Goal: Use online tool/utility: Utilize a website feature to perform a specific function

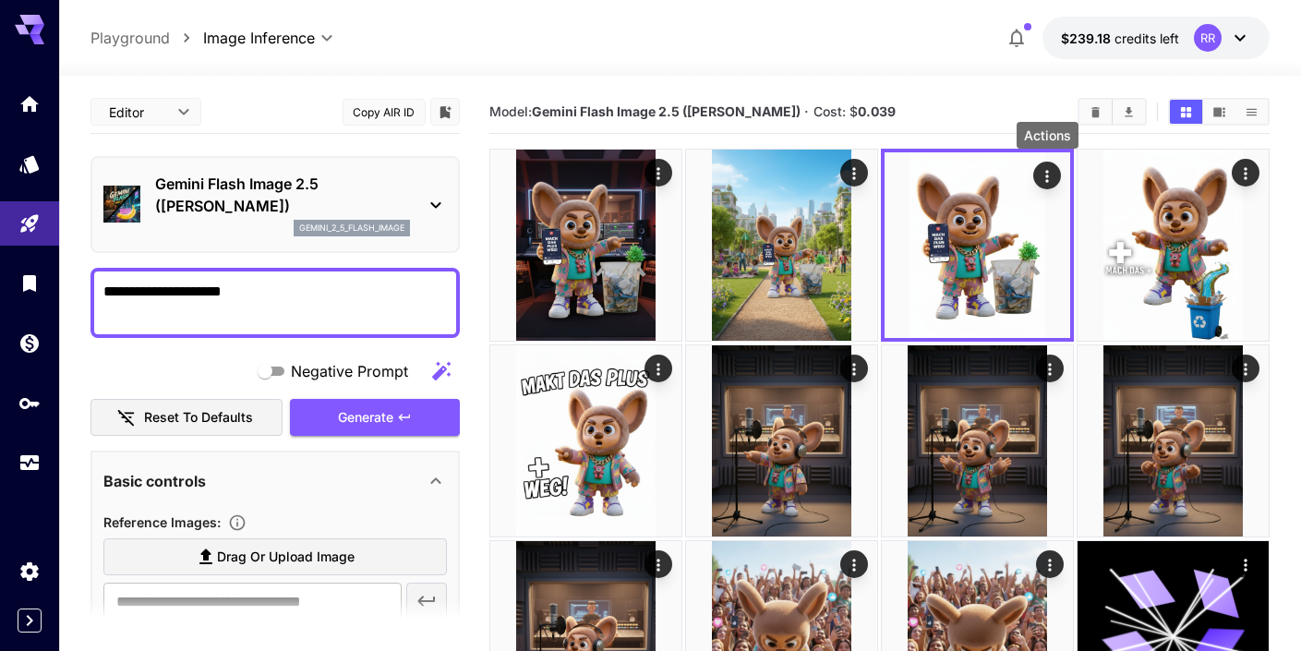
scroll to position [296, 0]
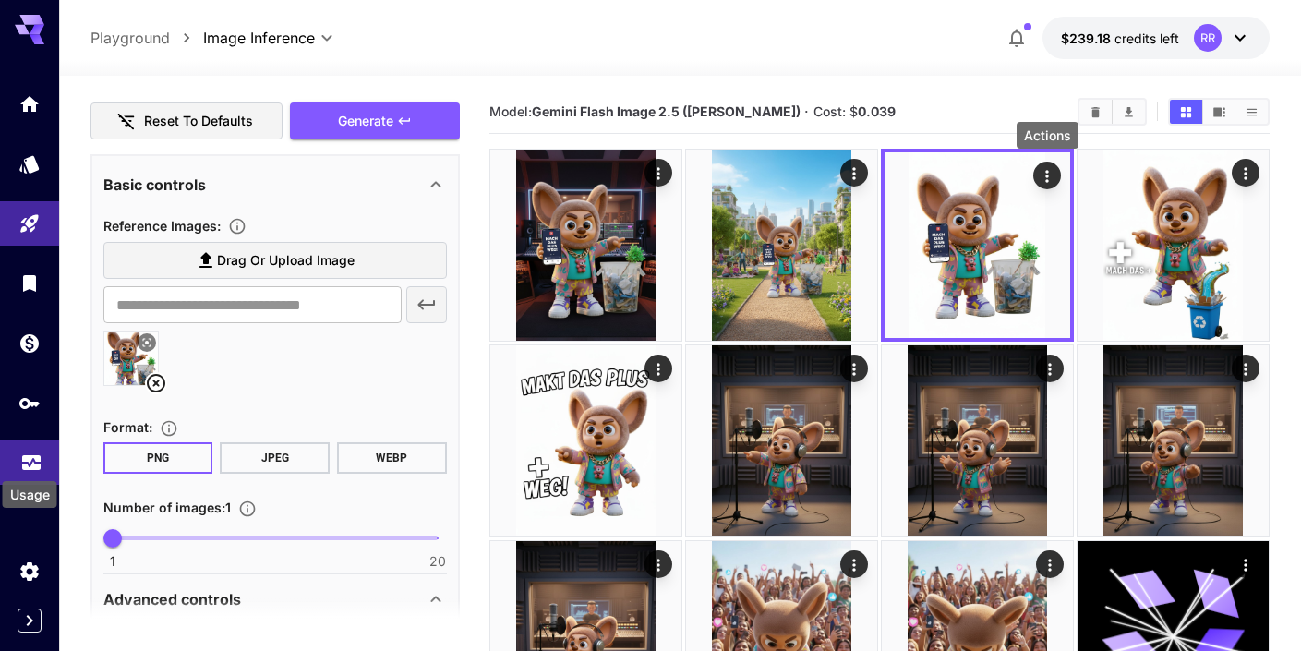
click at [27, 457] on icon "Usage" at bounding box center [31, 457] width 22 height 22
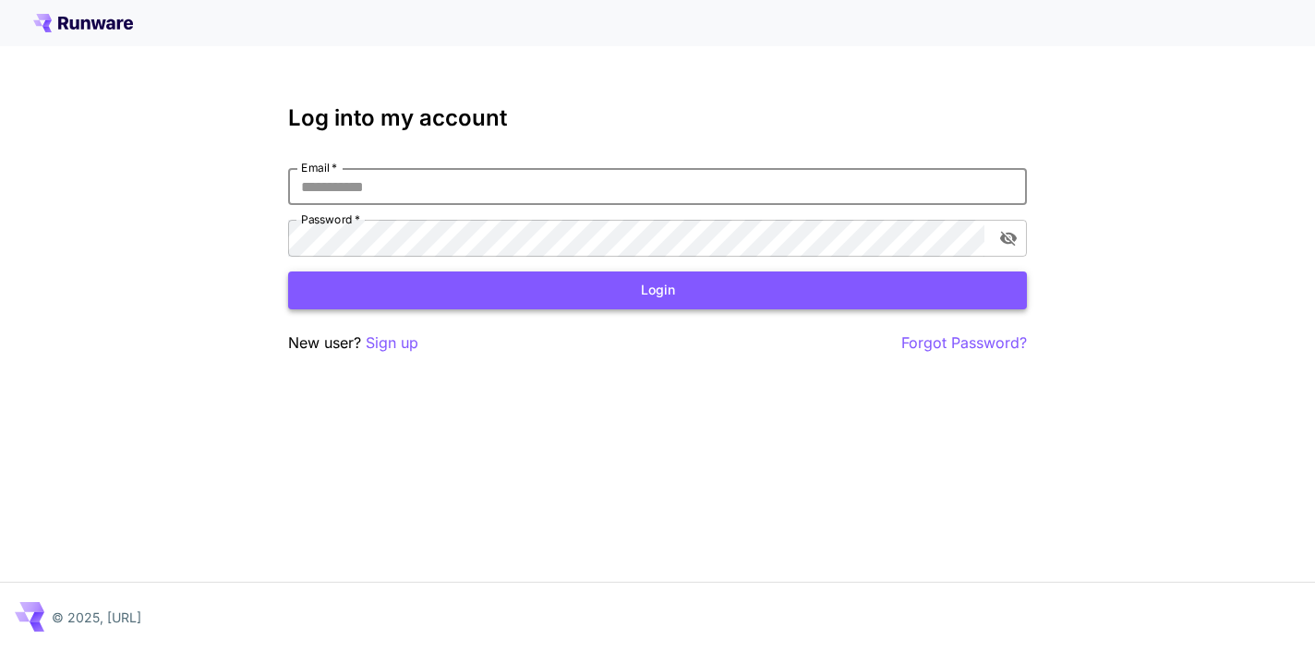
type input "**********"
click at [658, 290] on button "Login" at bounding box center [657, 291] width 739 height 38
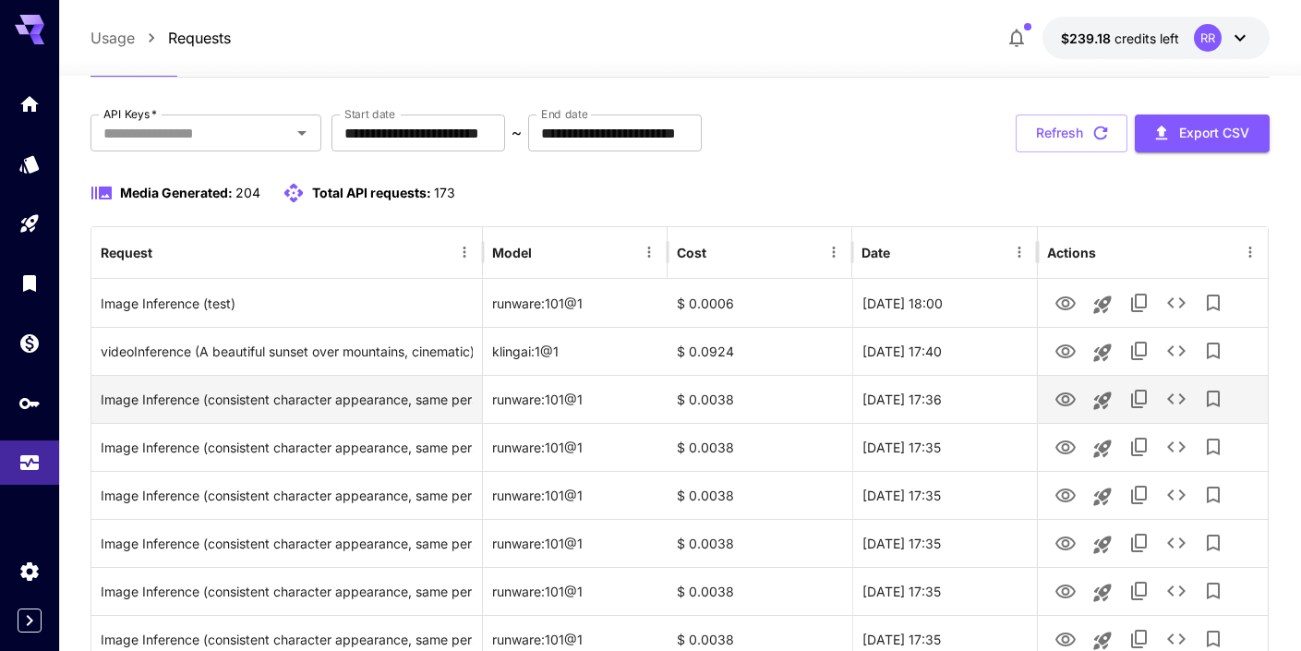
scroll to position [86, 0]
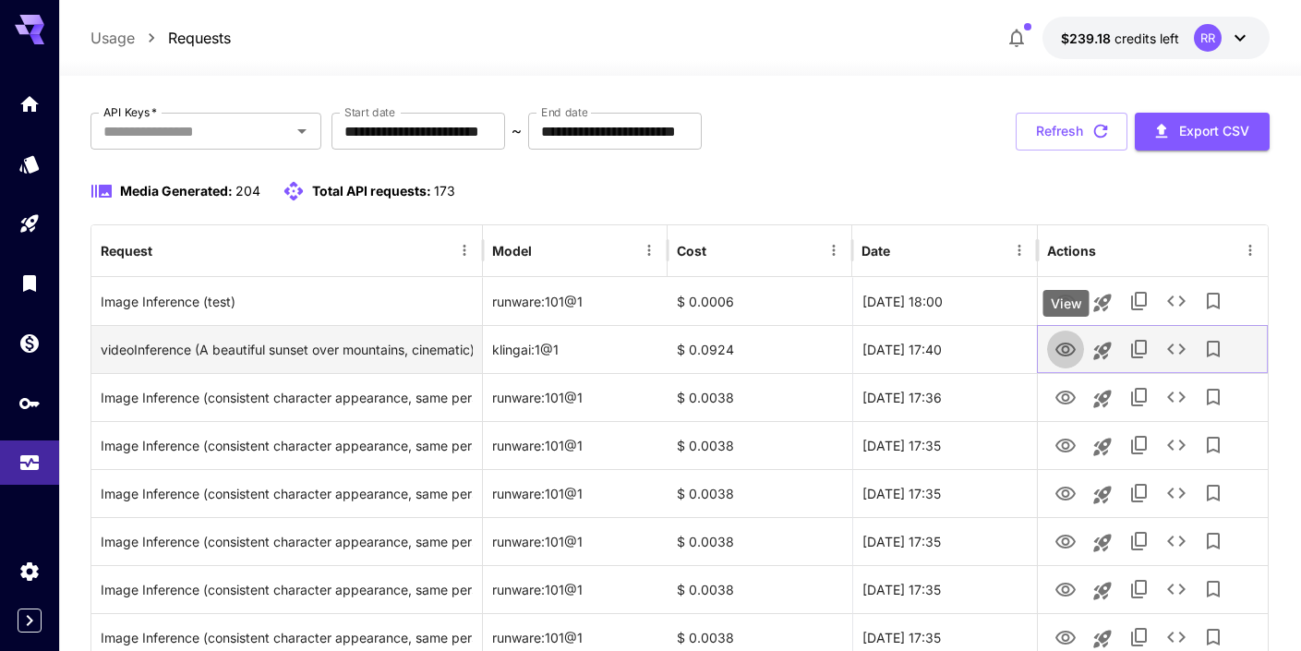
click at [1067, 349] on icon "View" at bounding box center [1066, 350] width 22 height 22
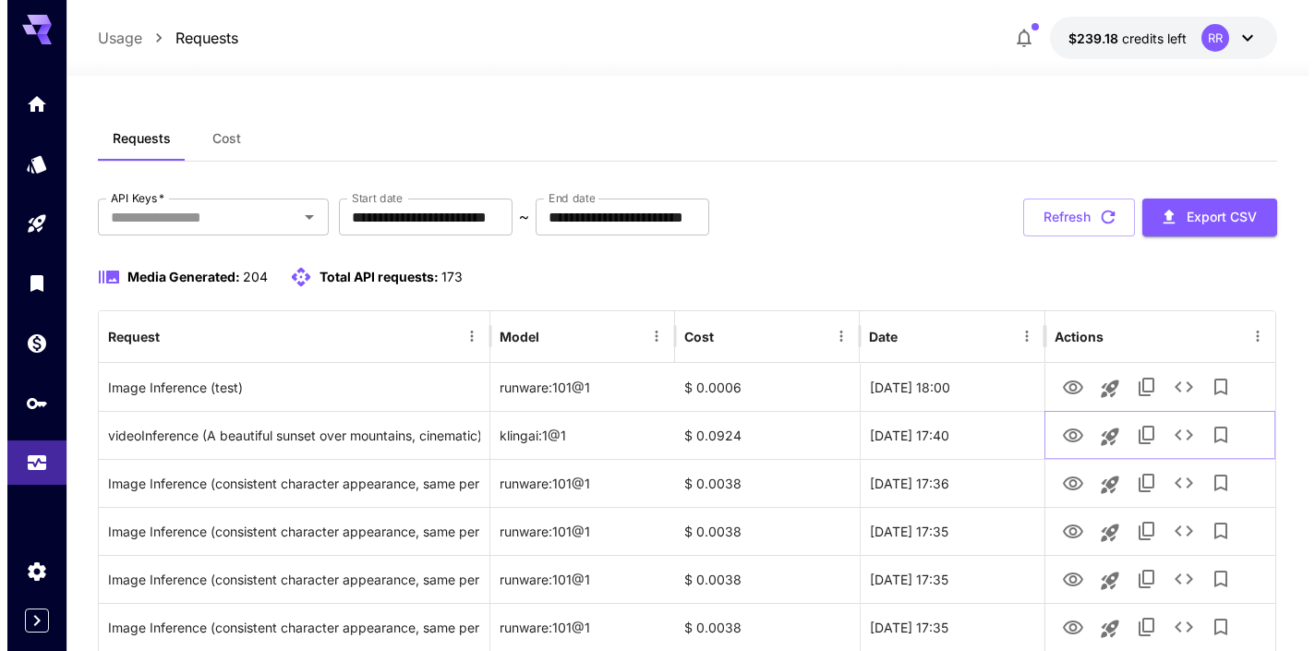
scroll to position [0, 0]
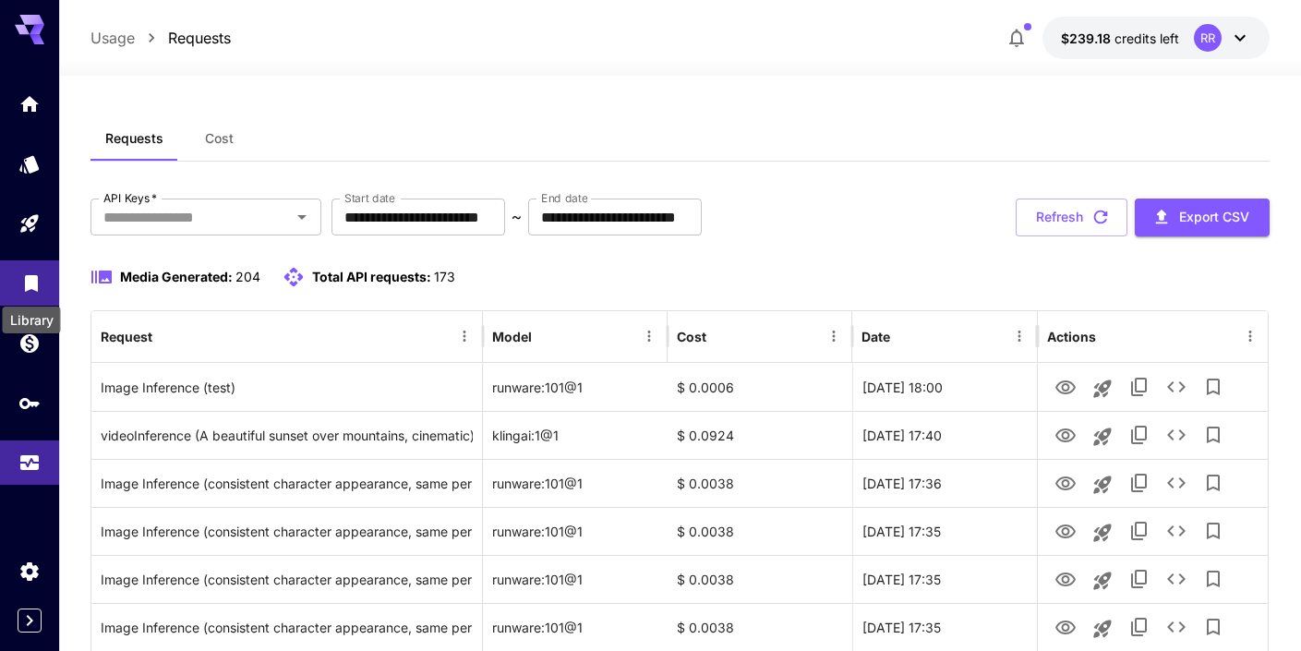
click at [34, 283] on icon "Library" at bounding box center [31, 278] width 13 height 17
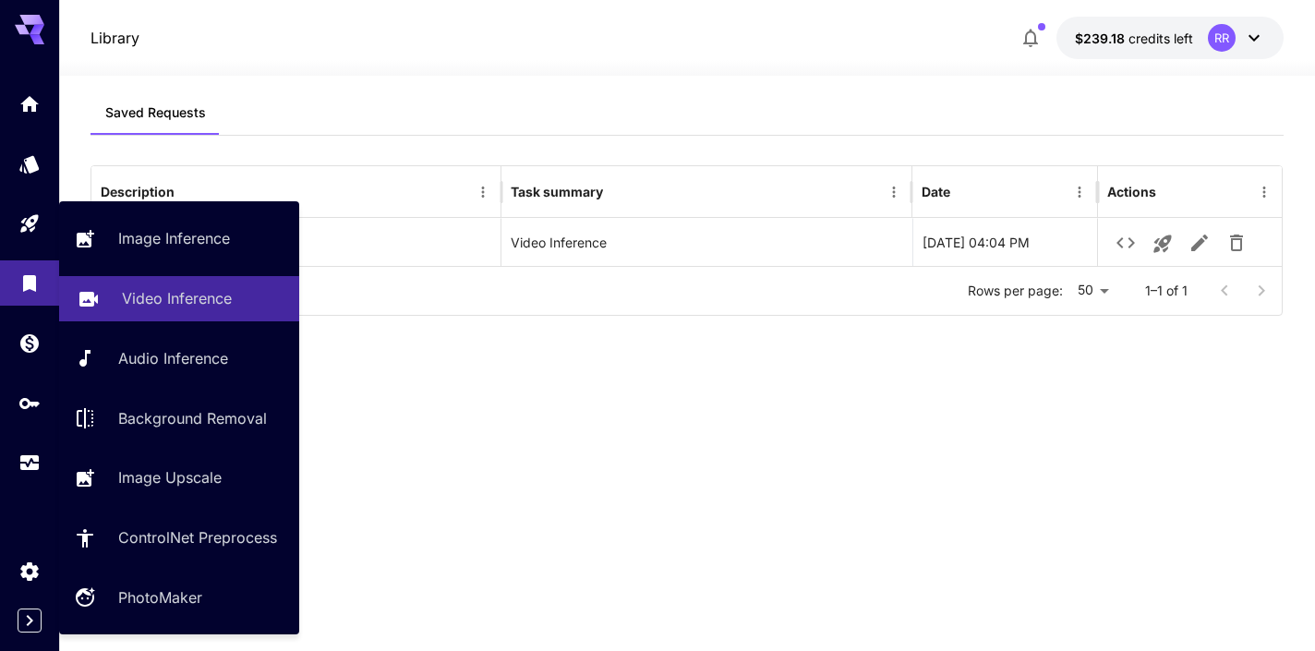
click at [168, 303] on p "Video Inference" at bounding box center [177, 298] width 110 height 22
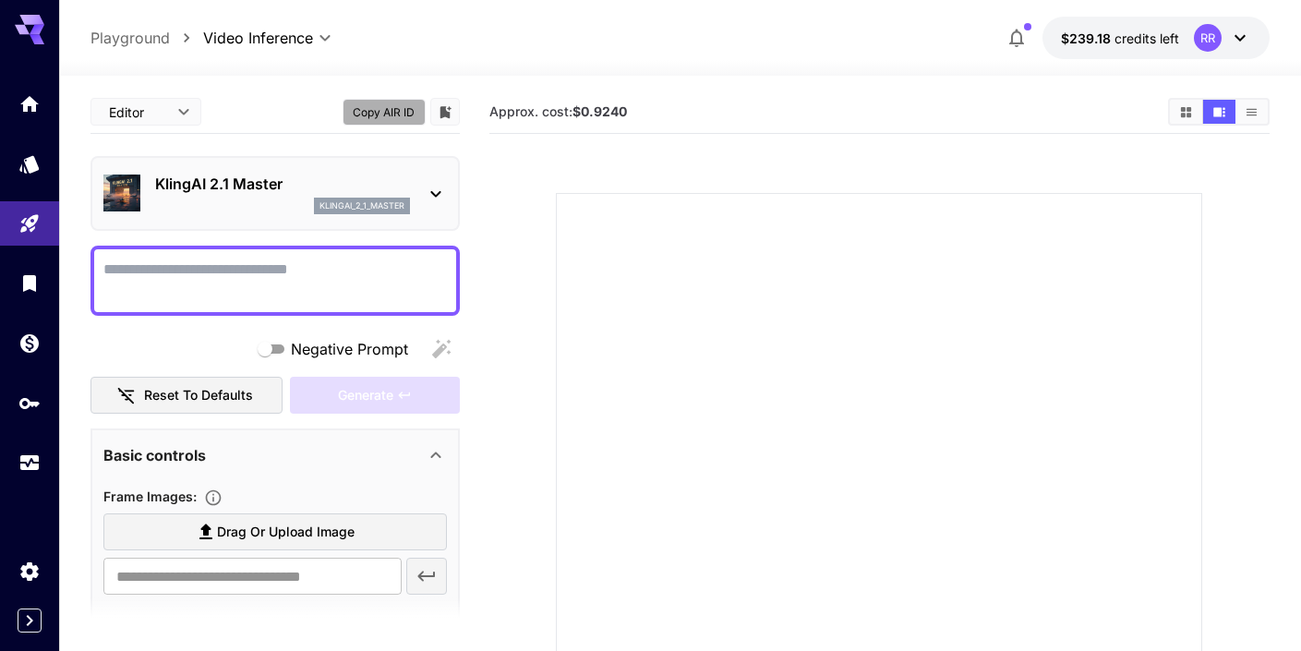
click at [391, 115] on button "Copy AIR ID" at bounding box center [384, 112] width 83 height 27
click at [394, 112] on button "Copy AIR ID" at bounding box center [384, 112] width 83 height 27
click at [38, 163] on icon "Models" at bounding box center [30, 159] width 19 height 18
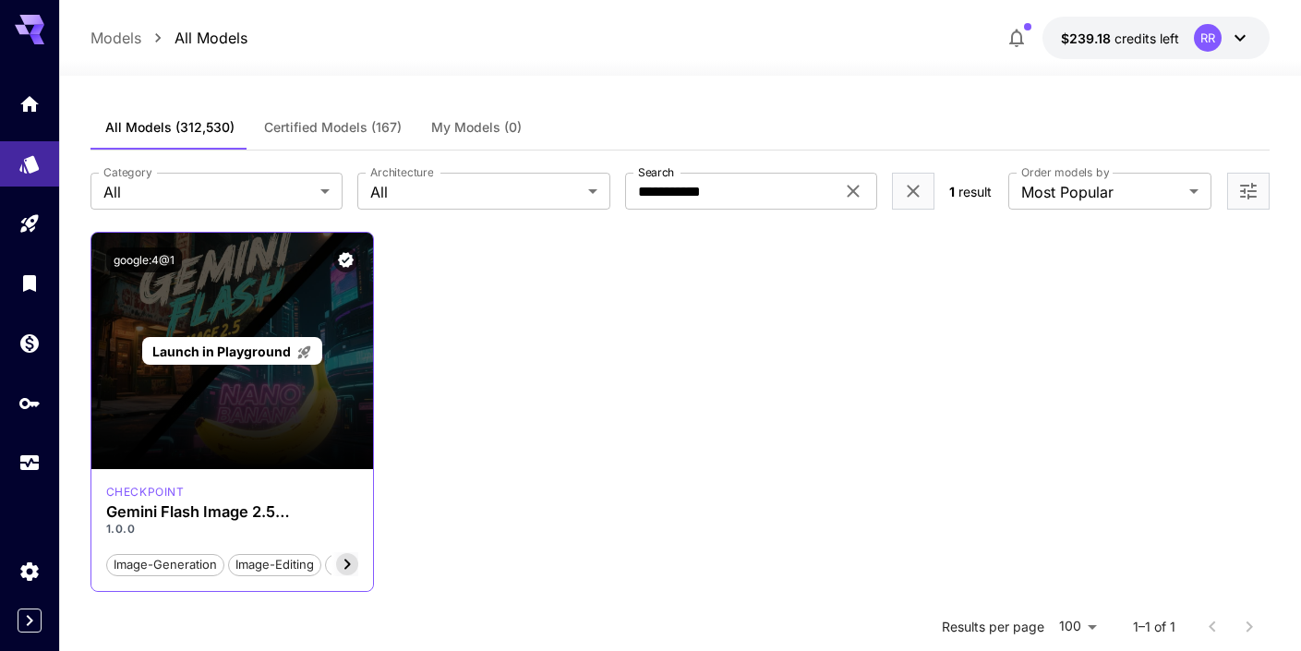
click at [274, 289] on div "Launch in Playground" at bounding box center [232, 351] width 282 height 236
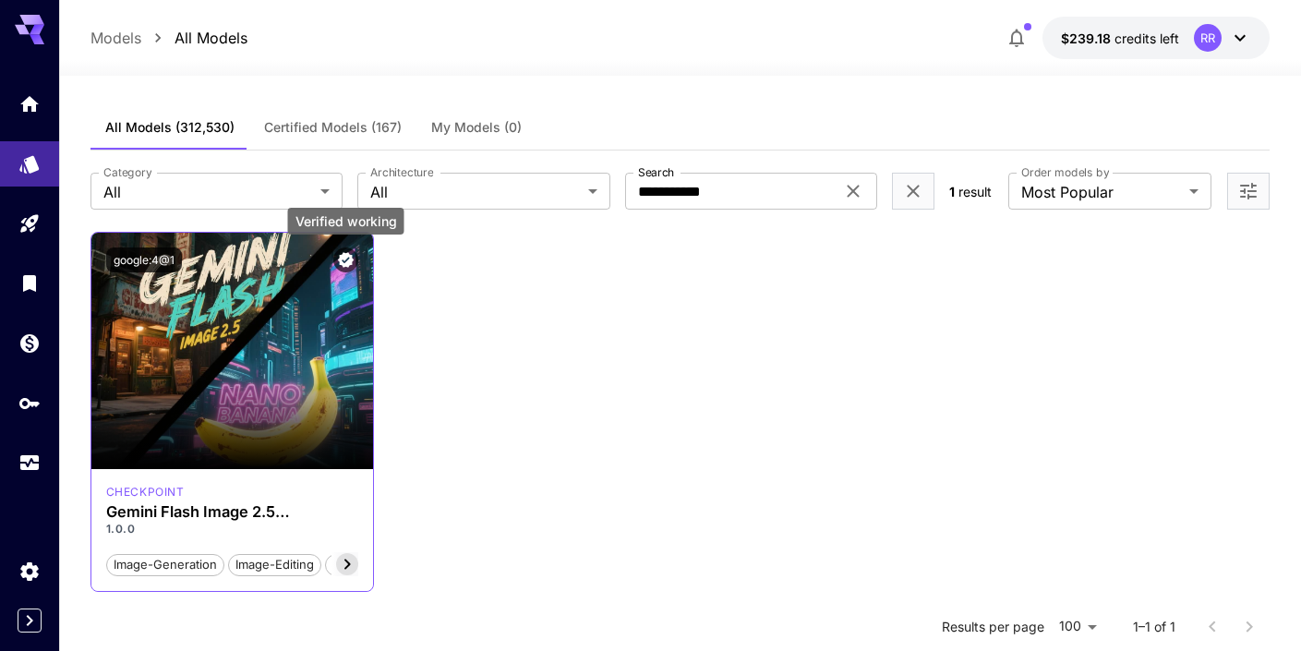
click at [345, 261] on icon "Verified working" at bounding box center [346, 260] width 18 height 18
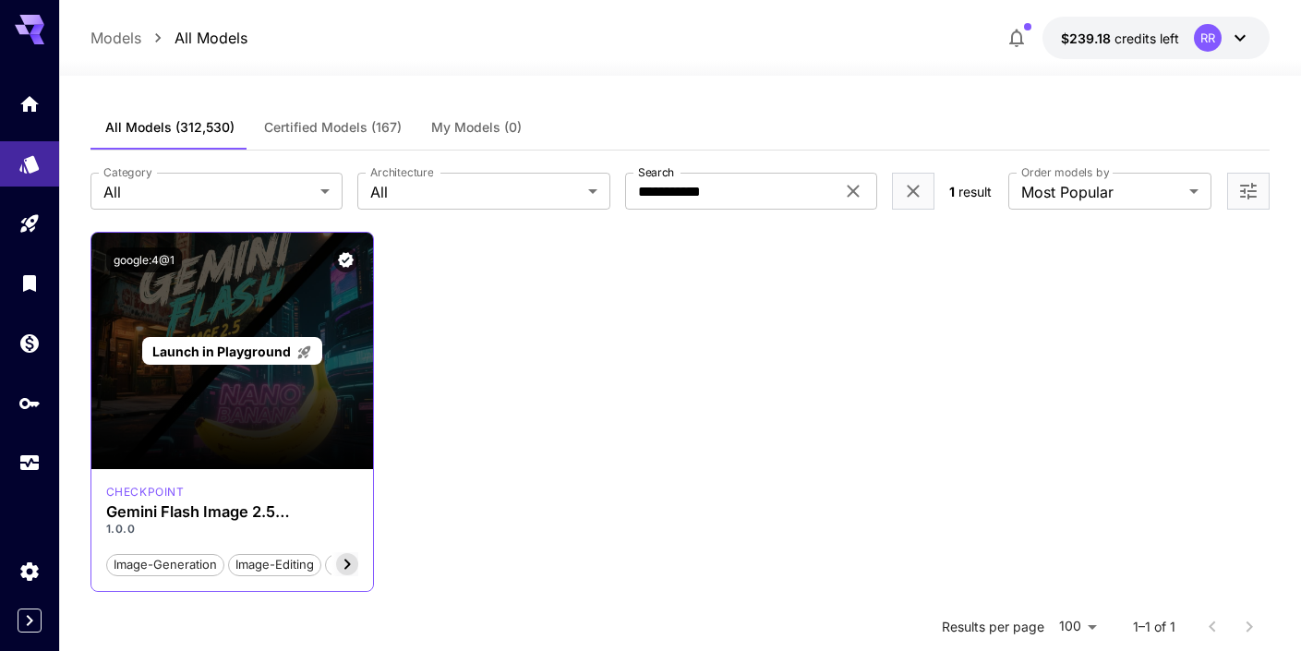
click at [253, 358] on span "Launch in Playground" at bounding box center [221, 352] width 139 height 16
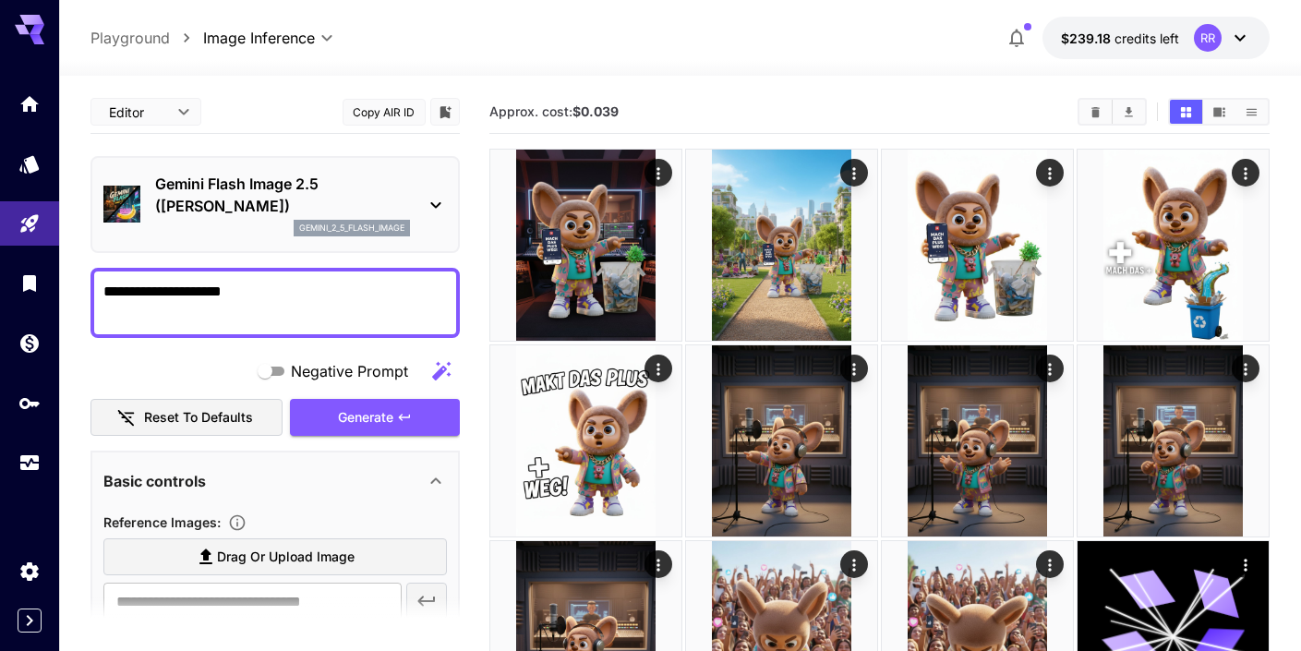
click at [388, 105] on button "Copy AIR ID" at bounding box center [384, 112] width 83 height 27
click at [398, 108] on button "Copy AIR ID" at bounding box center [384, 112] width 83 height 27
click at [444, 114] on icon "Add to library" at bounding box center [445, 112] width 11 height 12
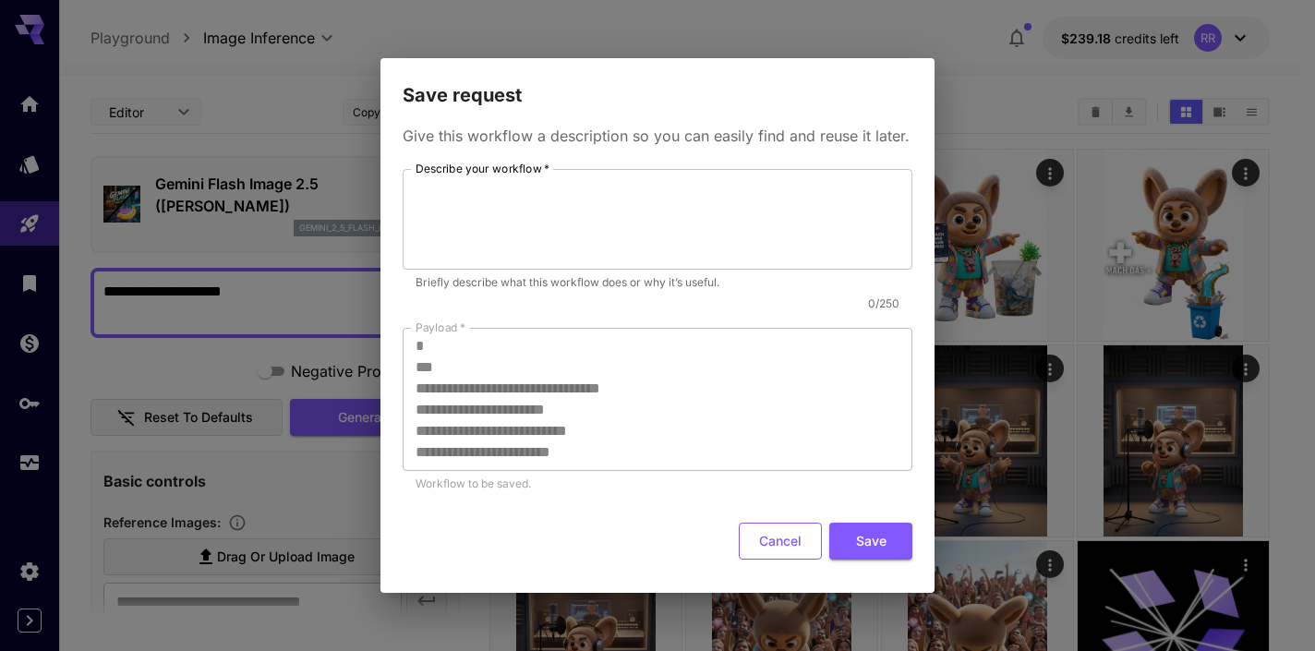
click at [765, 546] on button "Cancel" at bounding box center [780, 542] width 83 height 38
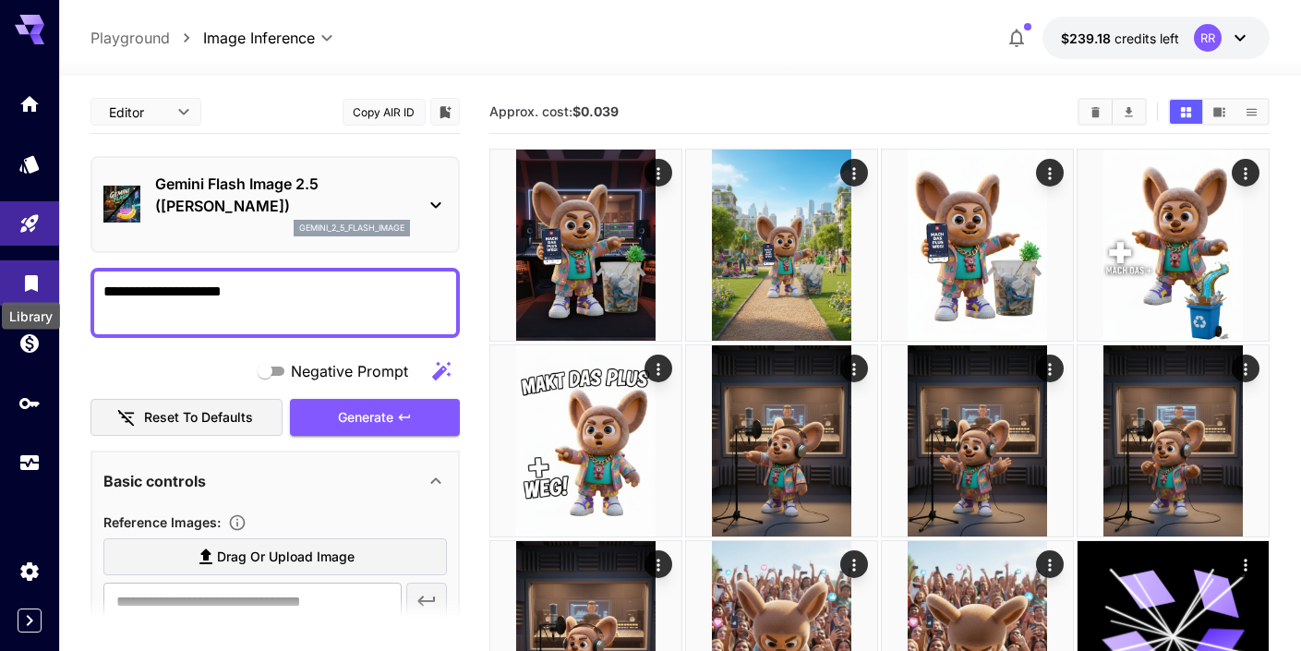
click at [33, 283] on icon "Library" at bounding box center [31, 278] width 13 height 17
click at [443, 115] on icon "Add to library" at bounding box center [445, 112] width 11 height 12
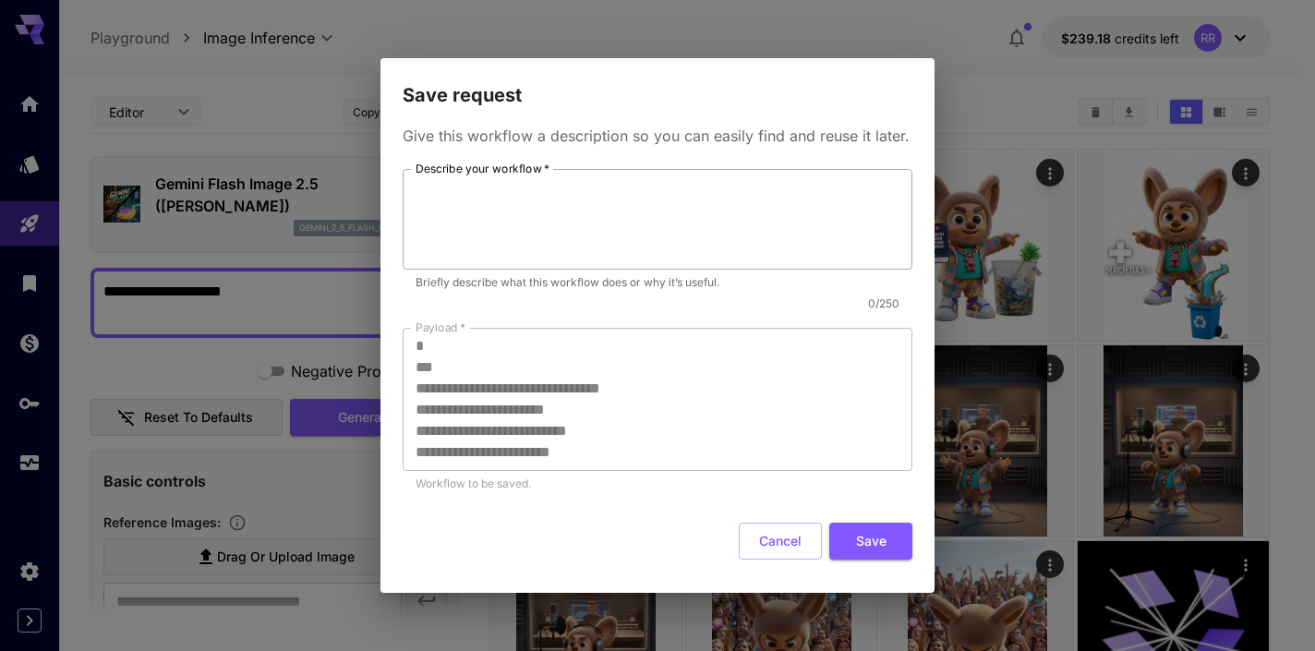
click at [441, 215] on textarea "Describe your workflow   *" at bounding box center [658, 218] width 484 height 85
type textarea "**********"
click at [863, 530] on button "Save" at bounding box center [870, 542] width 83 height 38
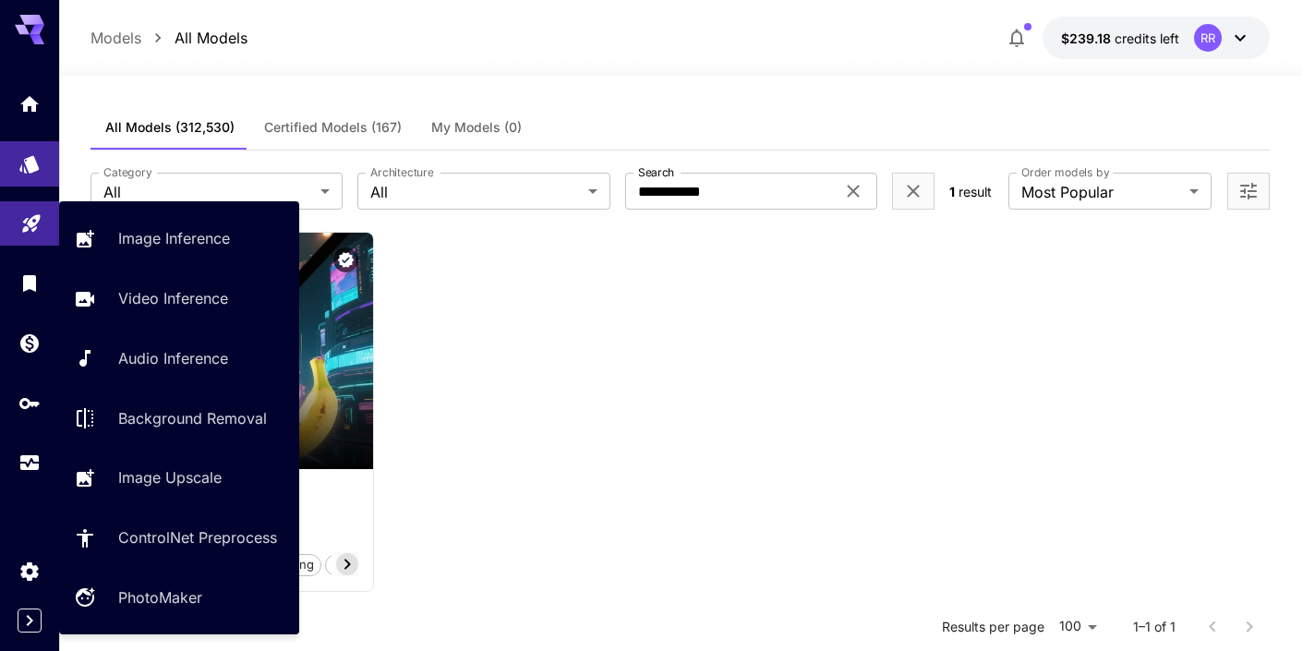
click at [31, 224] on icon "Playground" at bounding box center [31, 218] width 22 height 22
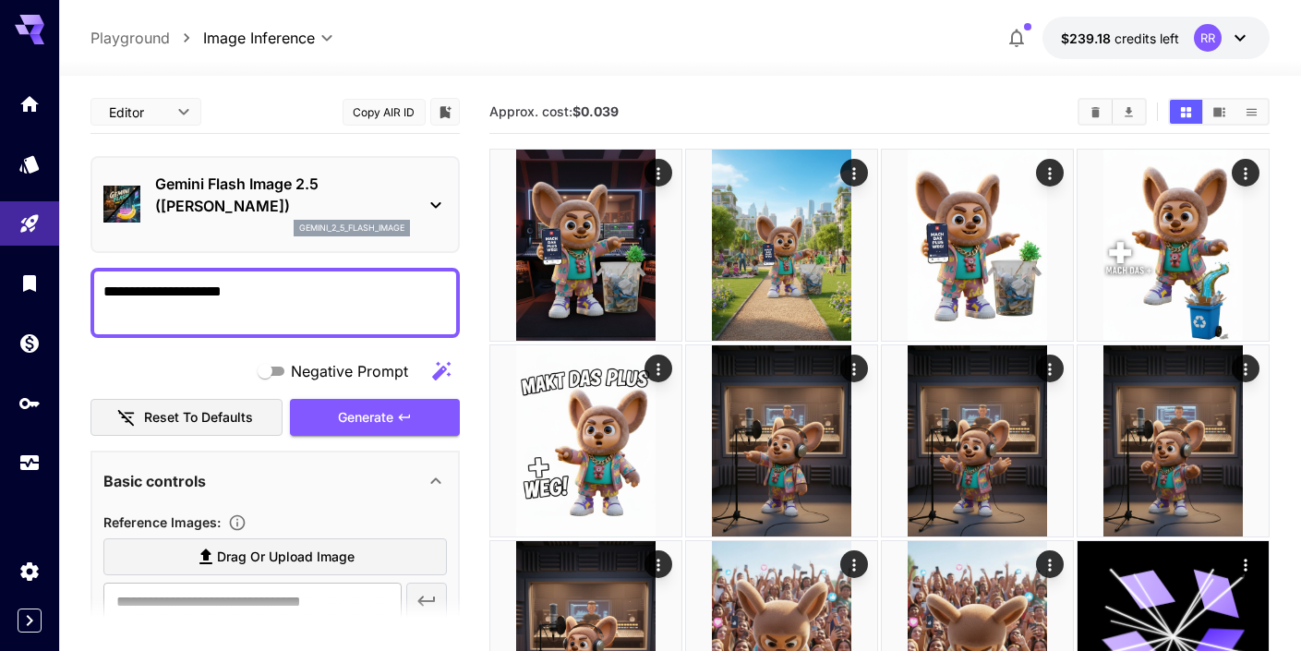
click at [223, 197] on p "Gemini Flash Image 2.5 (Nano Banana)" at bounding box center [282, 195] width 255 height 44
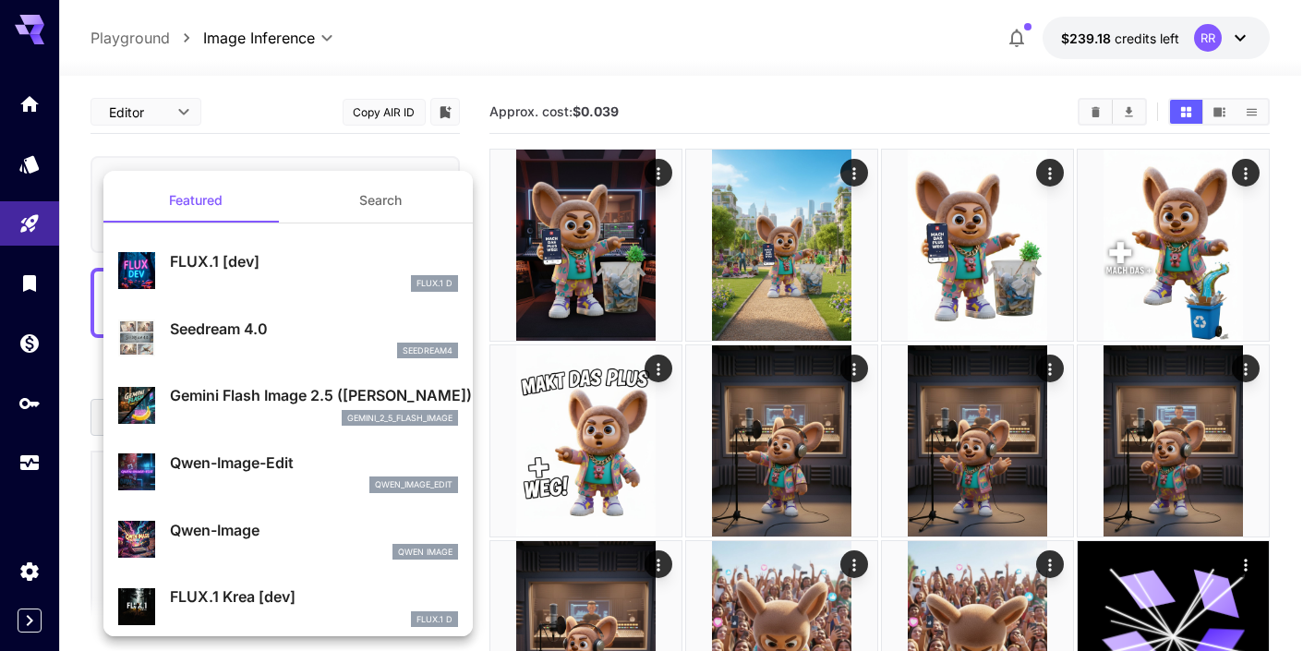
click at [264, 115] on div at bounding box center [657, 325] width 1315 height 651
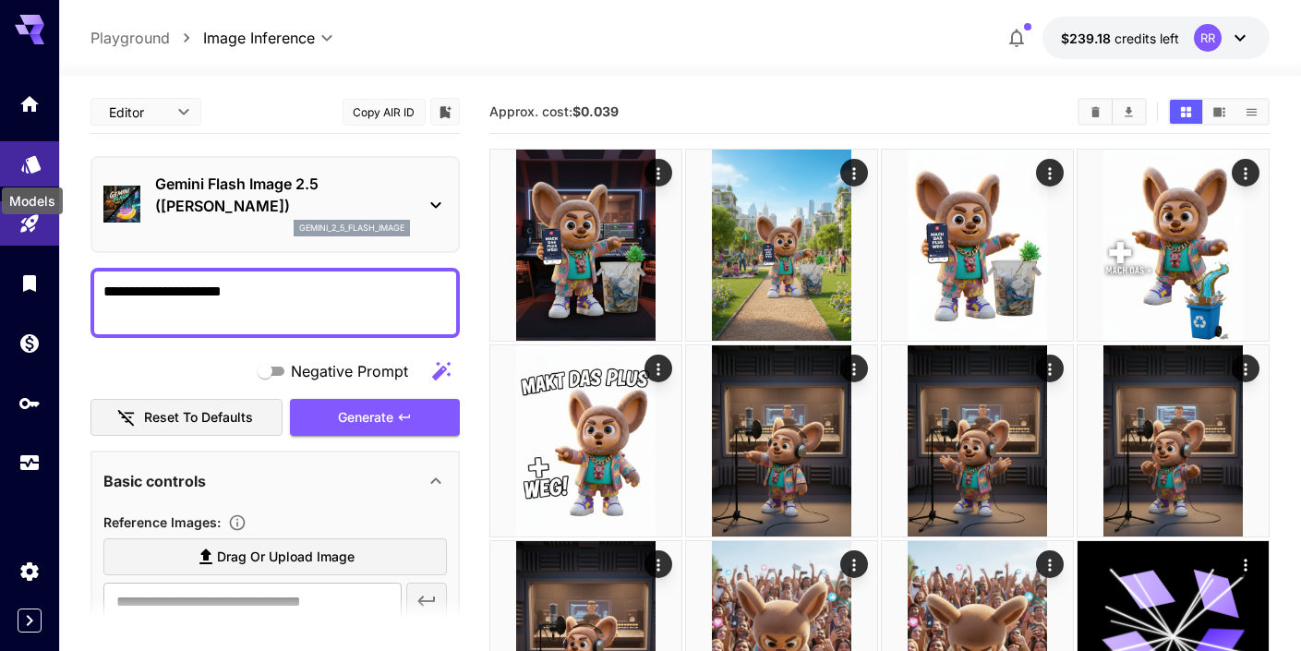
click at [39, 155] on icon "Models" at bounding box center [31, 159] width 22 height 22
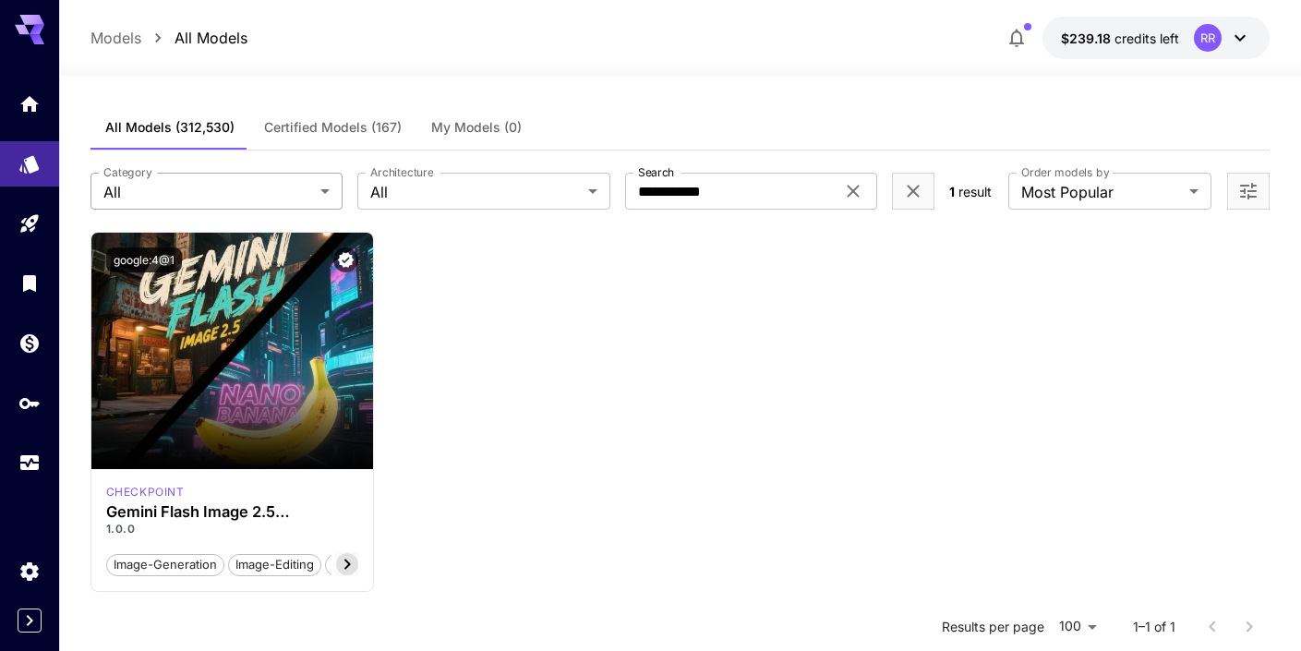
click at [260, 203] on body "**********" at bounding box center [650, 493] width 1301 height 986
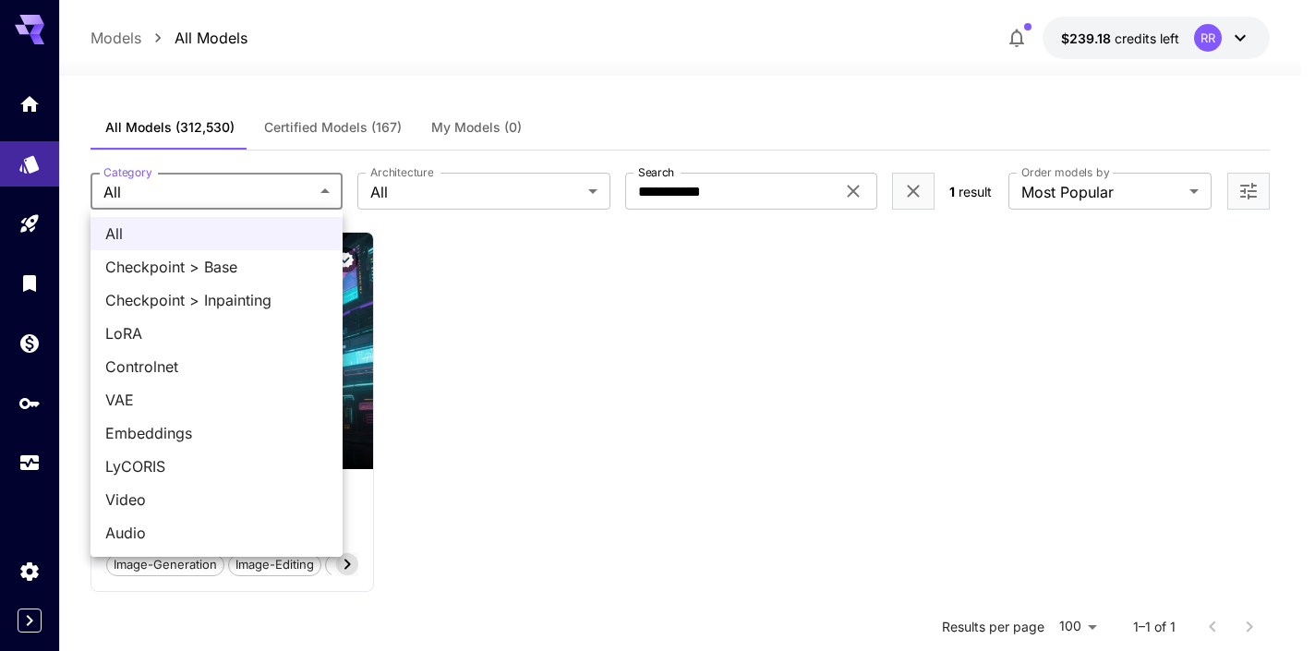
click at [777, 183] on div at bounding box center [657, 325] width 1315 height 651
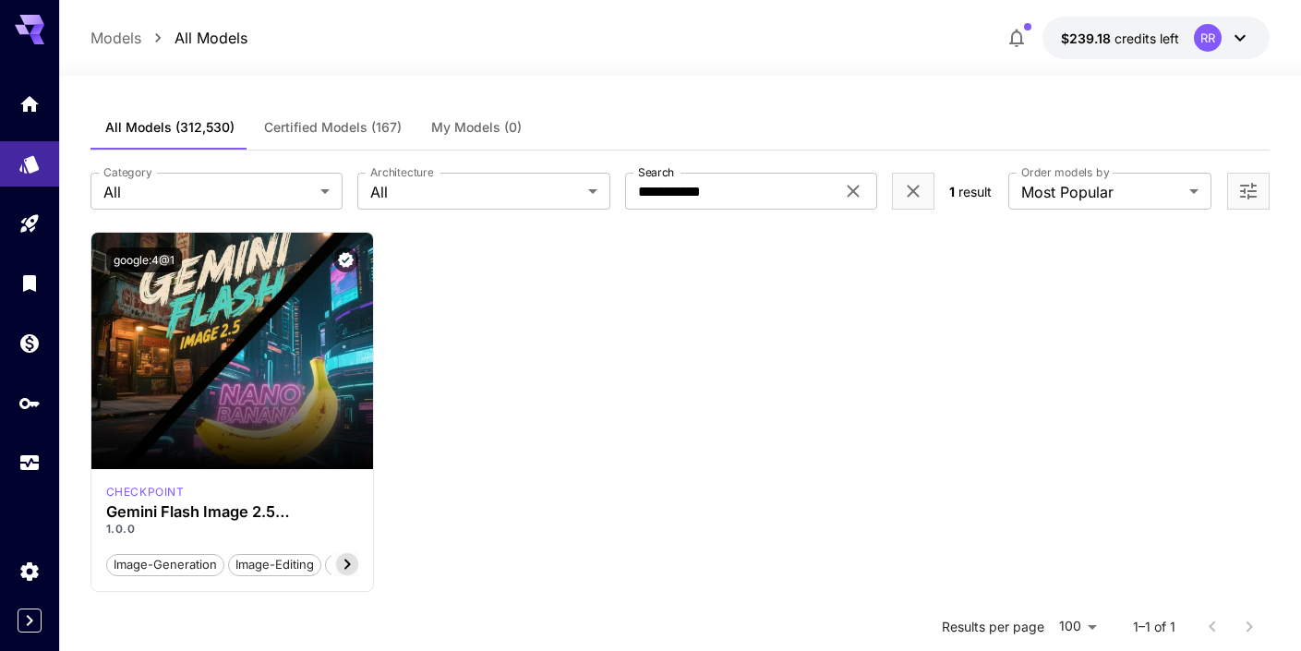
click at [777, 183] on div at bounding box center [650, 325] width 1301 height 651
drag, startPoint x: 732, startPoint y: 192, endPoint x: 534, endPoint y: 191, distance: 198.6
click at [534, 191] on div "**********" at bounding box center [513, 191] width 845 height 37
type input "*****"
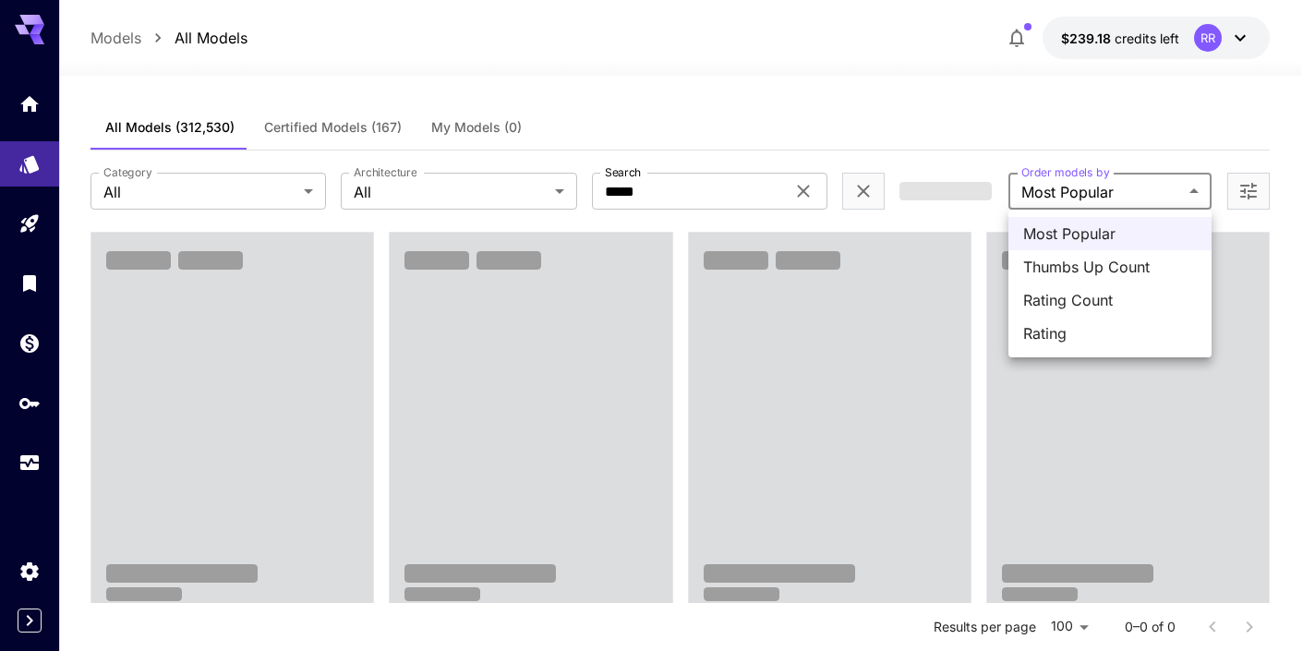
click at [747, 185] on div at bounding box center [657, 325] width 1315 height 651
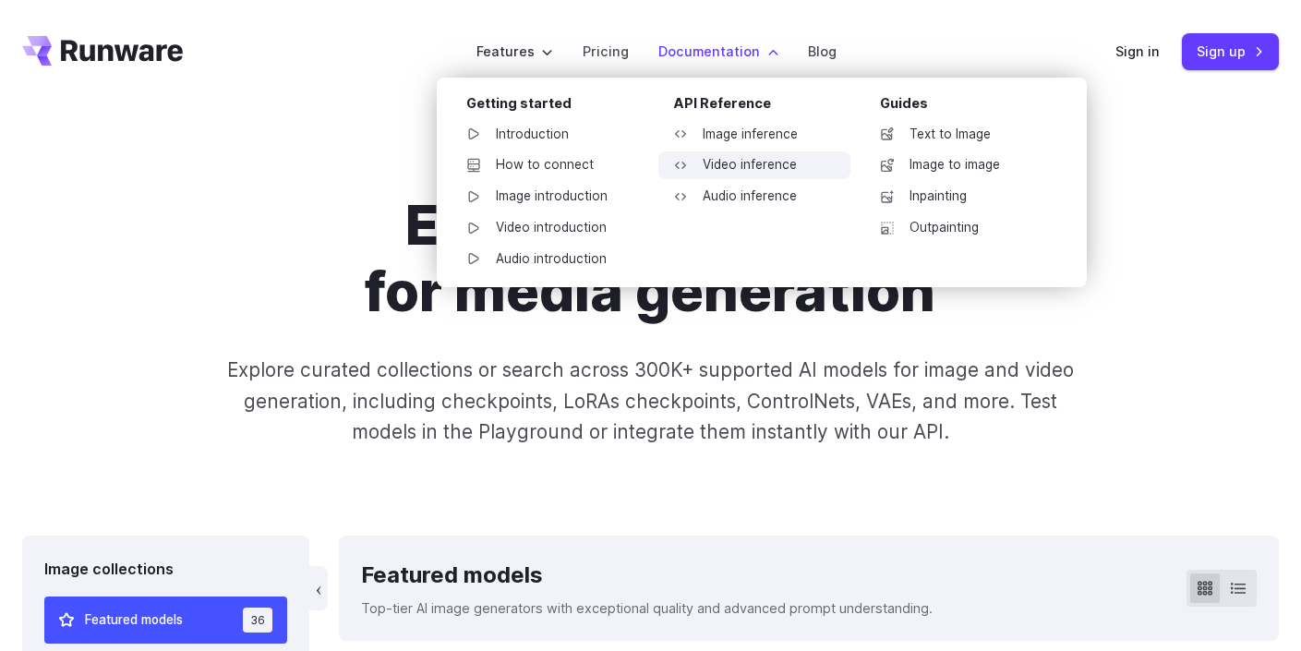
click at [742, 161] on link "Video inference" at bounding box center [754, 165] width 192 height 28
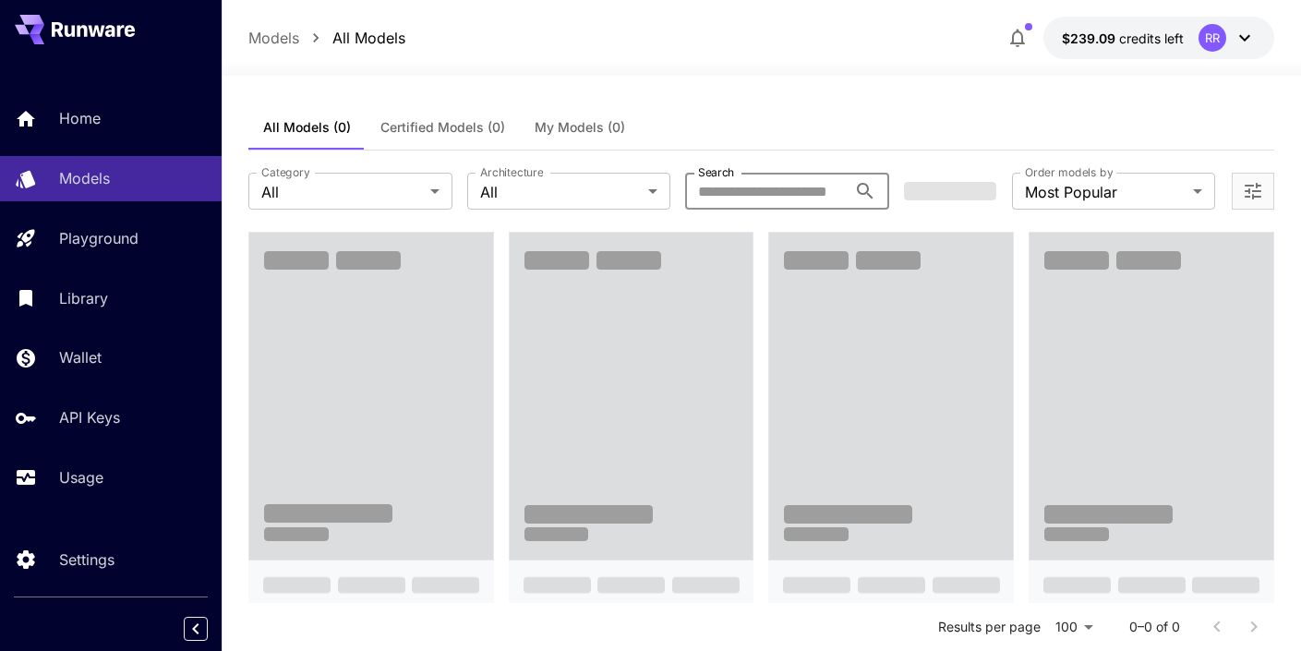
click at [743, 201] on input "Search" at bounding box center [765, 191] width 161 height 37
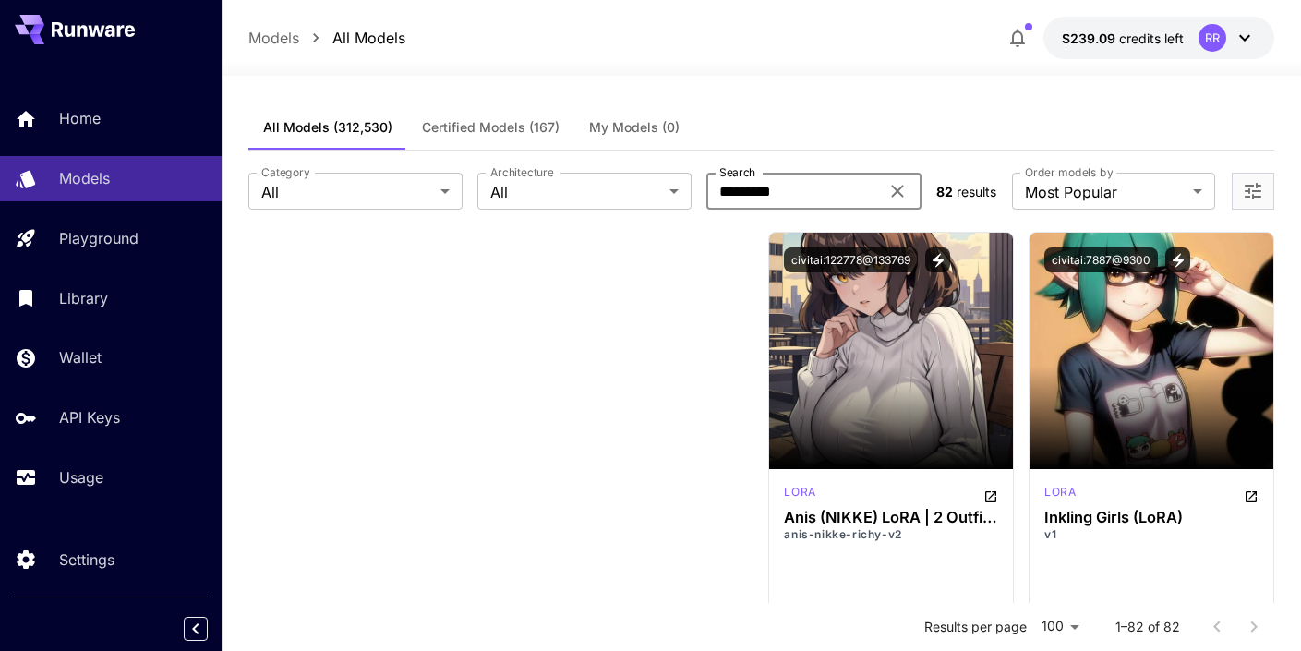
type input "*********"
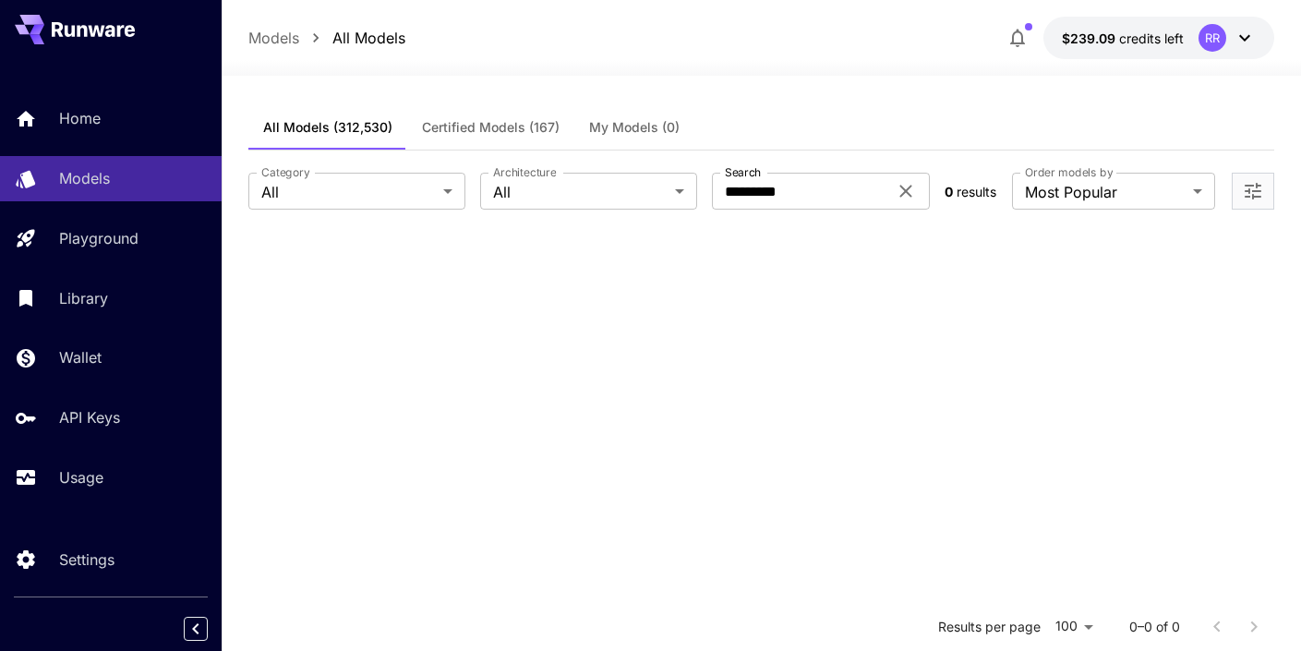
click at [401, 218] on div "**********" at bounding box center [761, 191] width 1026 height 81
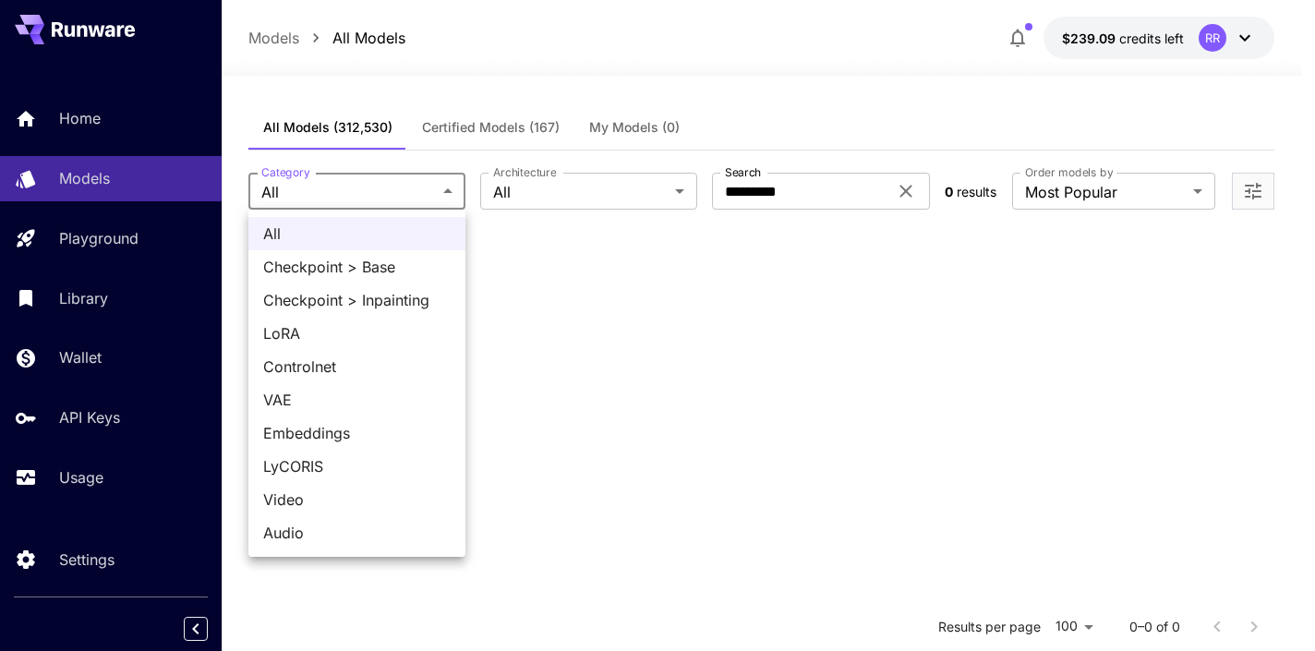
click at [392, 195] on body "**********" at bounding box center [657, 537] width 1315 height 1074
click at [312, 504] on span "Video" at bounding box center [356, 500] width 187 height 22
type input "*****"
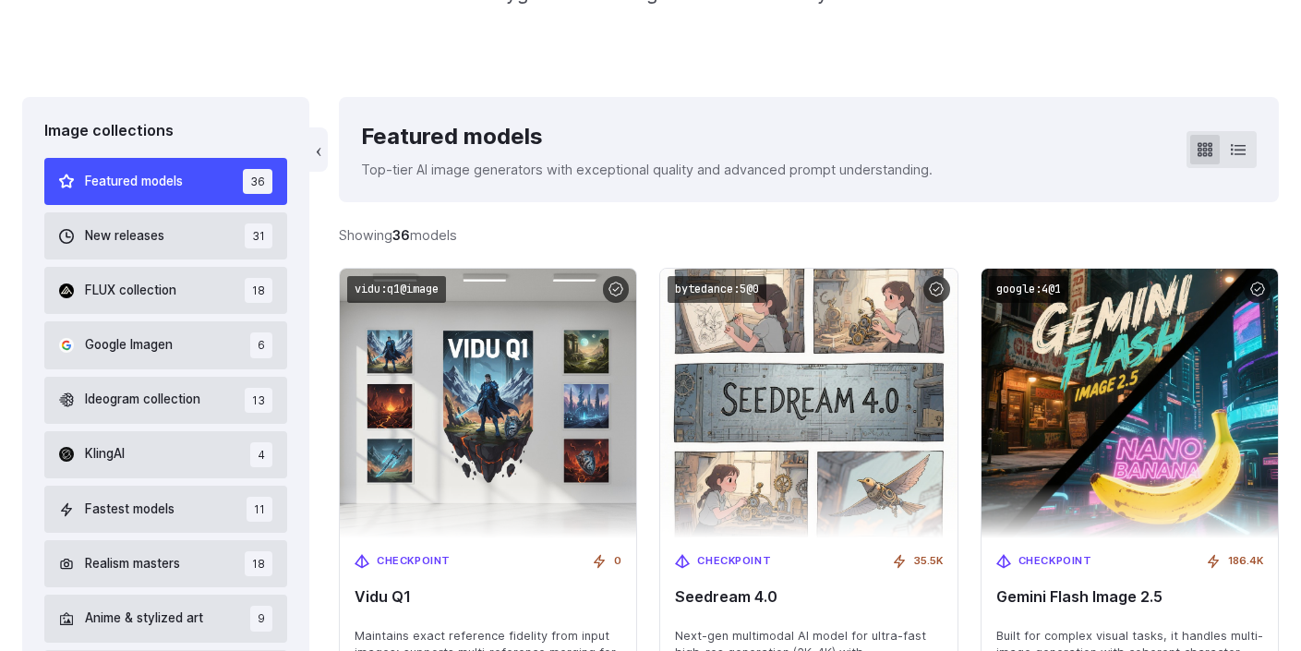
scroll to position [460, 0]
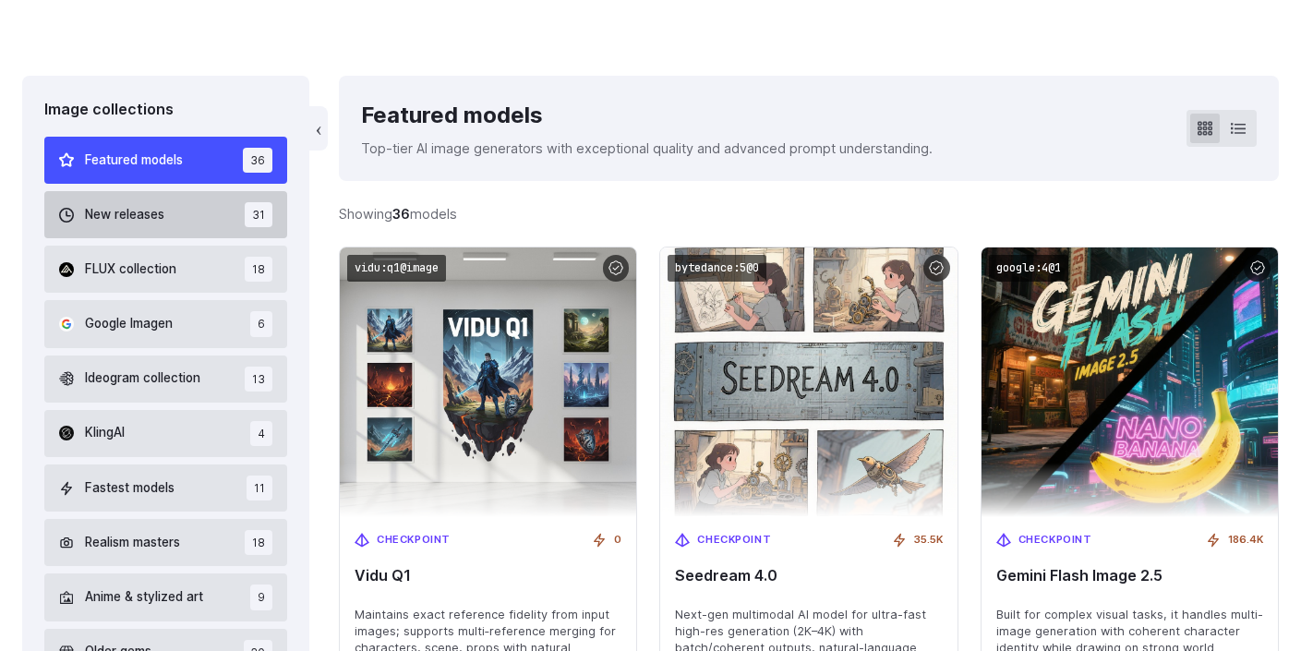
click at [180, 203] on button "New releases 31" at bounding box center [165, 214] width 243 height 47
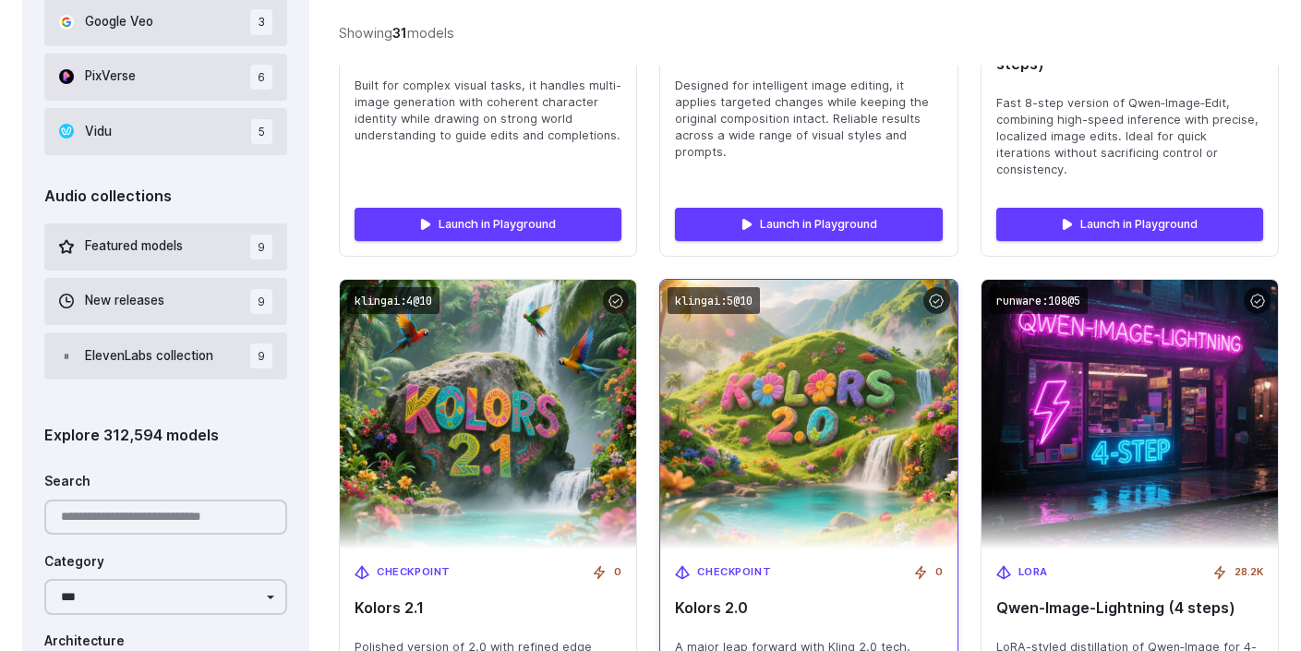
scroll to position [1598, 1]
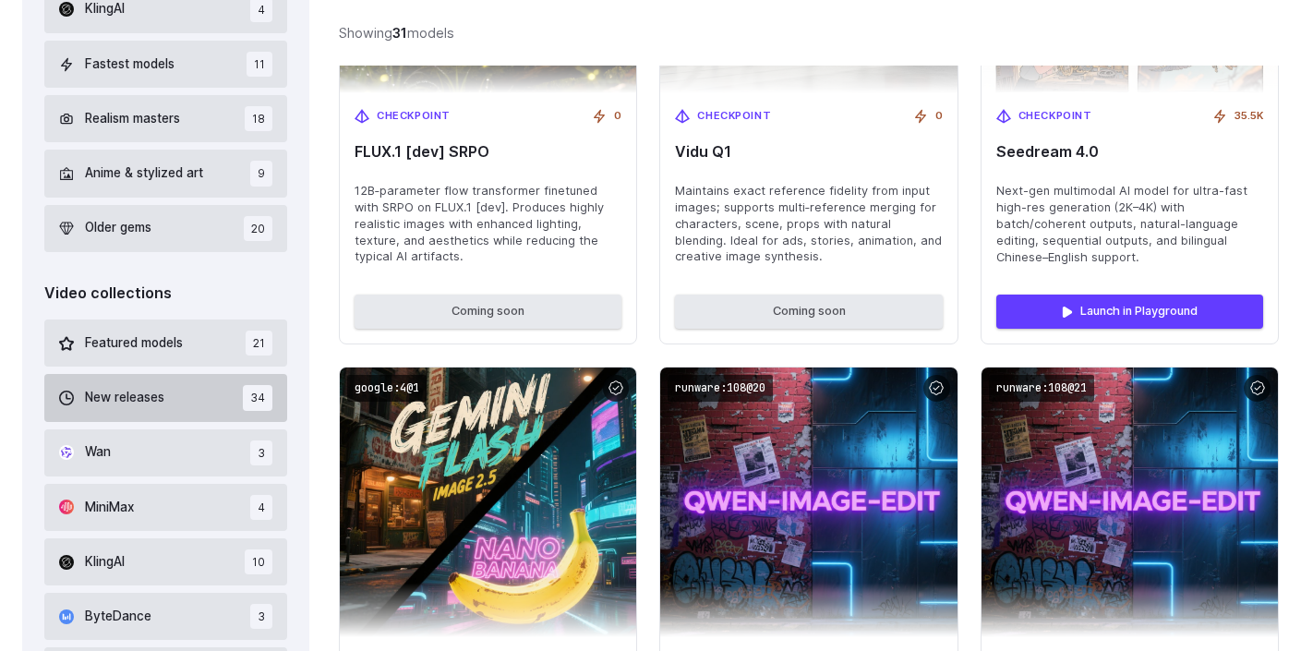
click at [182, 392] on button "New releases 34" at bounding box center [165, 397] width 243 height 47
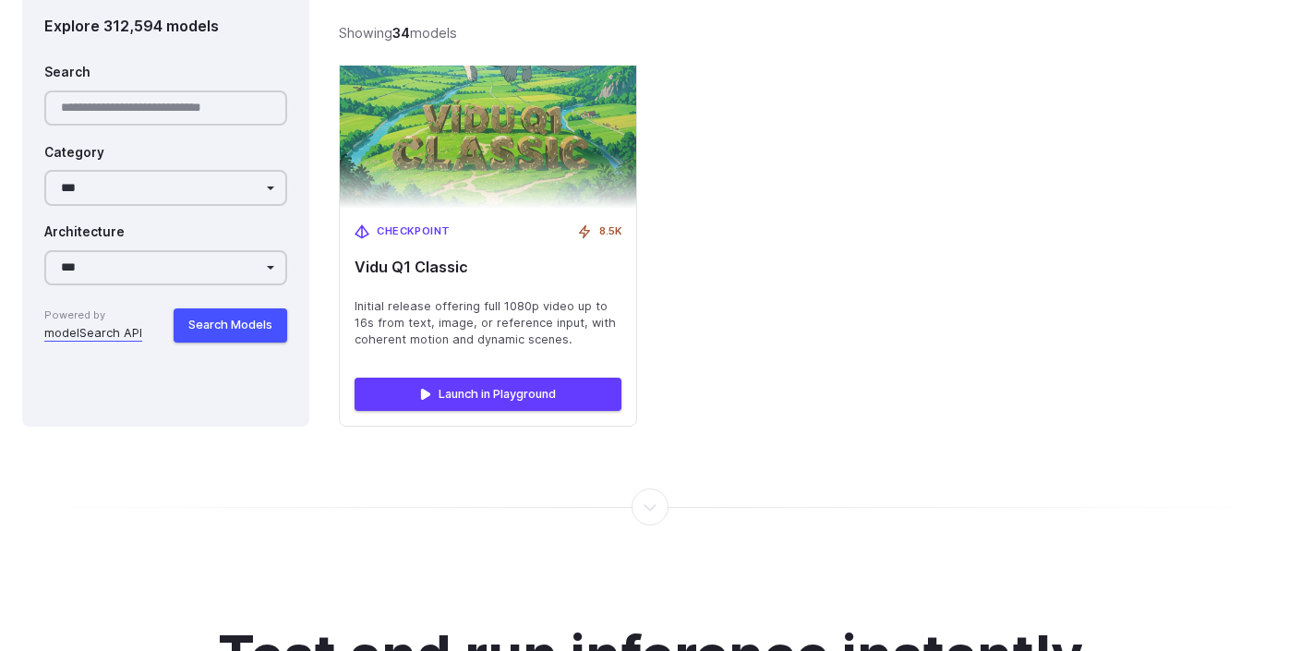
scroll to position [6623, 0]
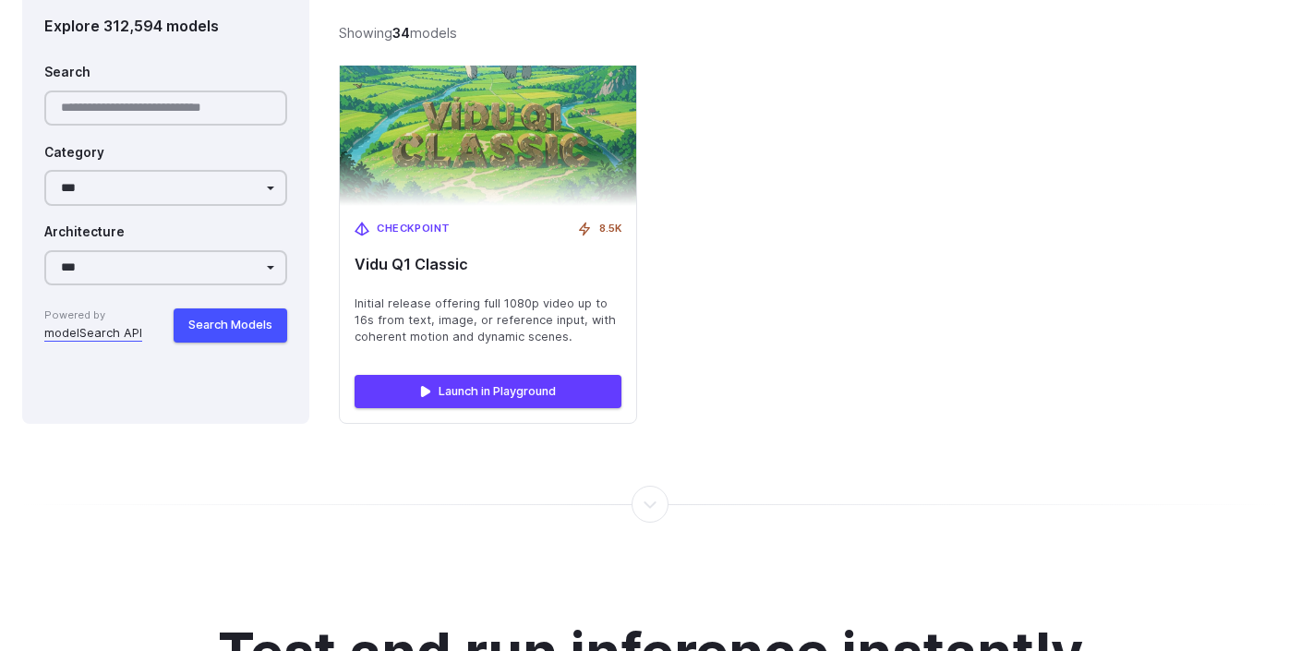
click at [650, 504] on div at bounding box center [651, 504] width 2 height 0
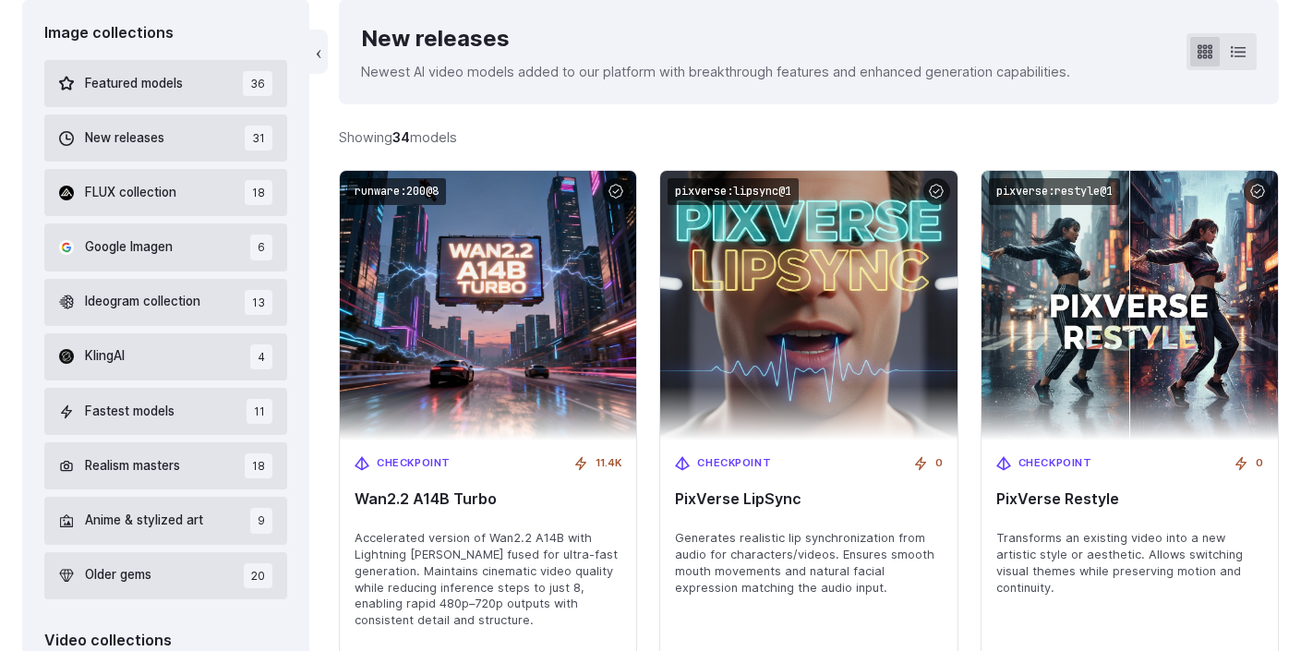
scroll to position [535, 0]
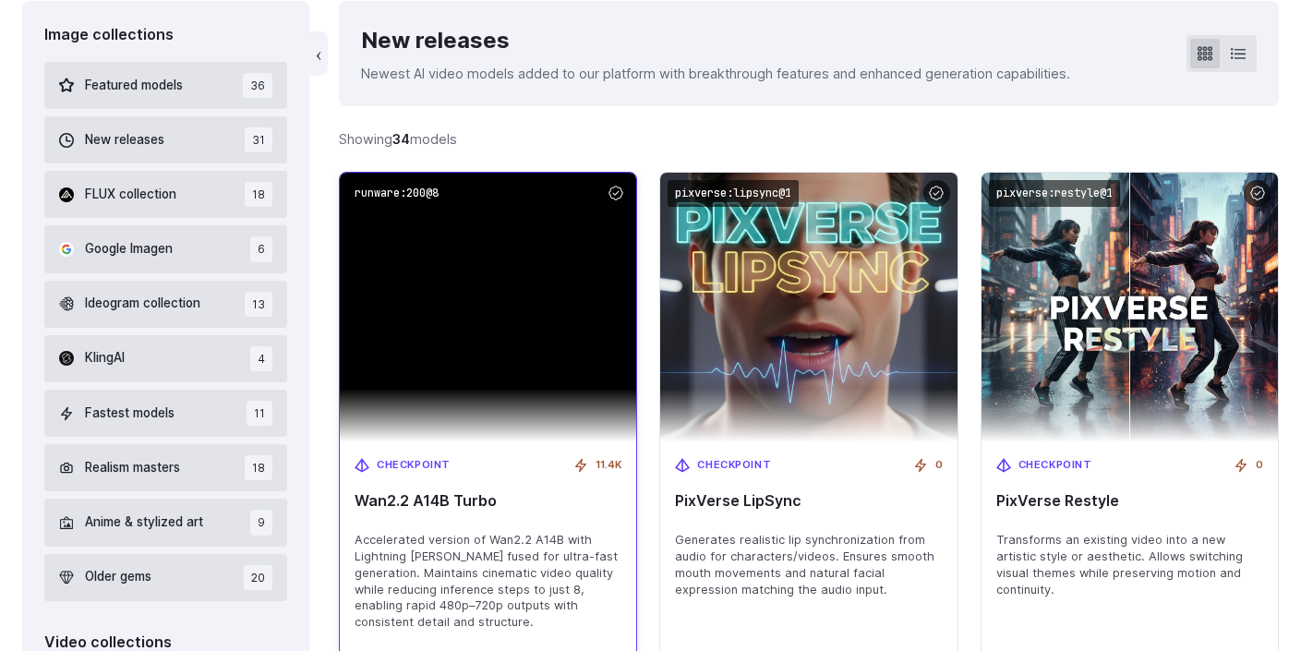
click at [528, 373] on img at bounding box center [488, 308] width 296 height 270
click at [473, 262] on img at bounding box center [488, 308] width 296 height 270
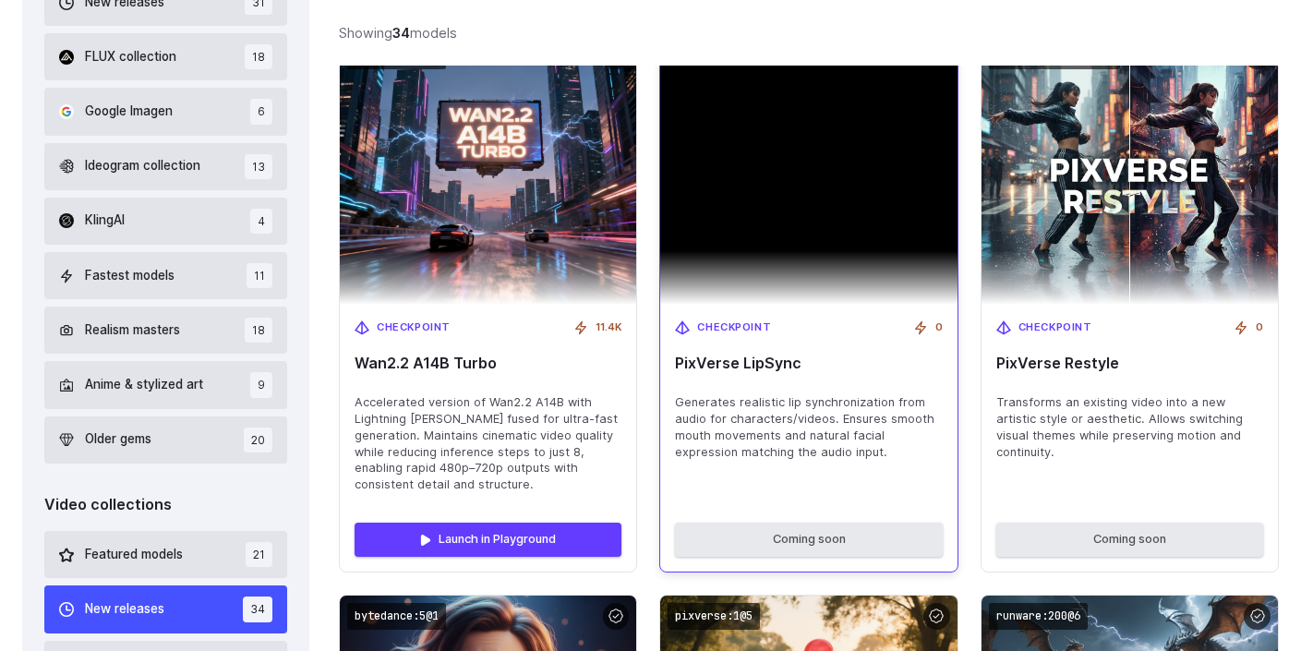
scroll to position [676, 0]
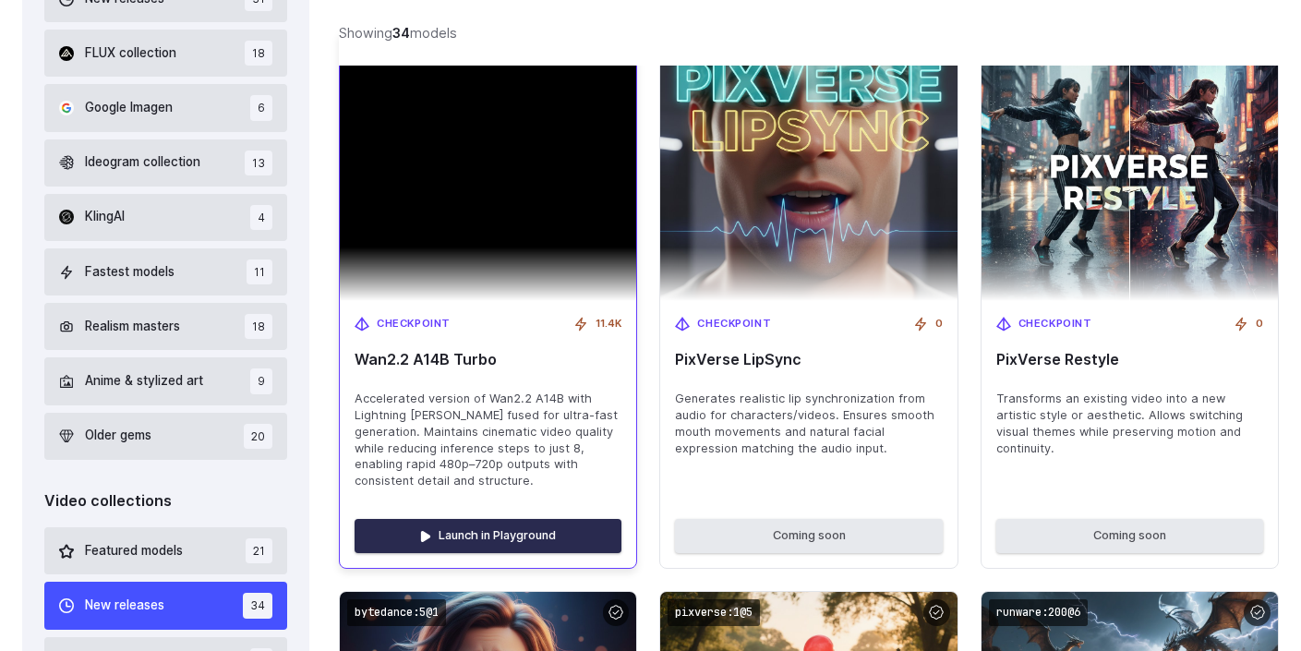
click at [525, 528] on link "Launch in Playground" at bounding box center [488, 535] width 267 height 33
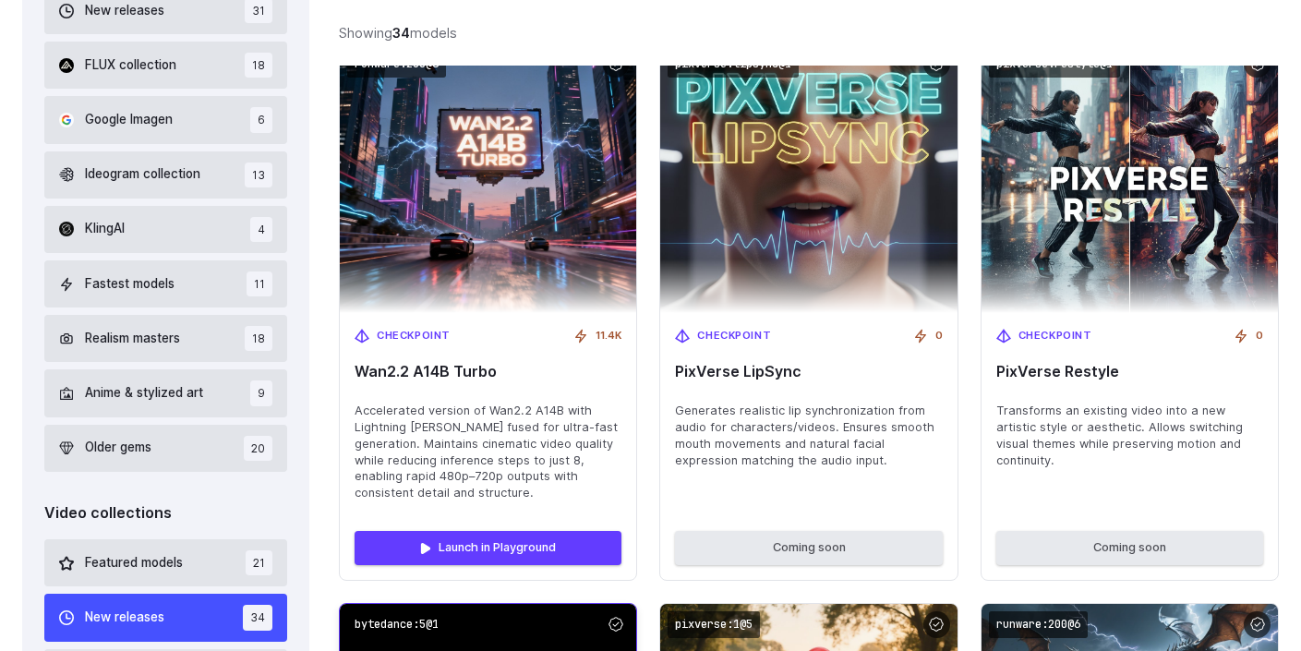
scroll to position [666, 0]
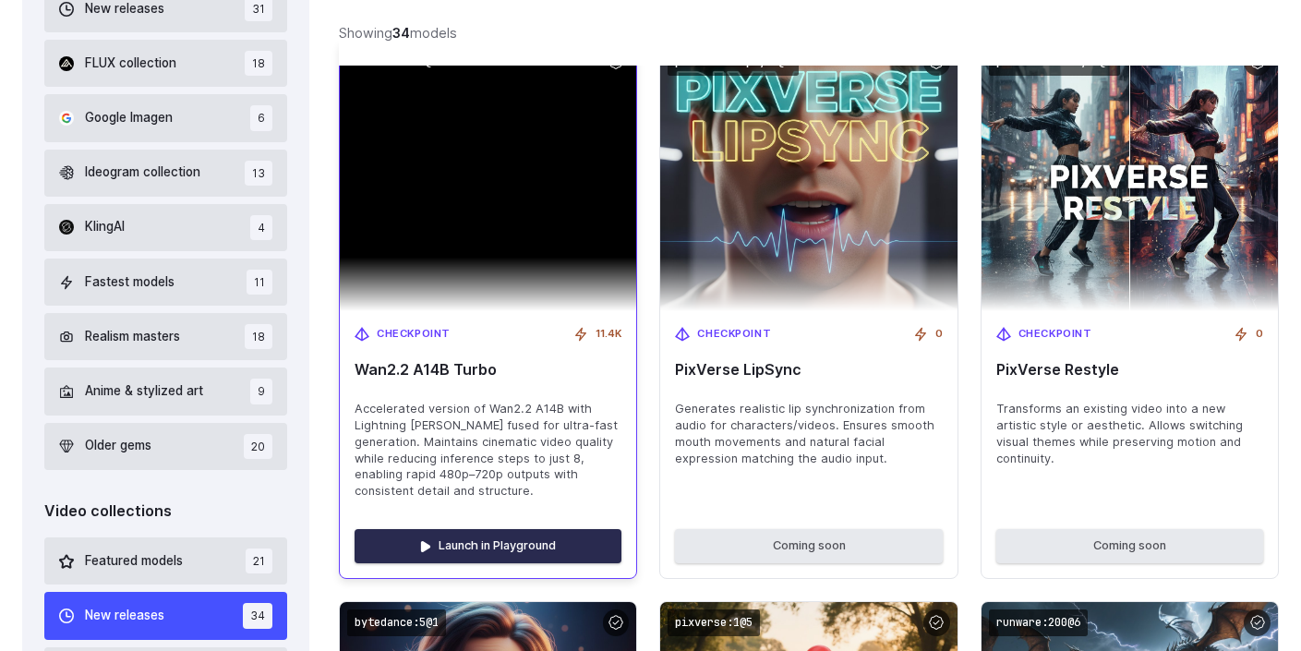
click at [499, 535] on link "Launch in Playground" at bounding box center [488, 545] width 267 height 33
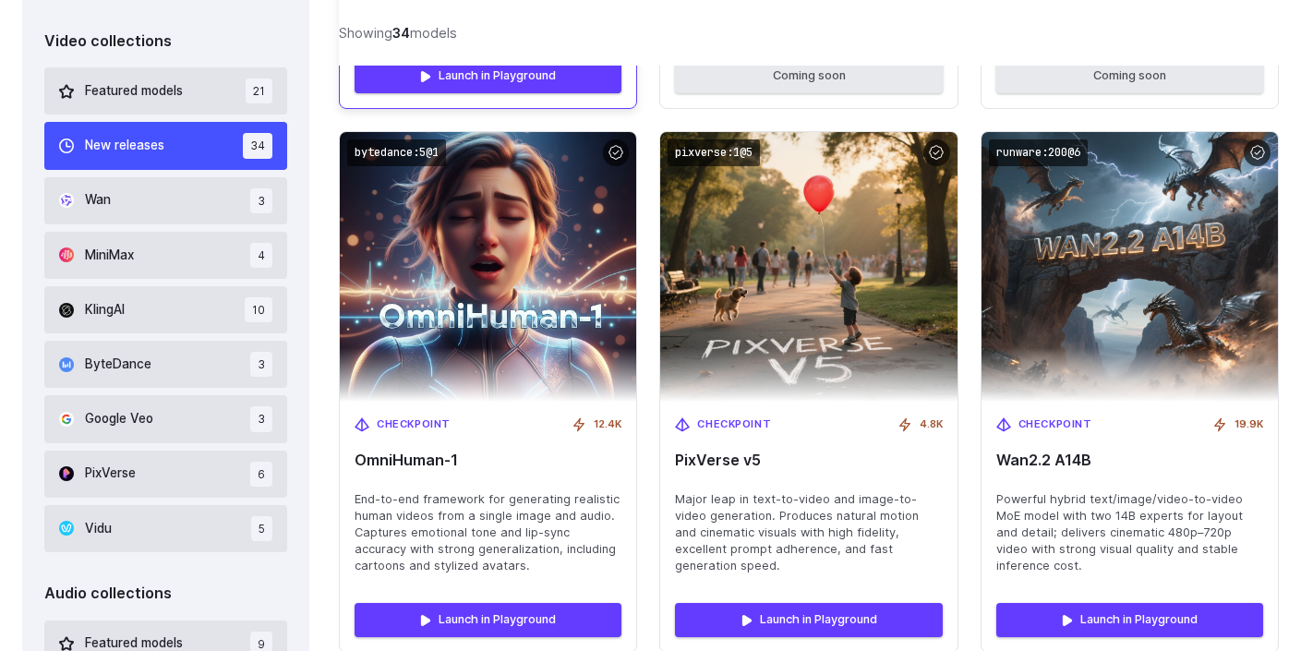
scroll to position [1137, 0]
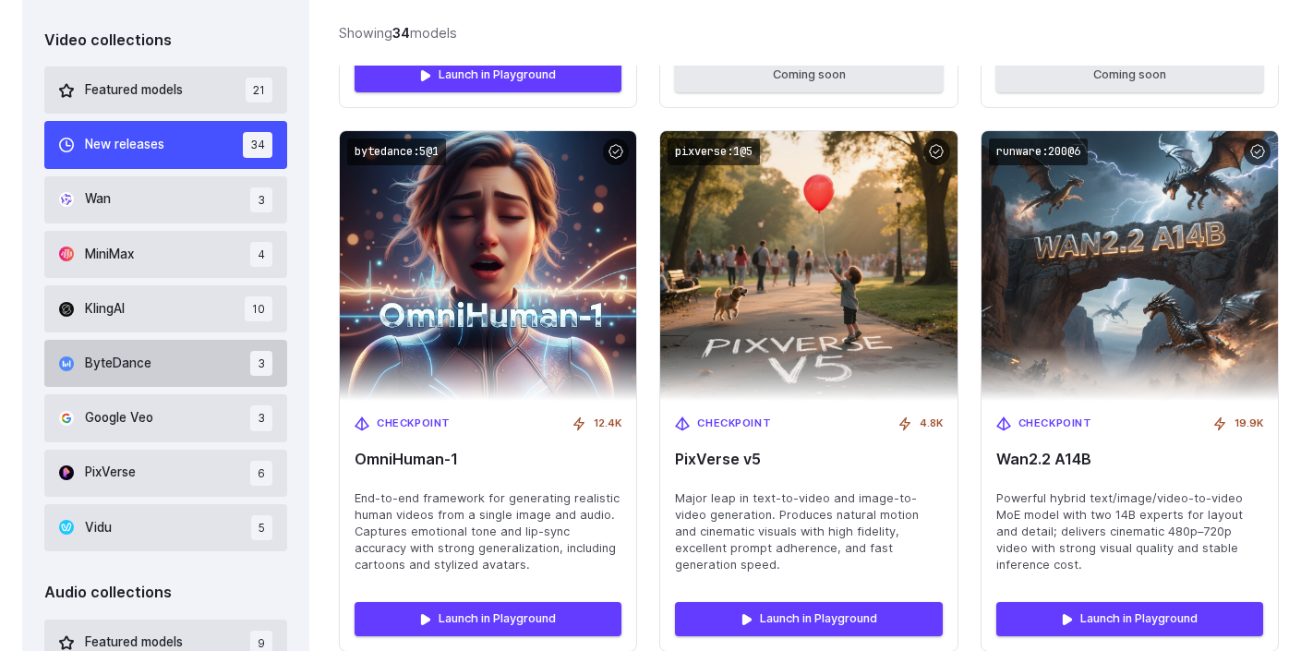
click at [191, 365] on button "ByteDance 3" at bounding box center [165, 363] width 243 height 47
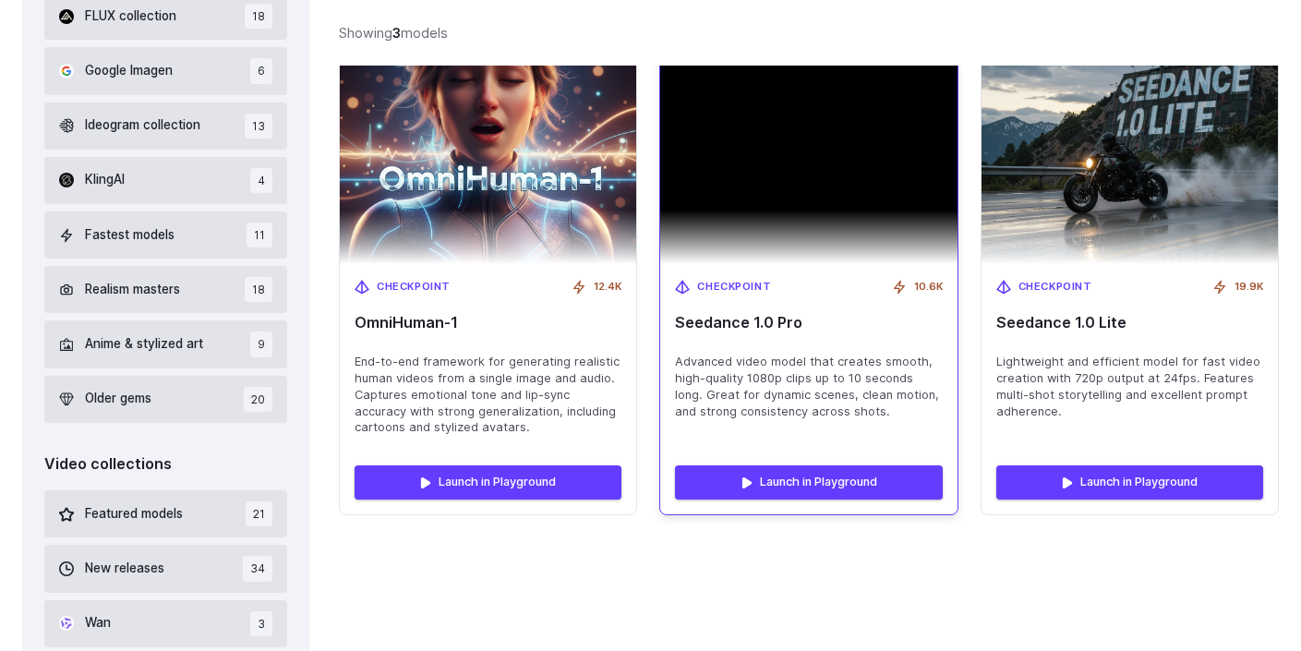
scroll to position [718, 0]
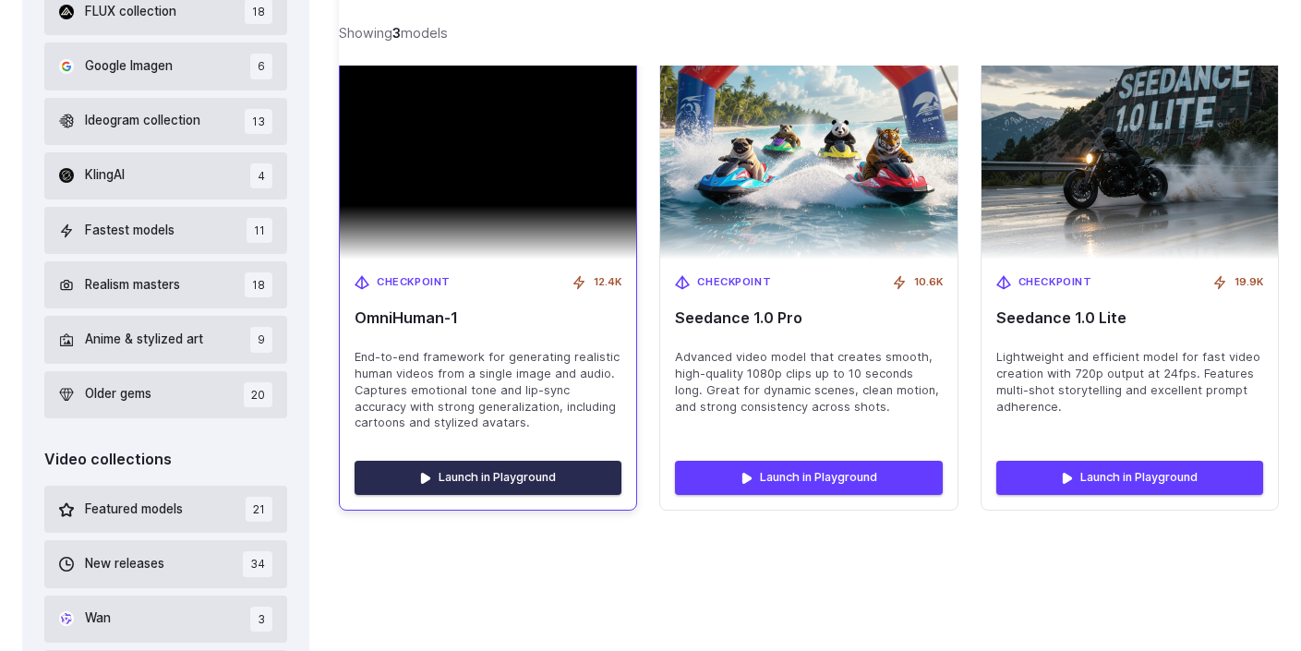
click at [512, 473] on link "Launch in Playground" at bounding box center [488, 477] width 267 height 33
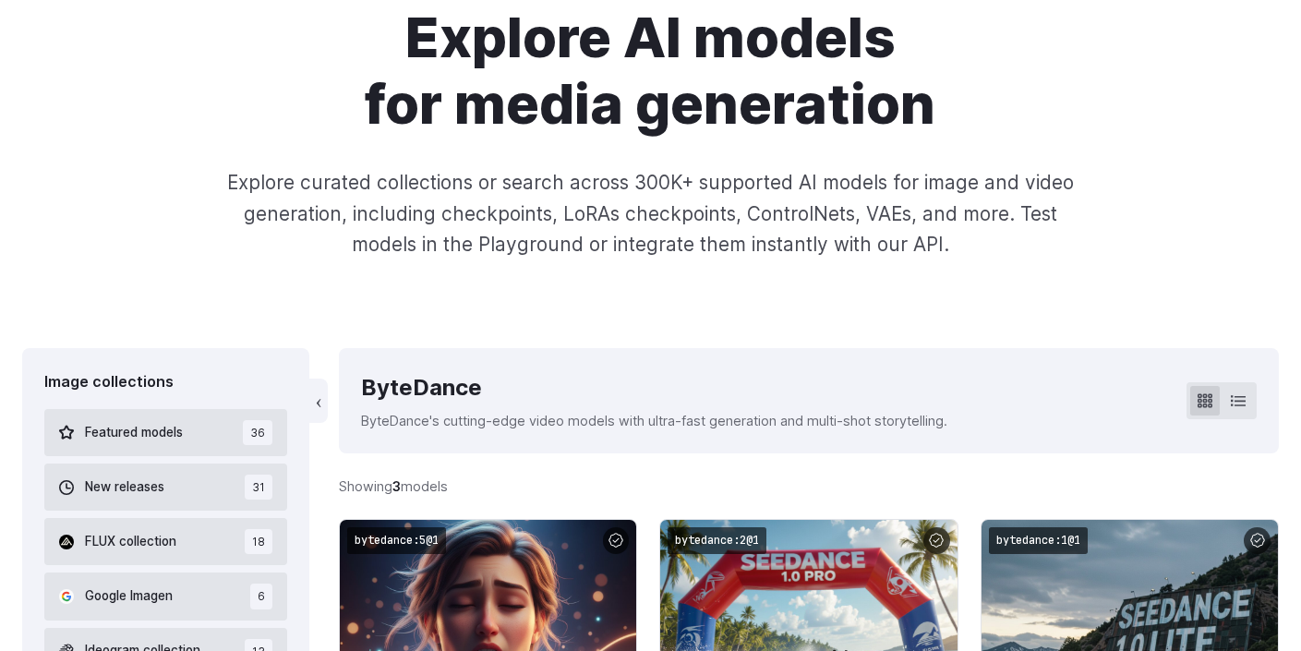
scroll to position [207, 0]
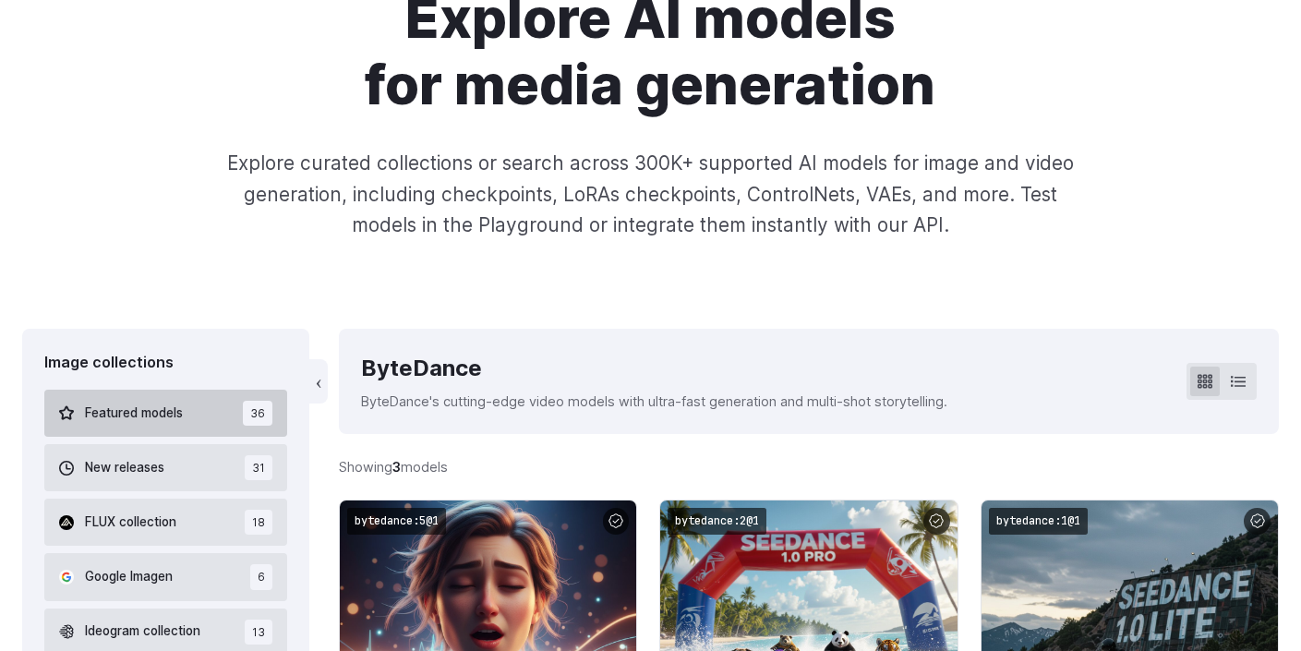
click at [153, 404] on span "Featured models" at bounding box center [134, 414] width 98 height 20
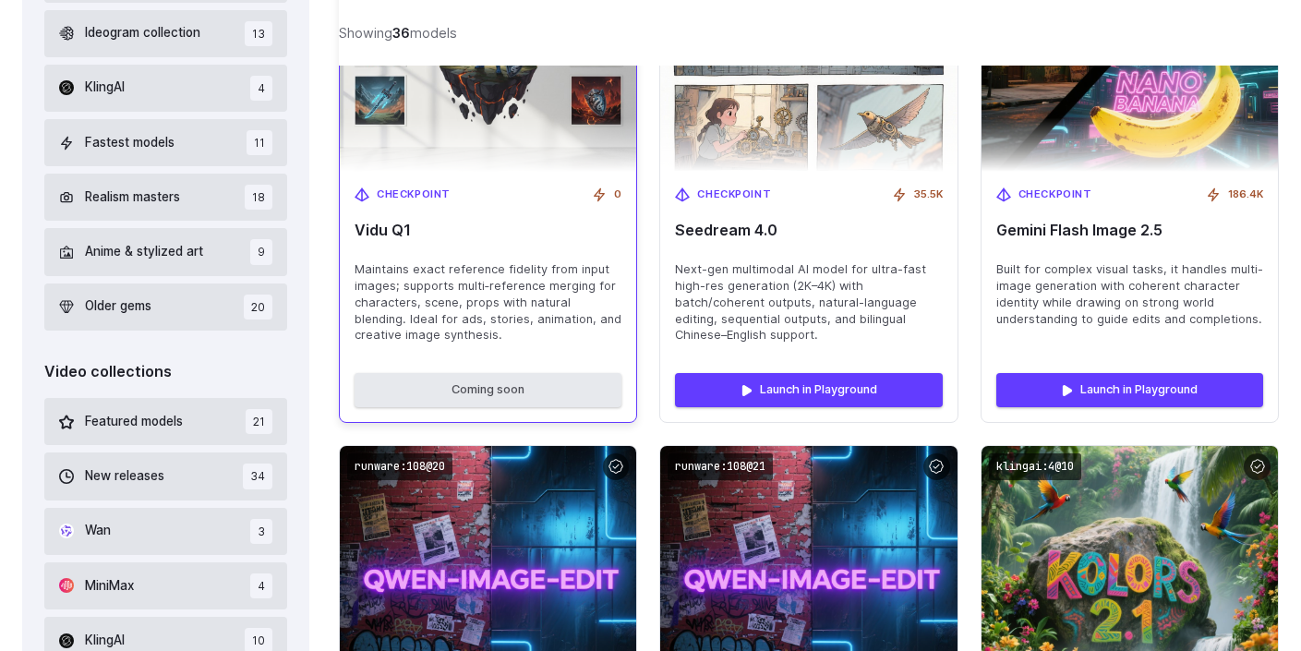
scroll to position [846, 0]
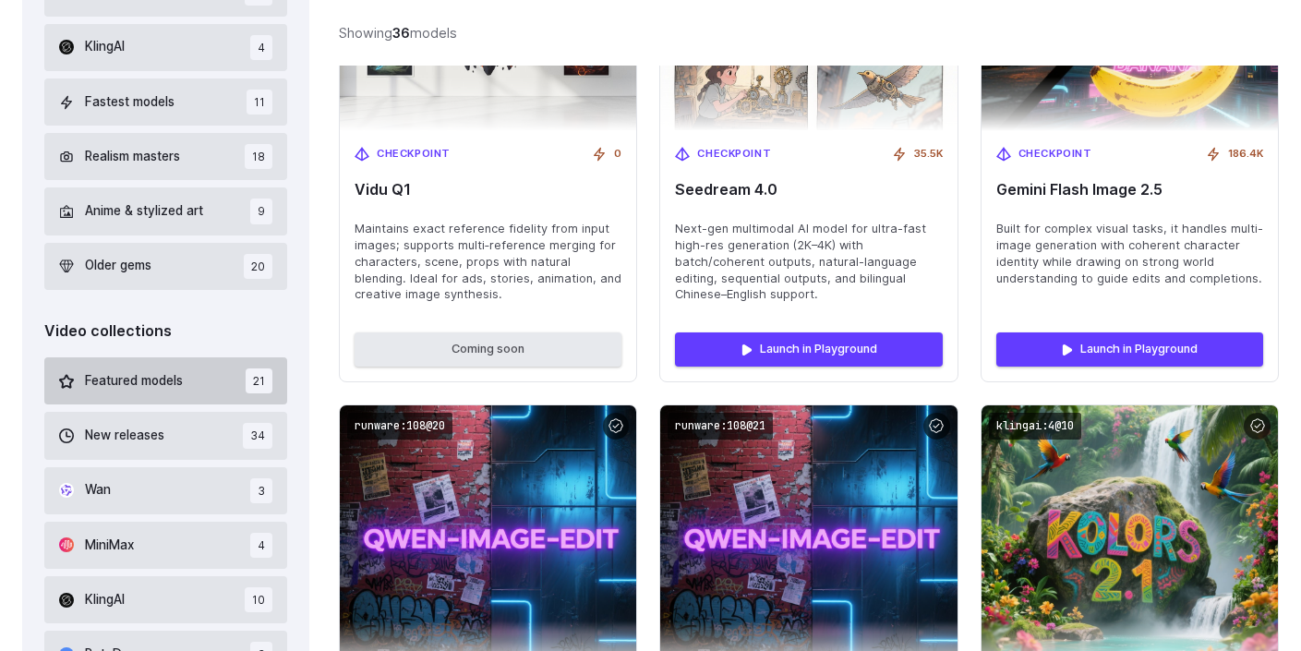
click at [212, 371] on button "Featured models 21" at bounding box center [165, 380] width 243 height 47
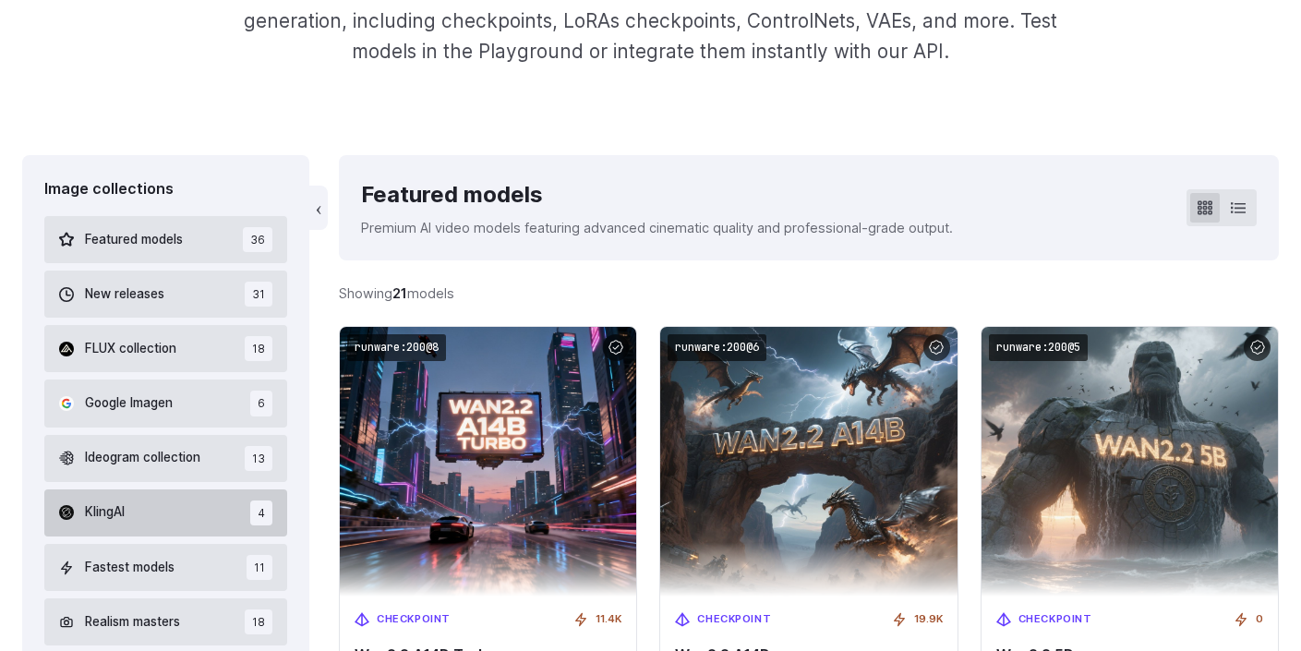
scroll to position [376, 0]
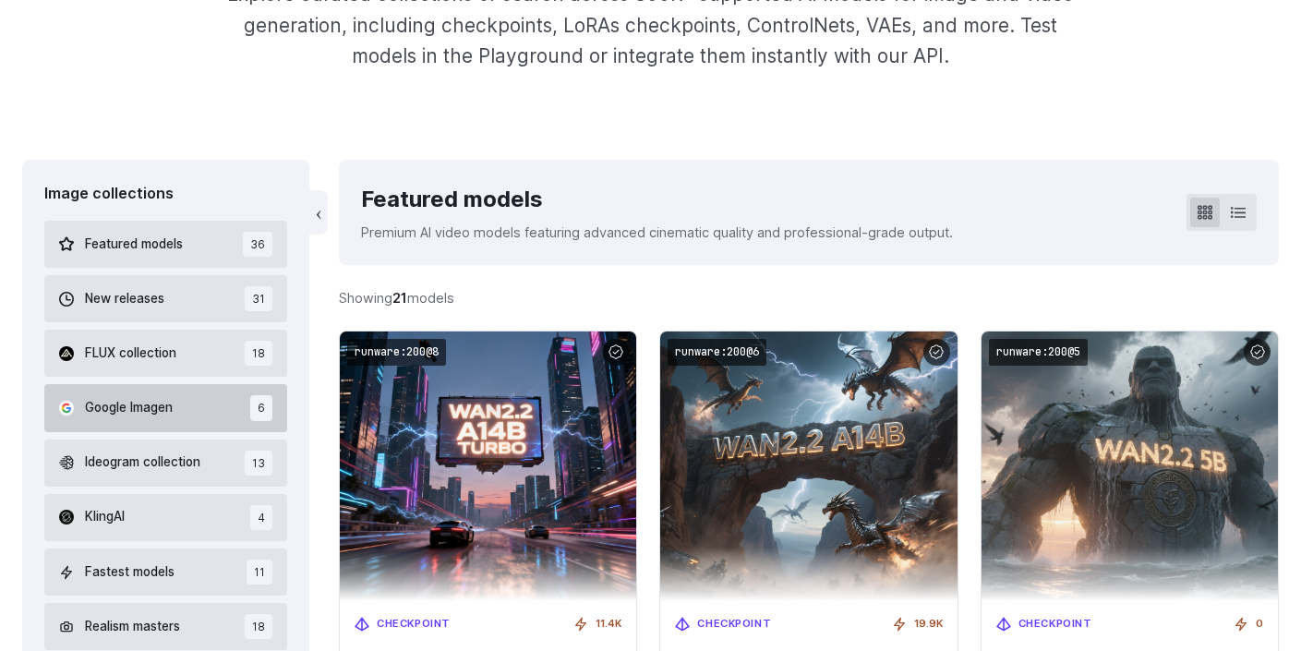
click at [151, 403] on span "Google Imagen" at bounding box center [129, 408] width 88 height 20
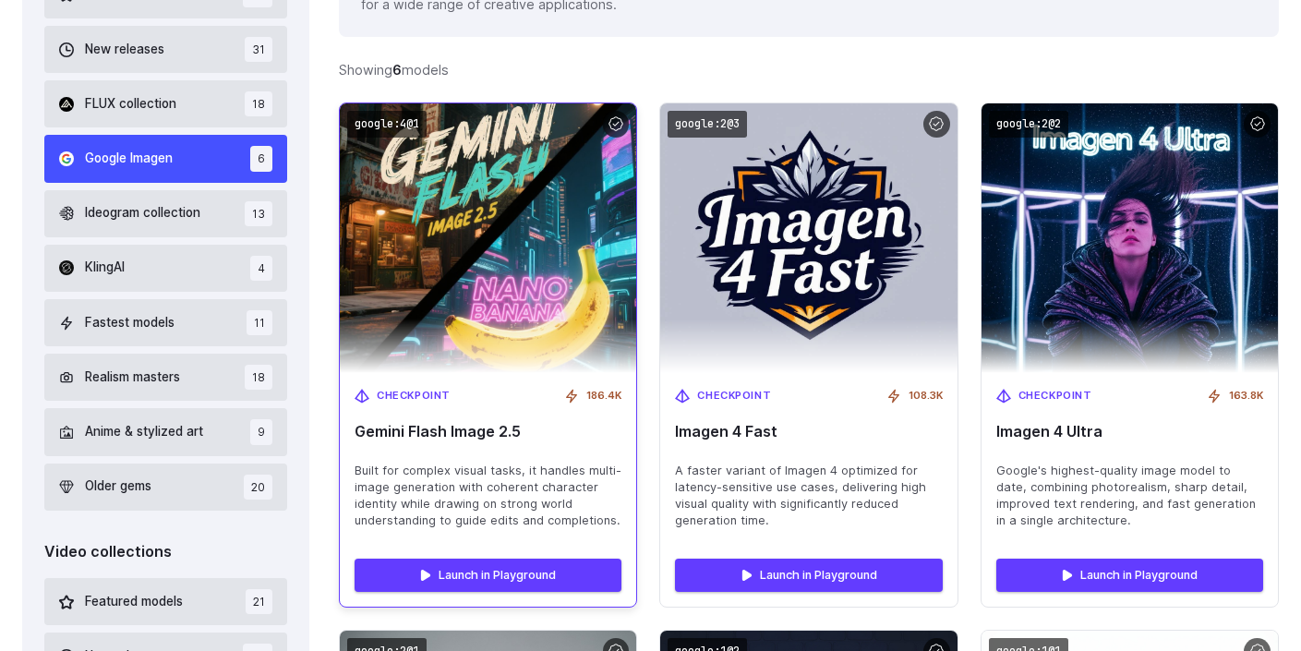
scroll to position [693, 0]
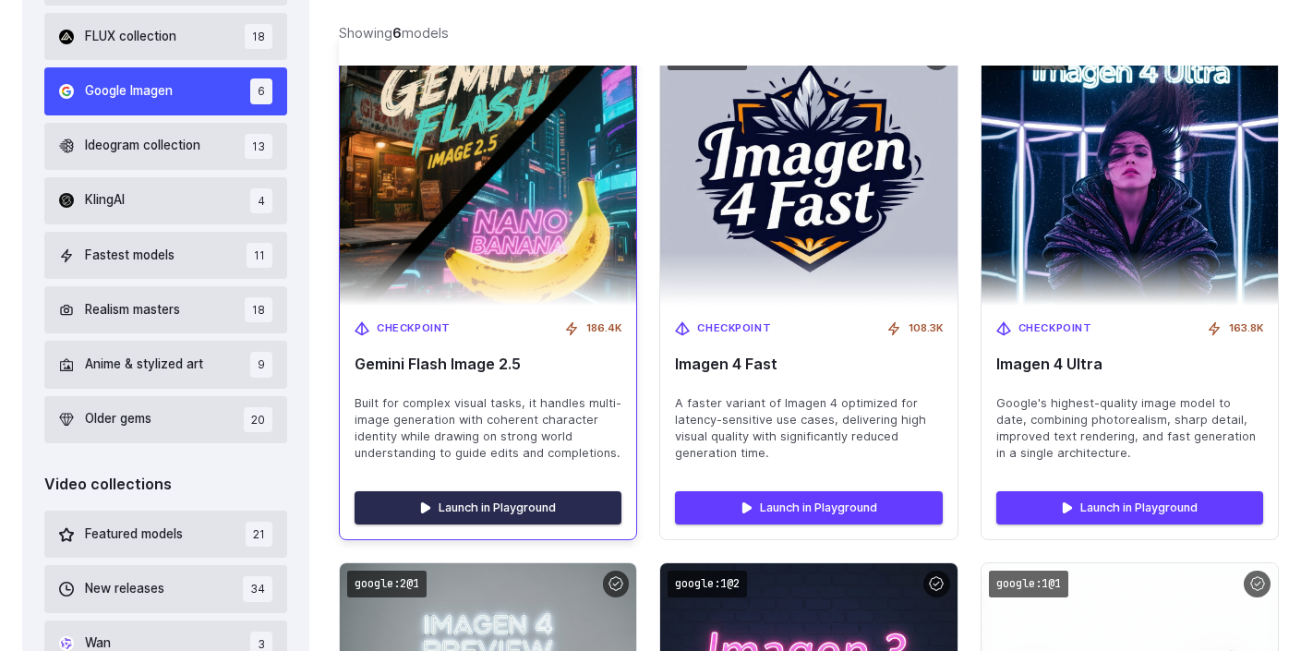
click at [504, 507] on link "Launch in Playground" at bounding box center [488, 507] width 267 height 33
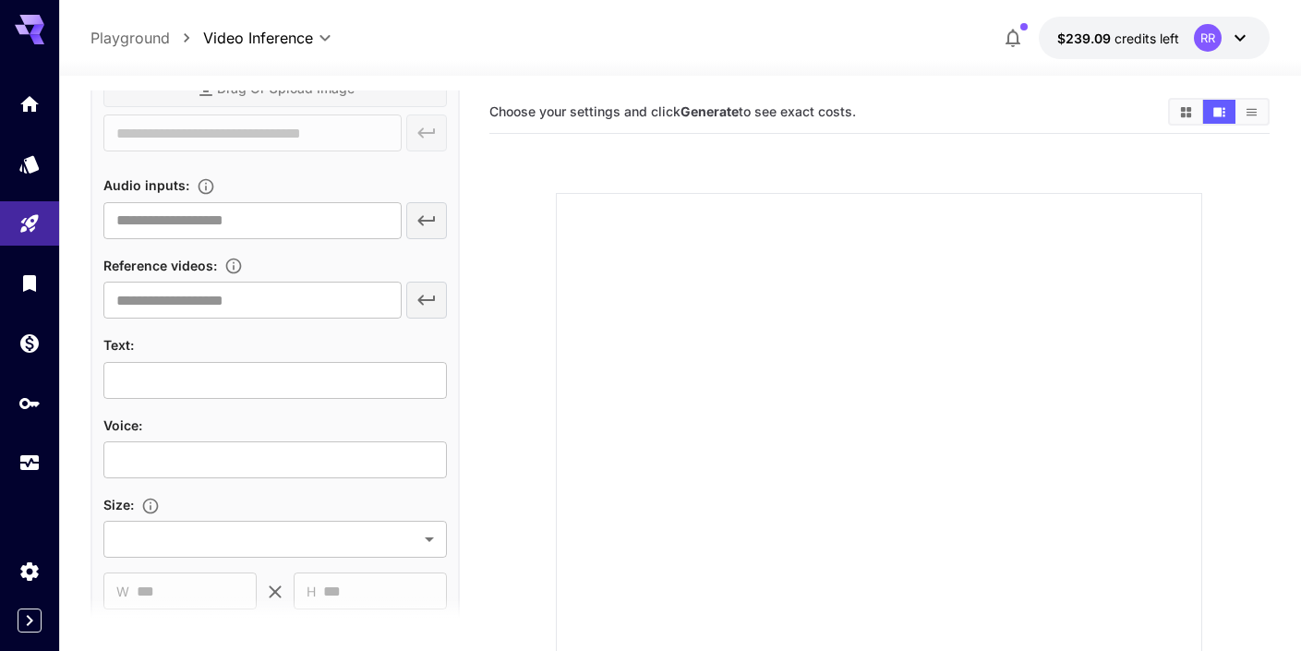
scroll to position [583, 0]
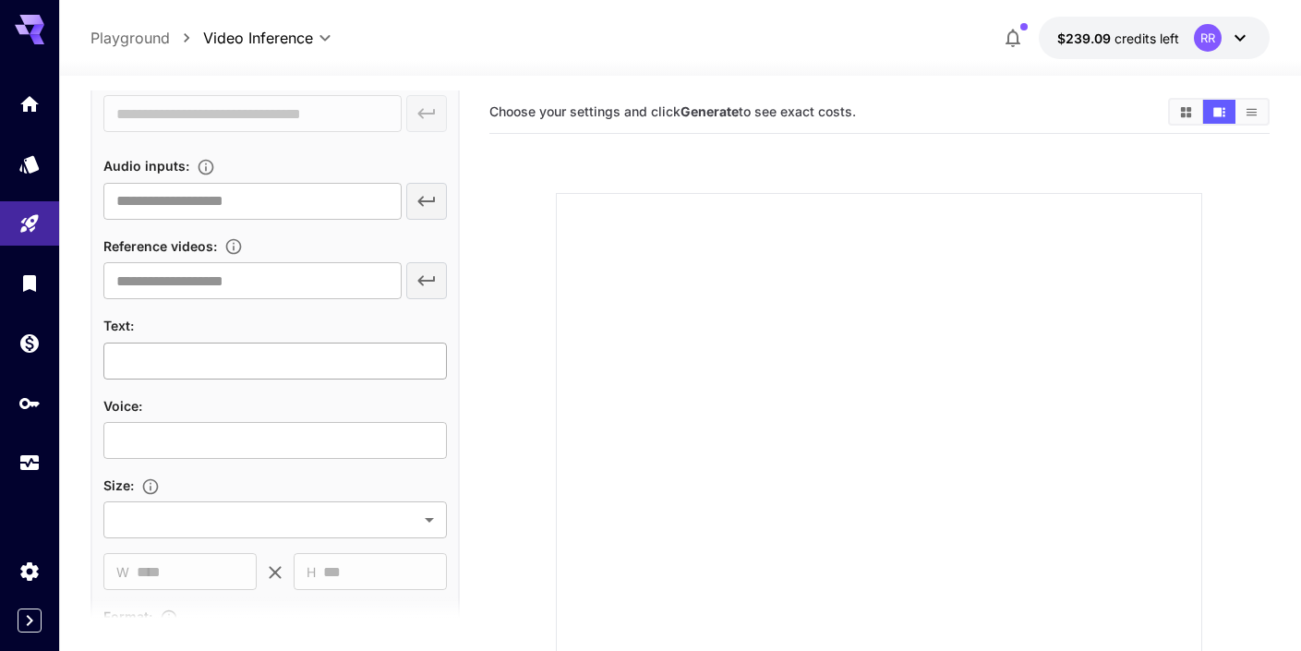
type input "**********"
type input "****"
type input "***"
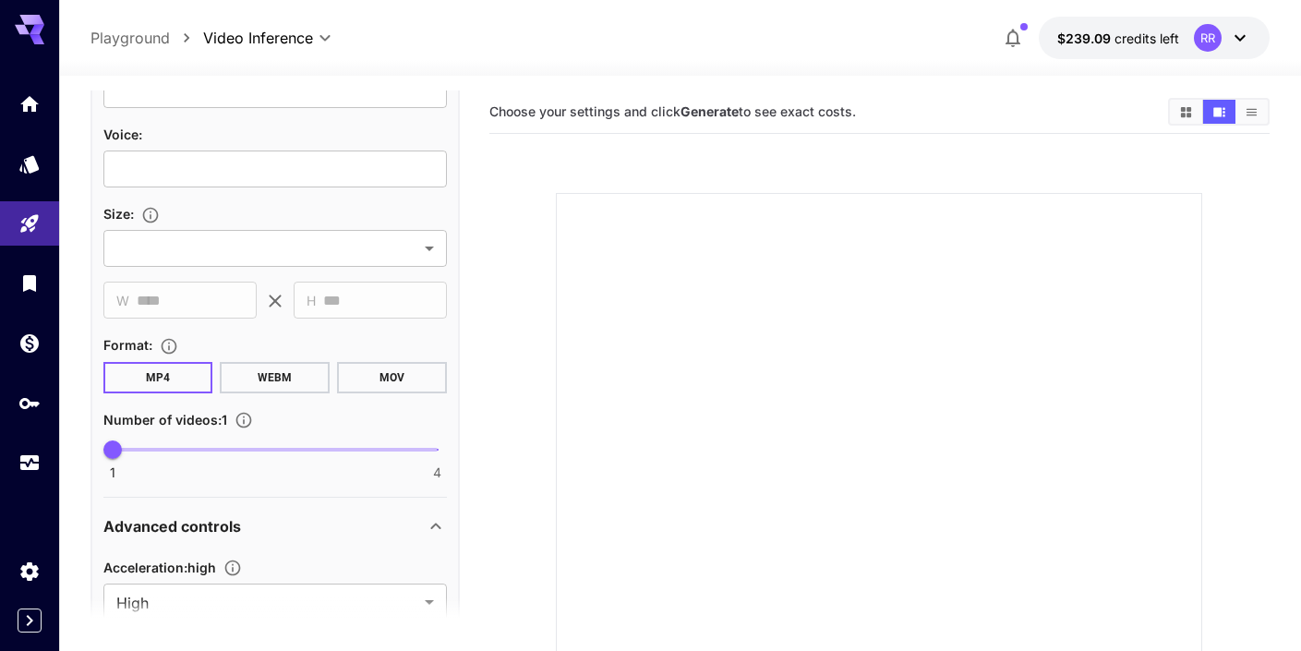
scroll to position [860, 0]
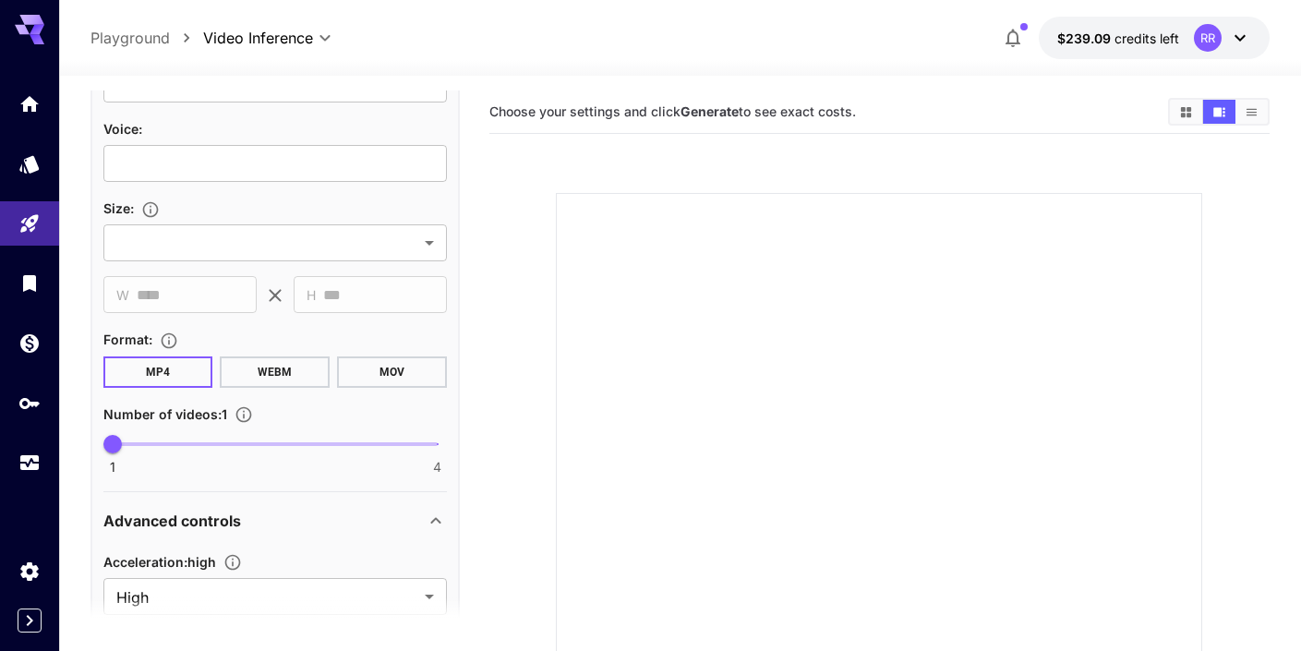
click at [383, 371] on button "MOV" at bounding box center [392, 371] width 110 height 31
click at [156, 371] on button "MP4" at bounding box center [158, 371] width 110 height 31
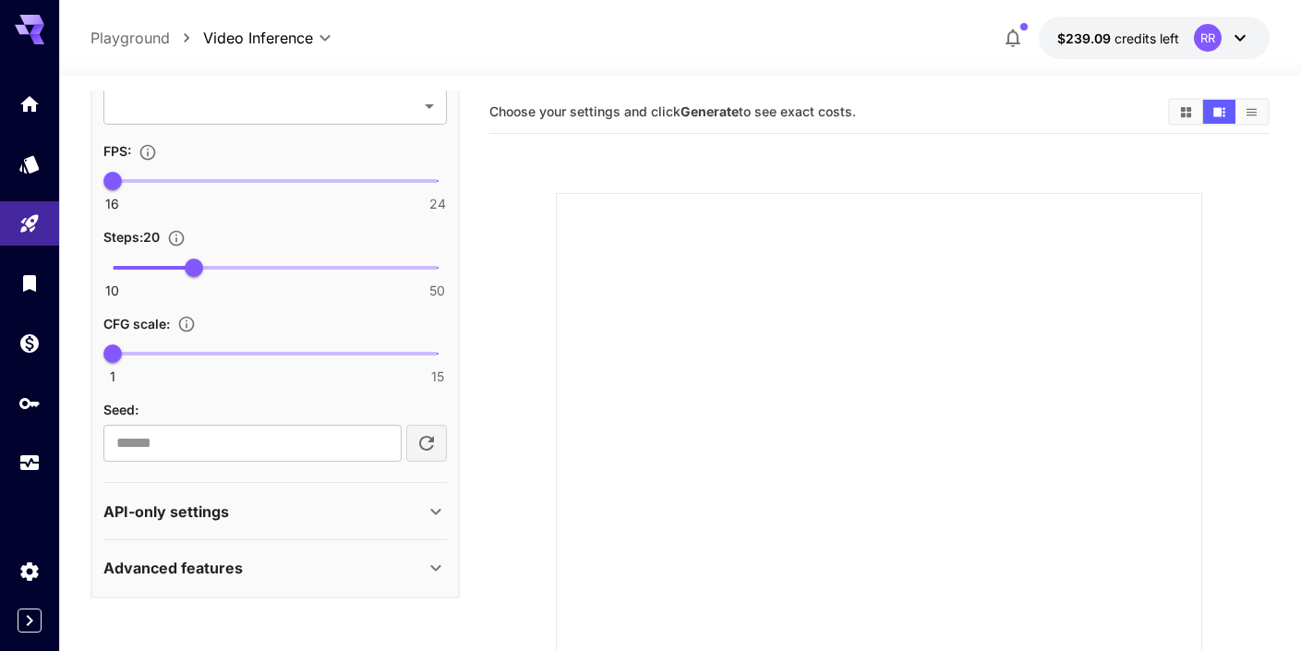
scroll to position [1509, 0]
click at [284, 513] on div "API-only settings" at bounding box center [263, 512] width 321 height 22
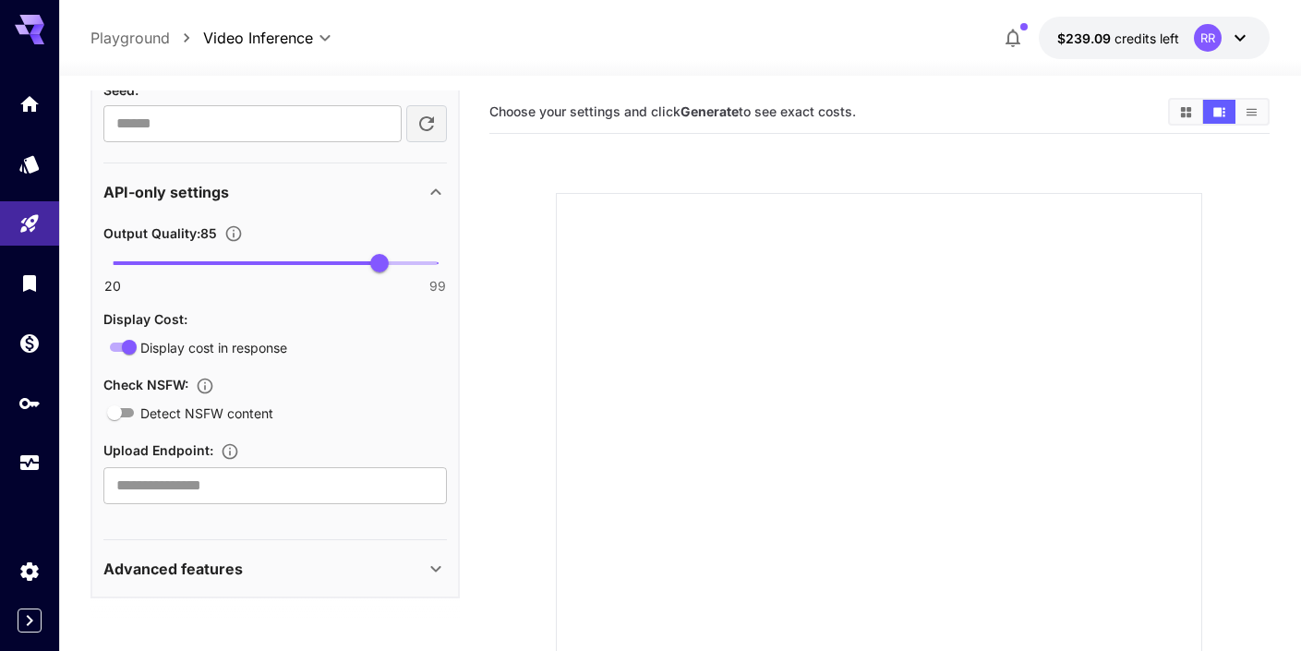
scroll to position [1828, 0]
click at [259, 568] on div "Advanced features" at bounding box center [263, 570] width 321 height 22
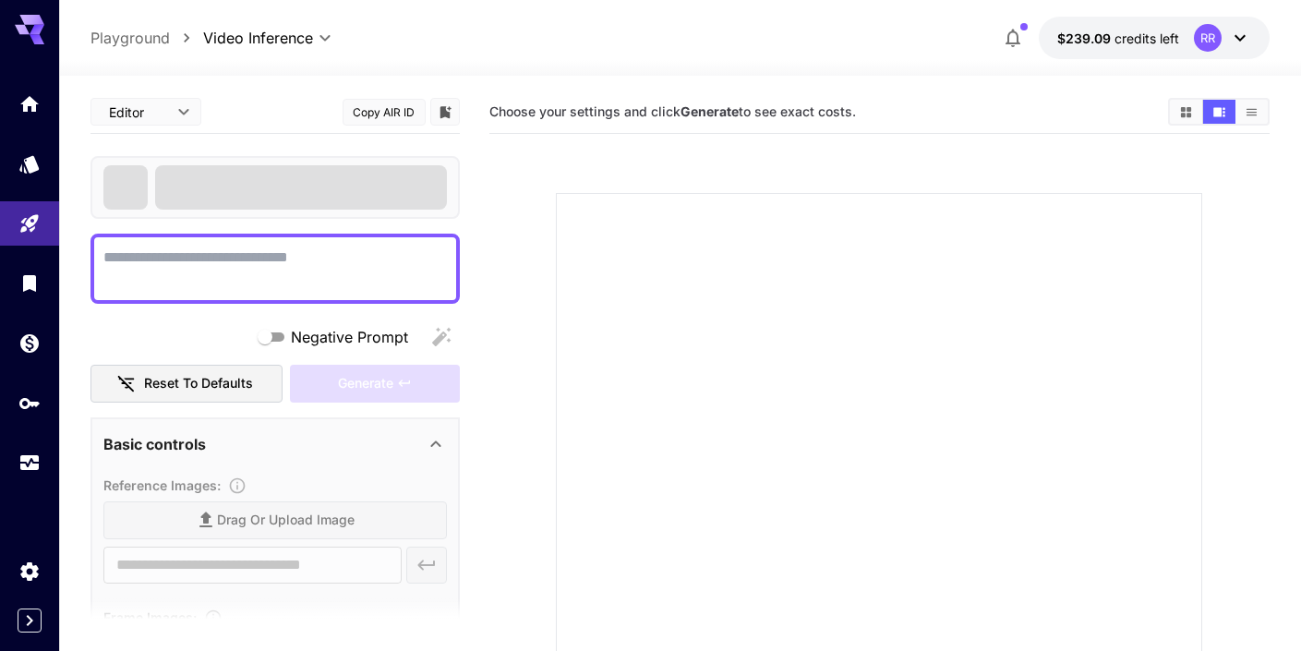
scroll to position [0, 0]
click at [276, 190] on span at bounding box center [301, 187] width 292 height 44
click at [670, 182] on section at bounding box center [879, 494] width 780 height 691
type input "**********"
type input "****"
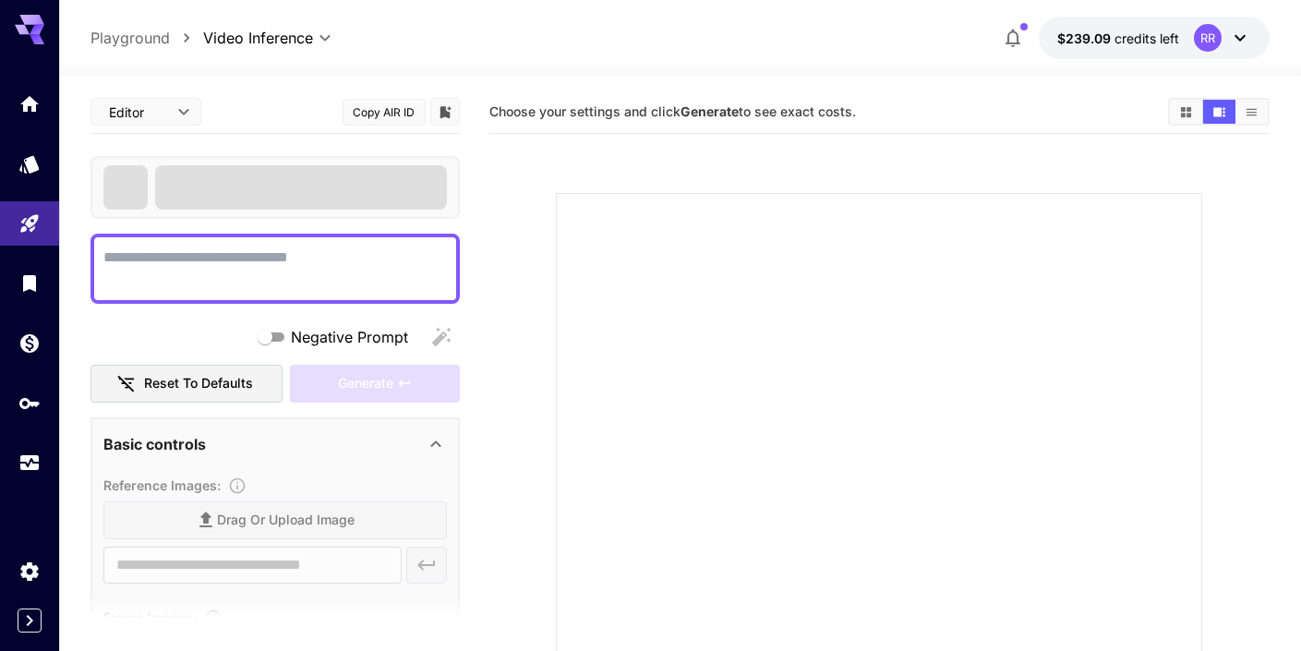
type input "***"
click at [303, 262] on textarea "Negative Prompt" at bounding box center [275, 269] width 344 height 44
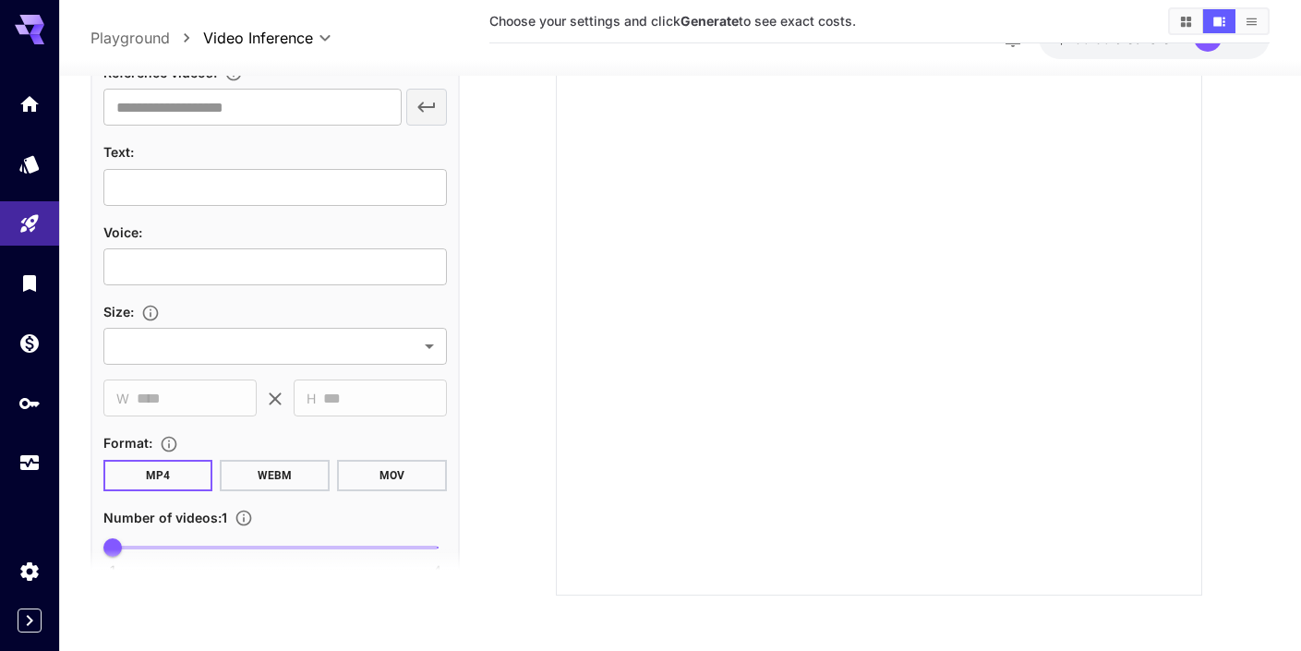
scroll to position [715, 0]
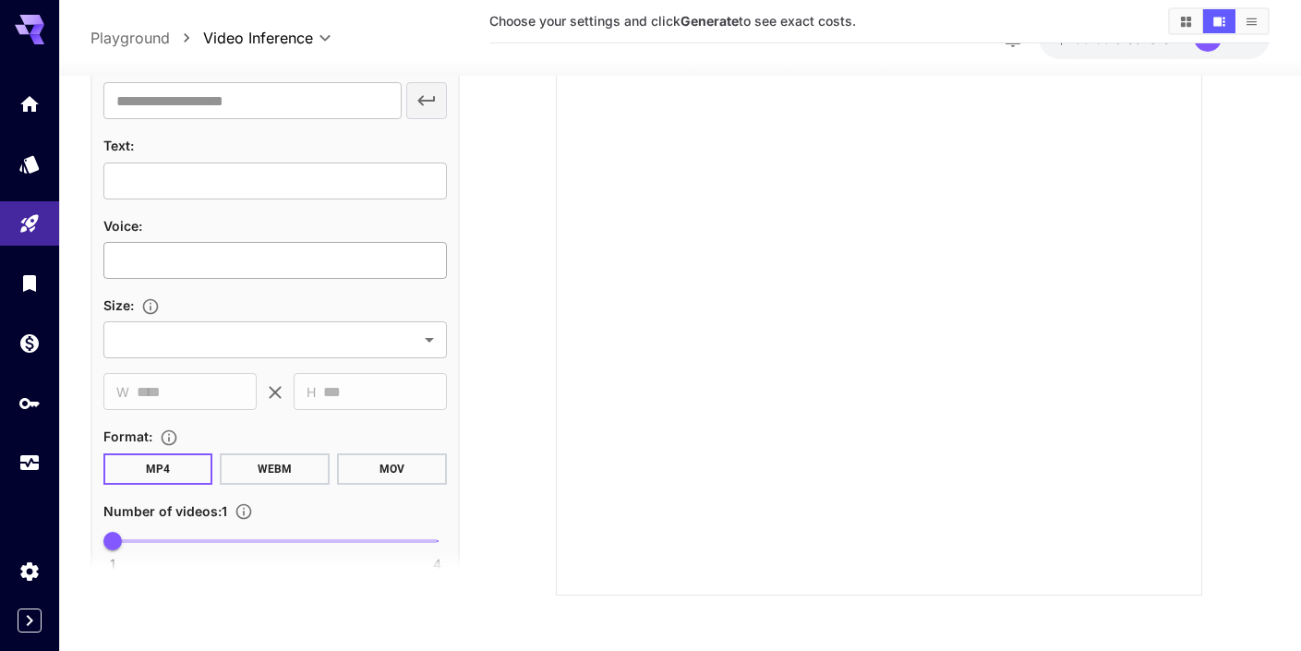
type textarea "******"
click at [293, 273] on input "text" at bounding box center [275, 260] width 344 height 37
click at [266, 150] on div "Text :" at bounding box center [275, 145] width 344 height 22
click at [264, 172] on input "text" at bounding box center [275, 180] width 344 height 37
click at [284, 99] on input "text" at bounding box center [252, 100] width 298 height 37
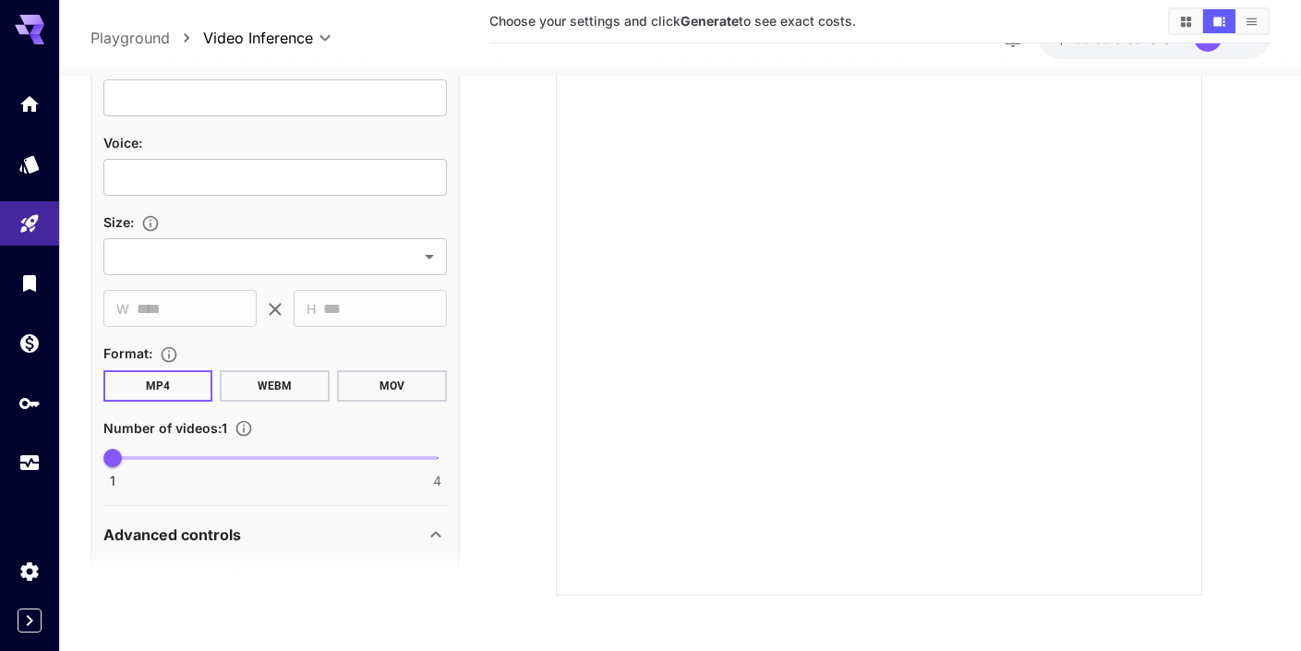
scroll to position [830, 0]
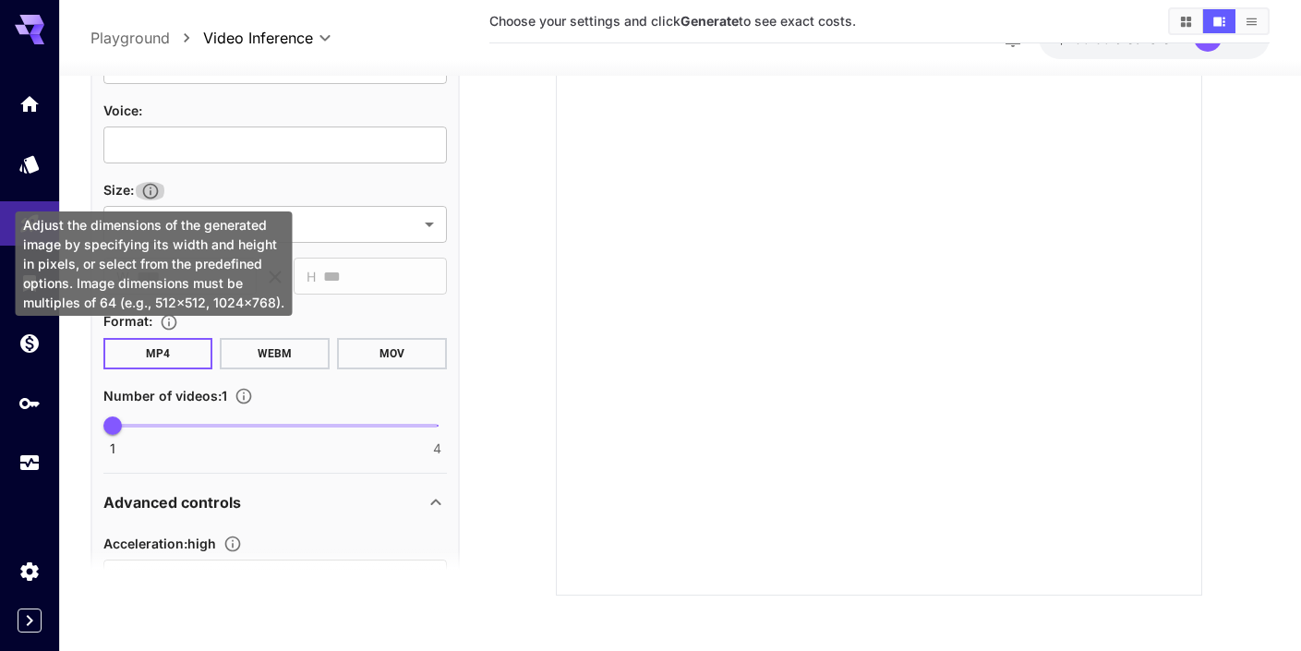
click at [155, 189] on icon "Adjust the dimensions of the generated image by specifying its width and height…" at bounding box center [150, 190] width 18 height 18
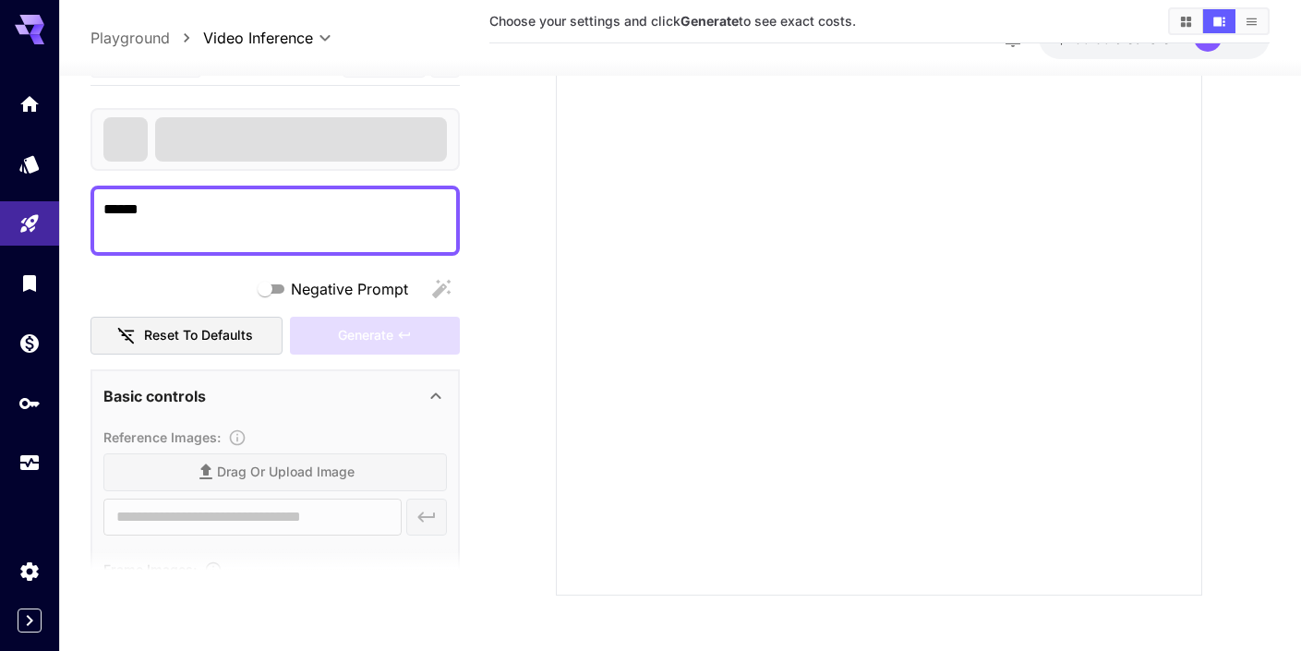
scroll to position [0, 0]
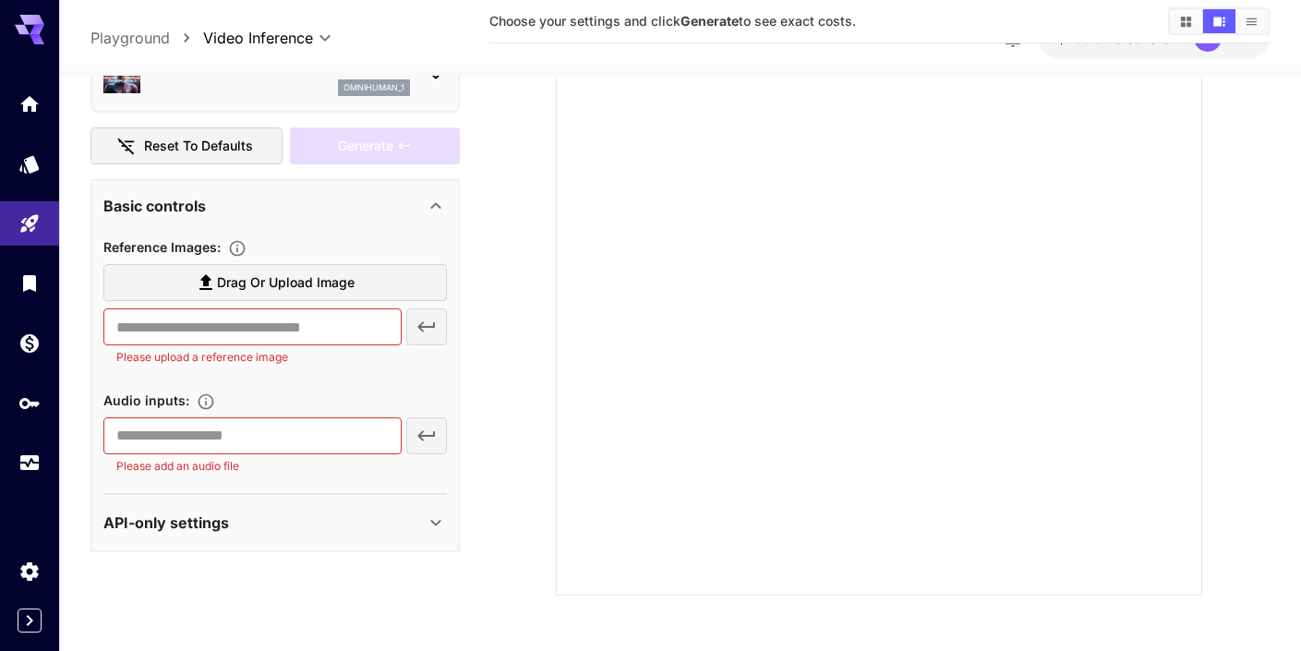
scroll to position [244, 0]
click at [322, 516] on div "API-only settings" at bounding box center [263, 523] width 321 height 22
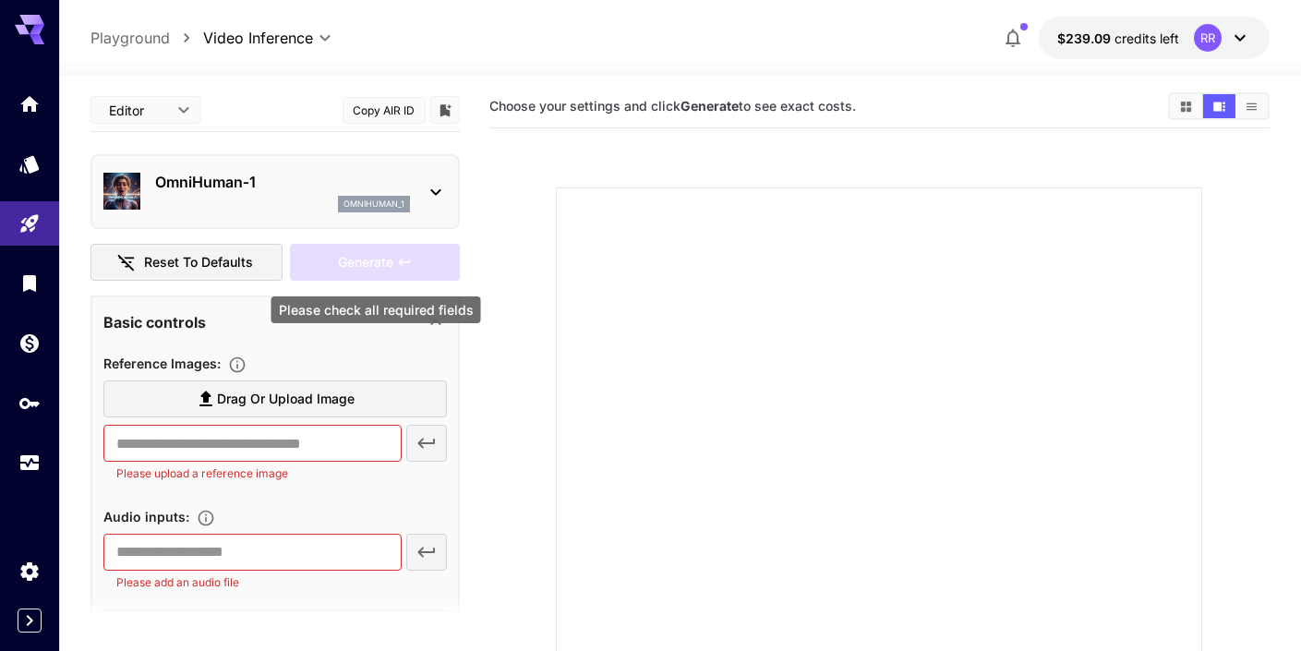
scroll to position [2, 0]
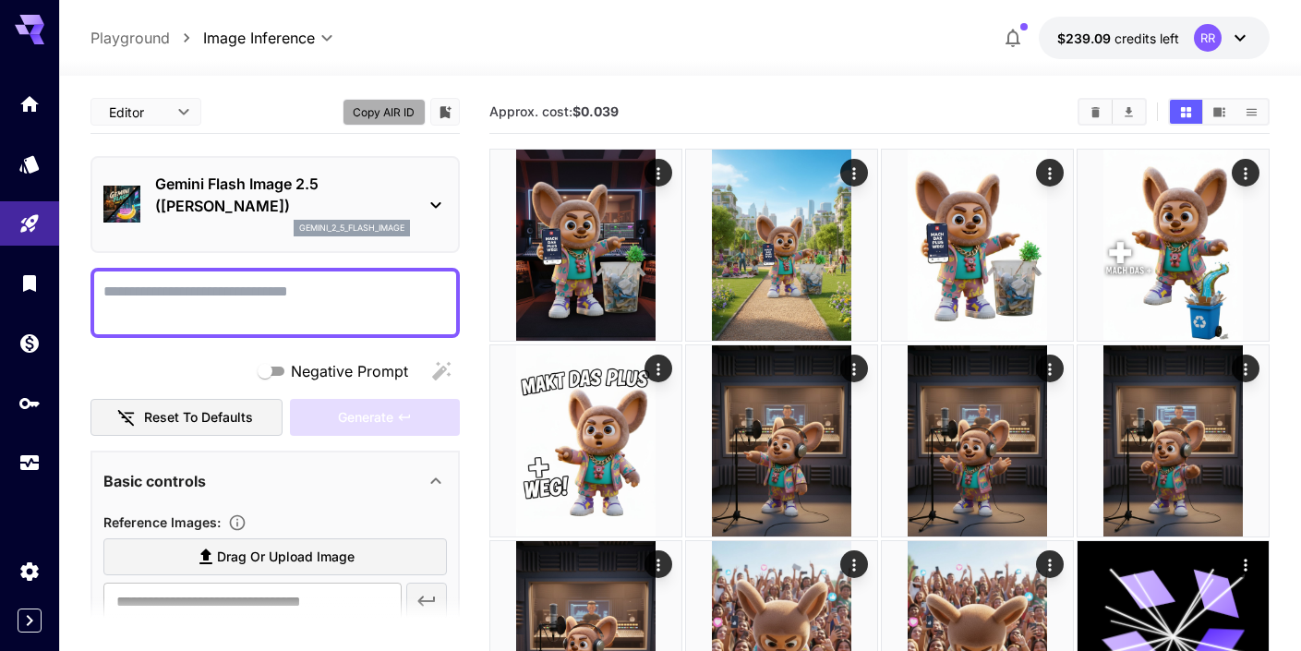
click at [404, 114] on button "Copy AIR ID" at bounding box center [384, 112] width 83 height 27
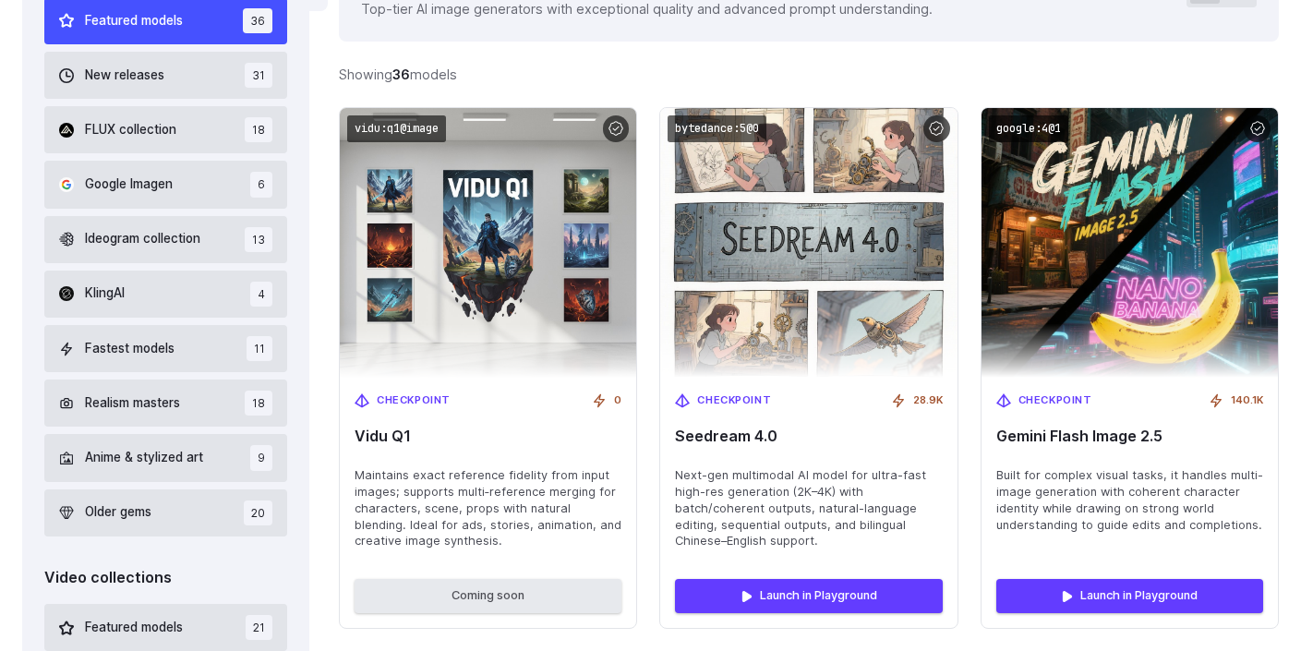
scroll to position [615, 0]
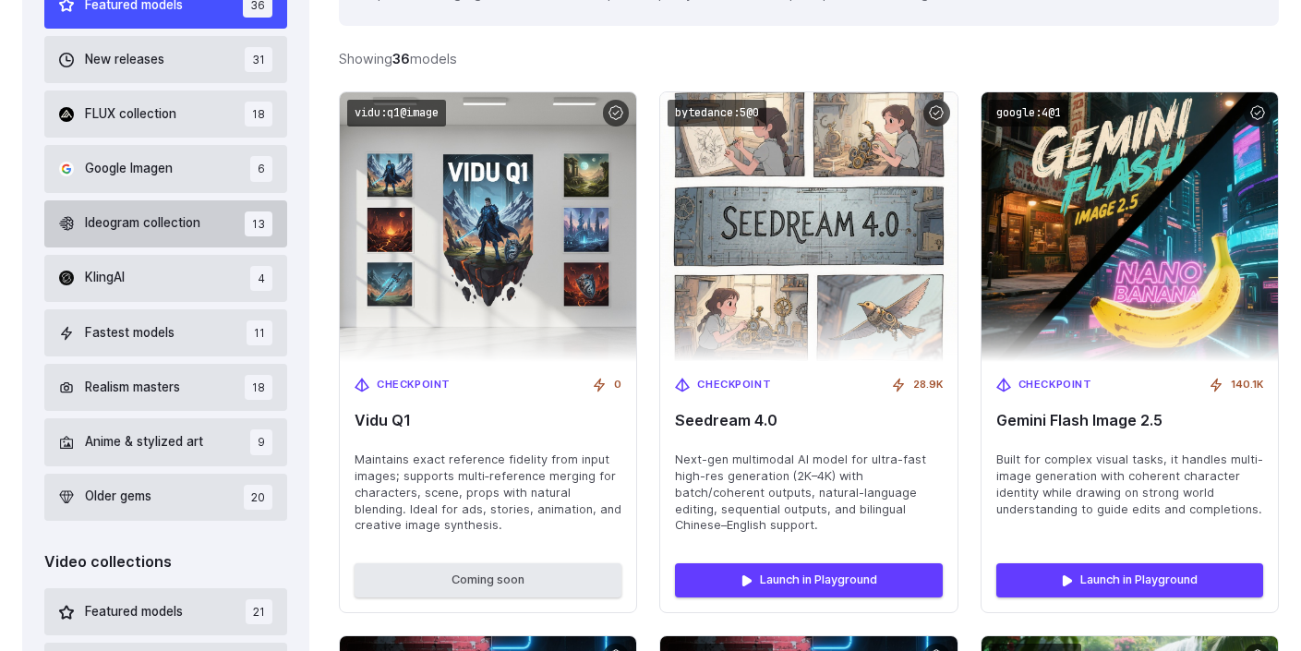
click at [190, 223] on span "Ideogram collection" at bounding box center [142, 223] width 115 height 20
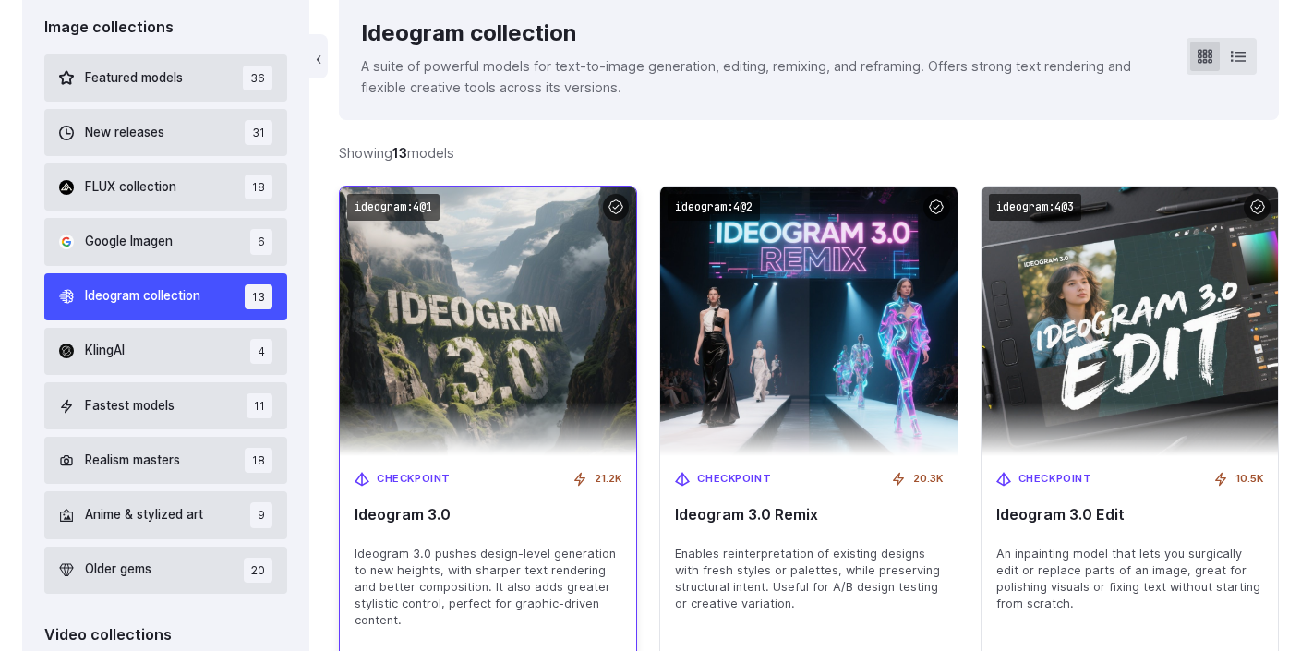
scroll to position [603, 0]
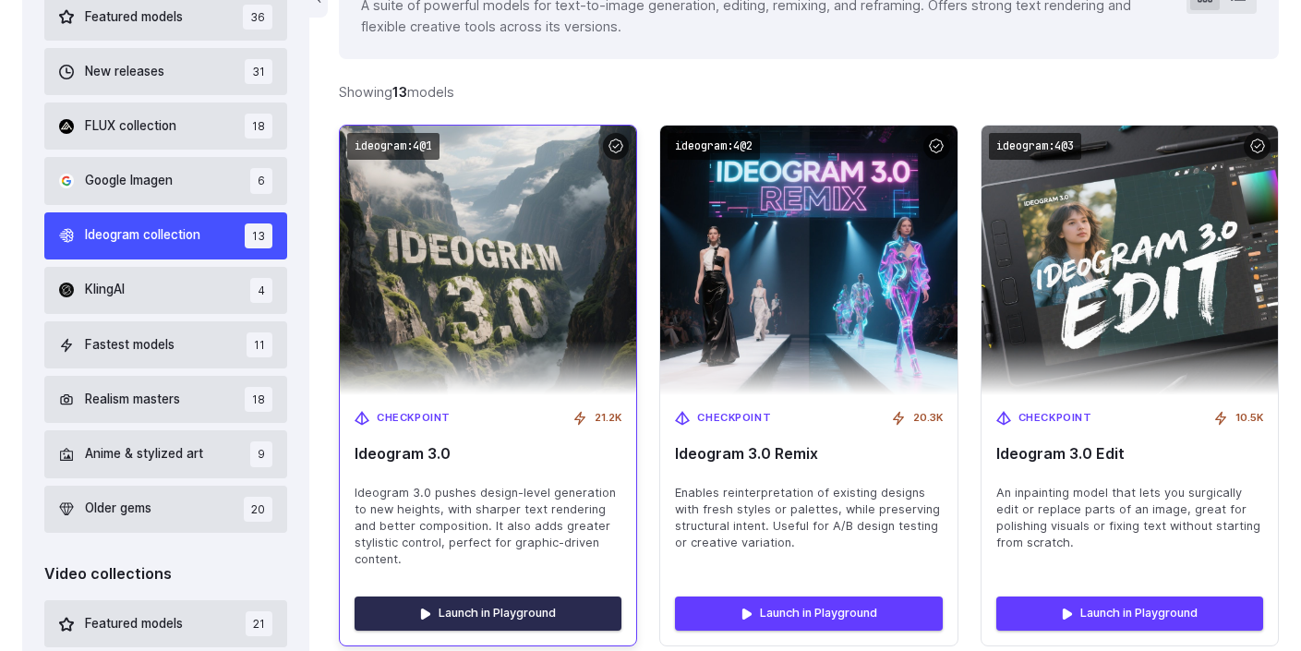
click at [522, 597] on link "Launch in Playground" at bounding box center [488, 613] width 267 height 33
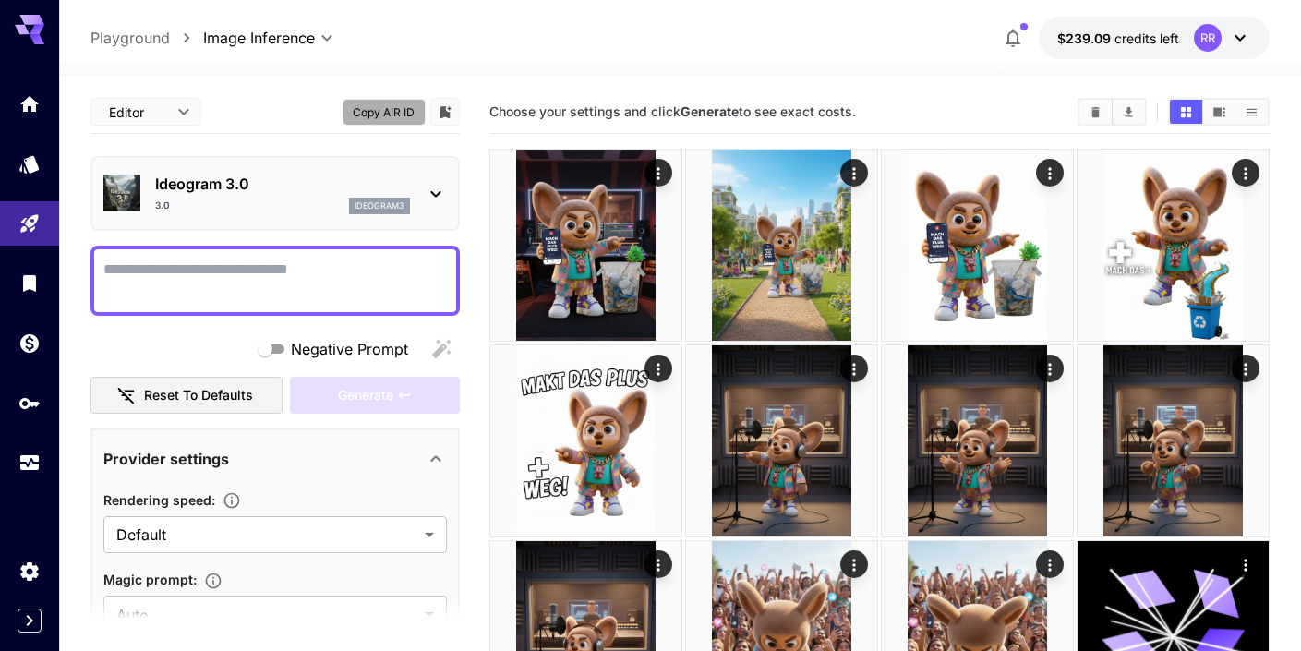
click at [386, 111] on button "Copy AIR ID" at bounding box center [384, 112] width 83 height 27
click at [320, 272] on textarea "Negative Prompt" at bounding box center [275, 281] width 344 height 44
paste textarea "**********"
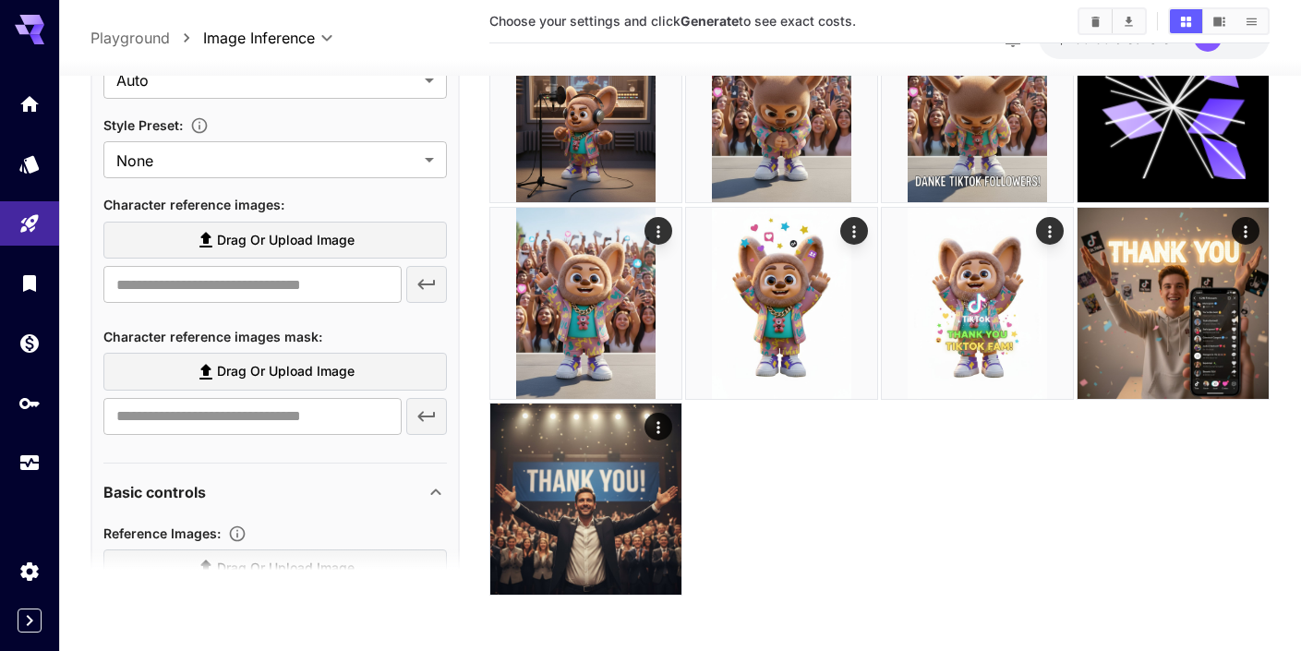
scroll to position [530, 0]
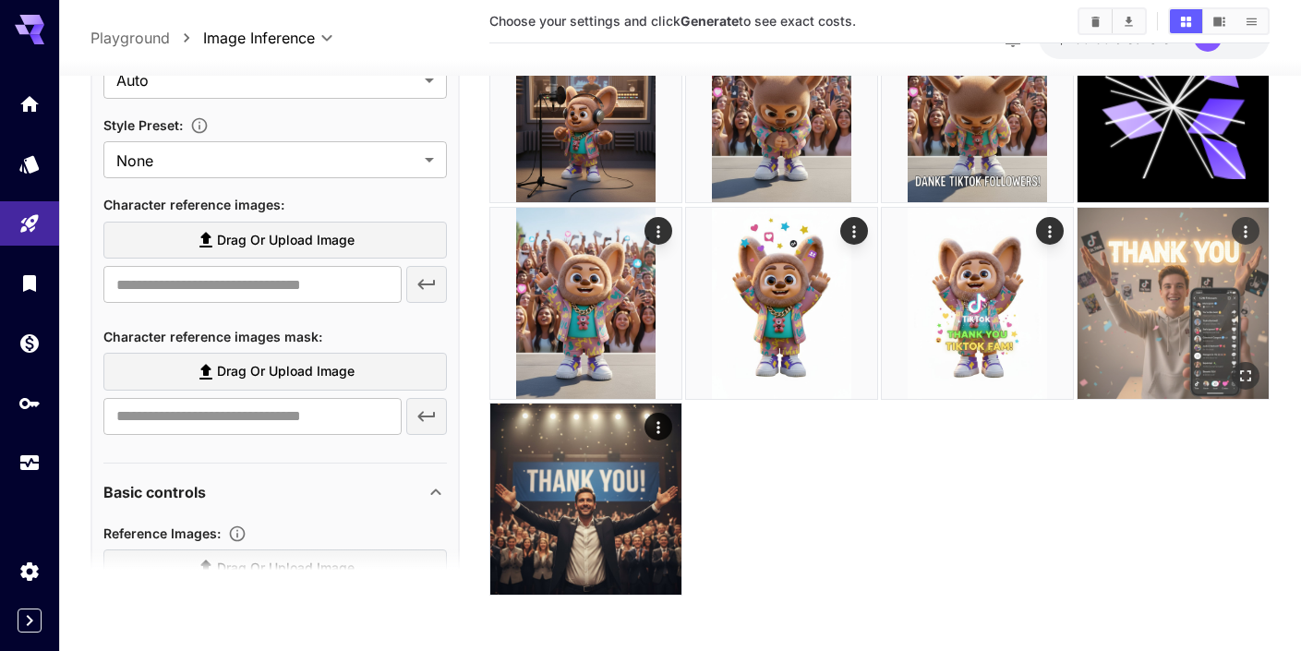
type textarea "**********"
click at [1249, 238] on icon "Actions" at bounding box center [1246, 231] width 18 height 18
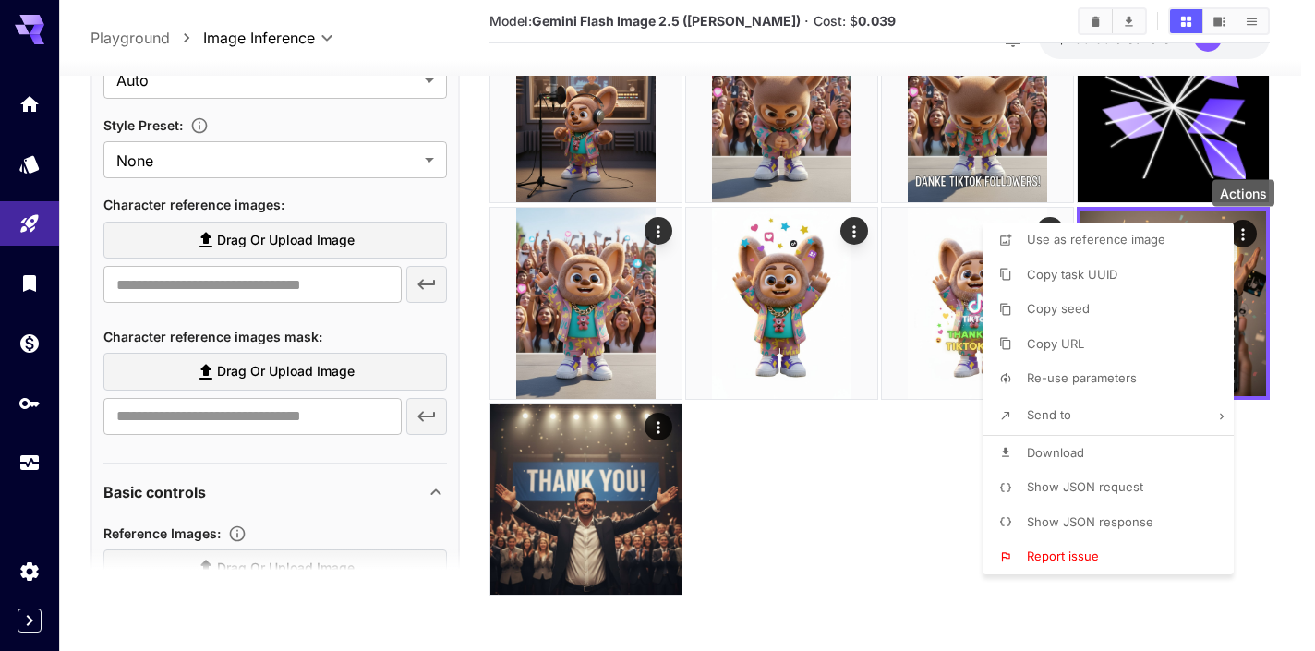
click at [895, 496] on div at bounding box center [657, 325] width 1315 height 651
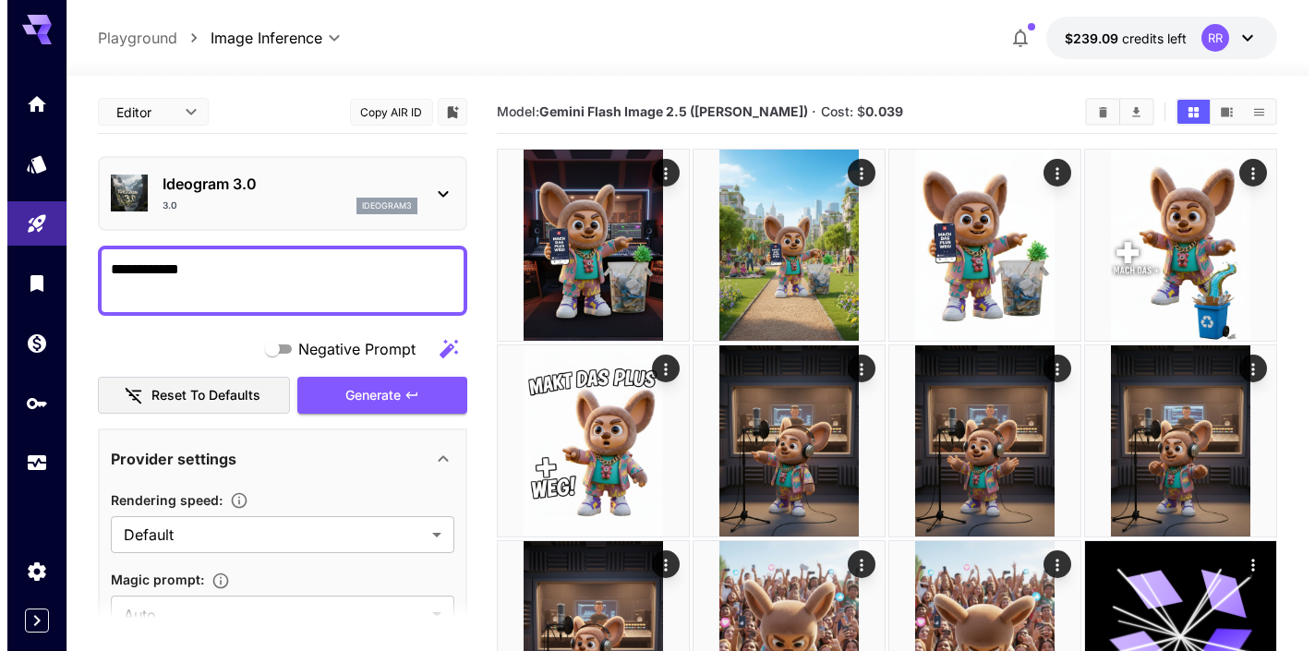
scroll to position [0, 0]
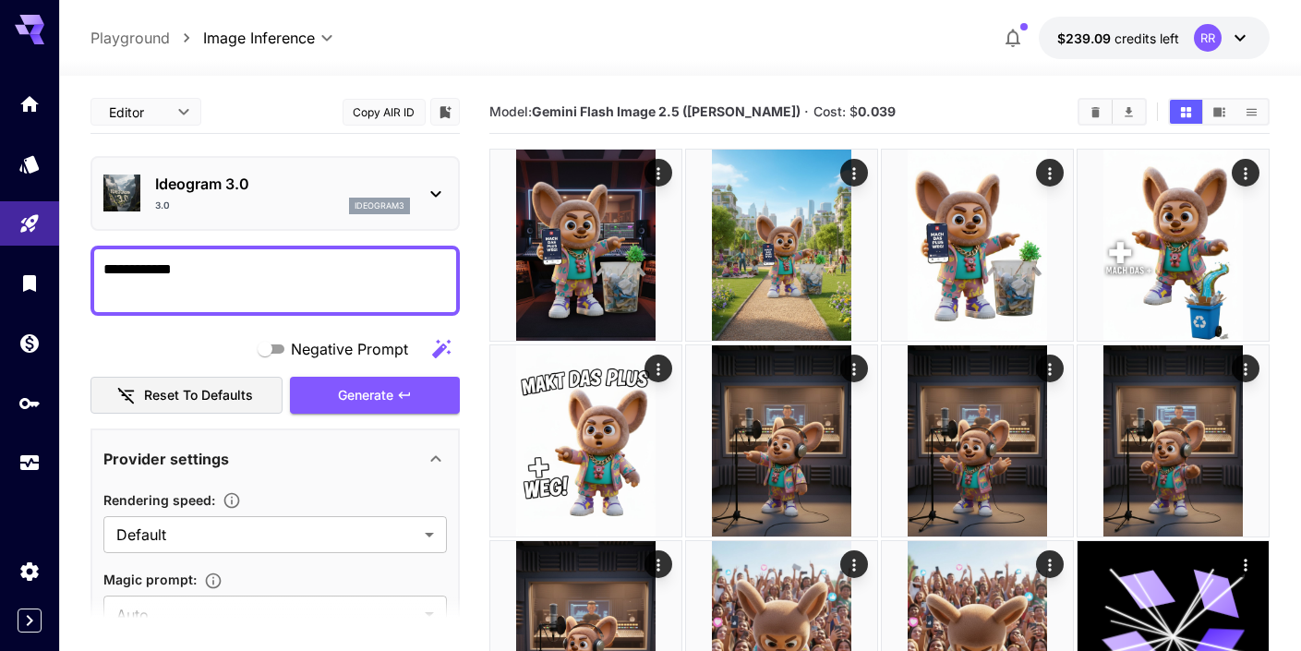
click at [232, 179] on p "Ideogram 3.0" at bounding box center [282, 184] width 255 height 22
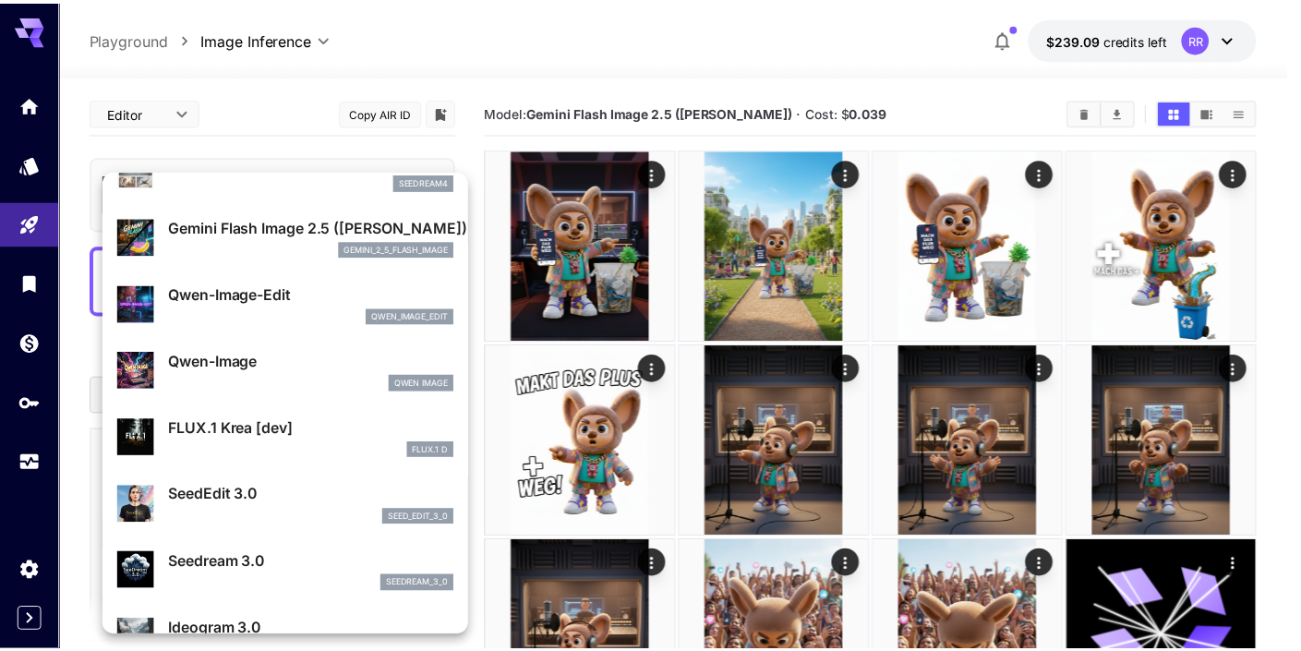
scroll to position [169, 0]
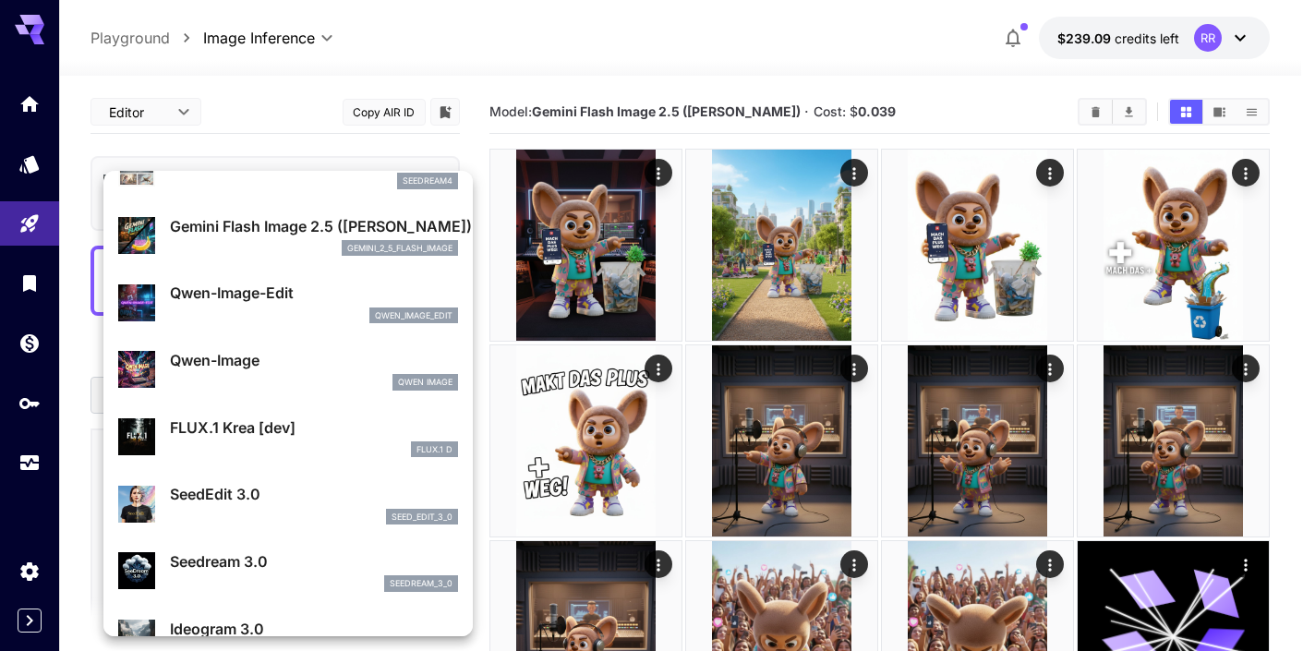
click at [30, 167] on div at bounding box center [657, 325] width 1315 height 651
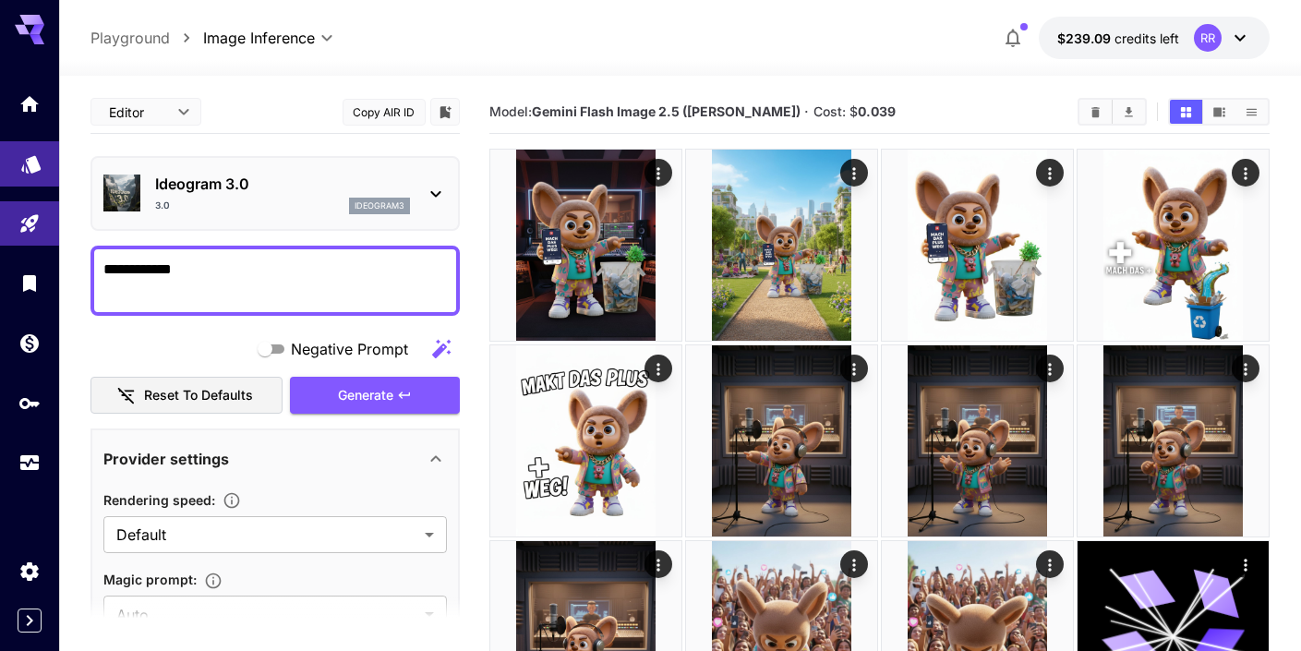
click at [35, 164] on icon "Models" at bounding box center [30, 159] width 19 height 18
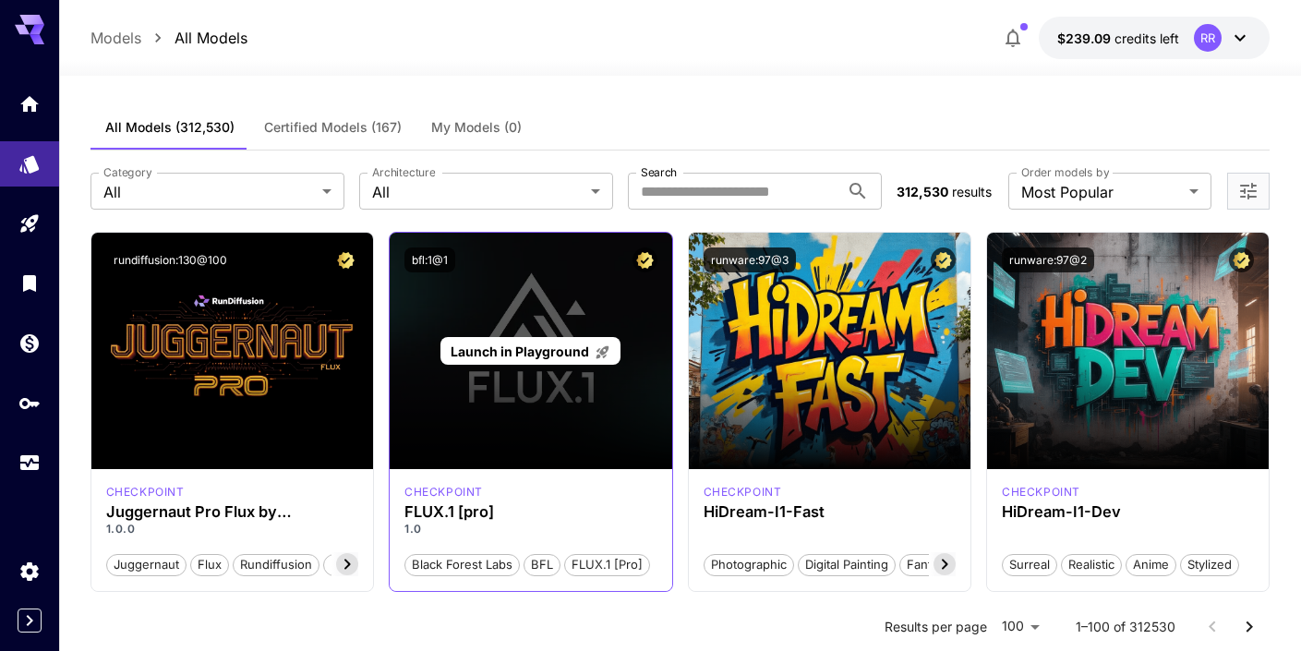
scroll to position [13, 0]
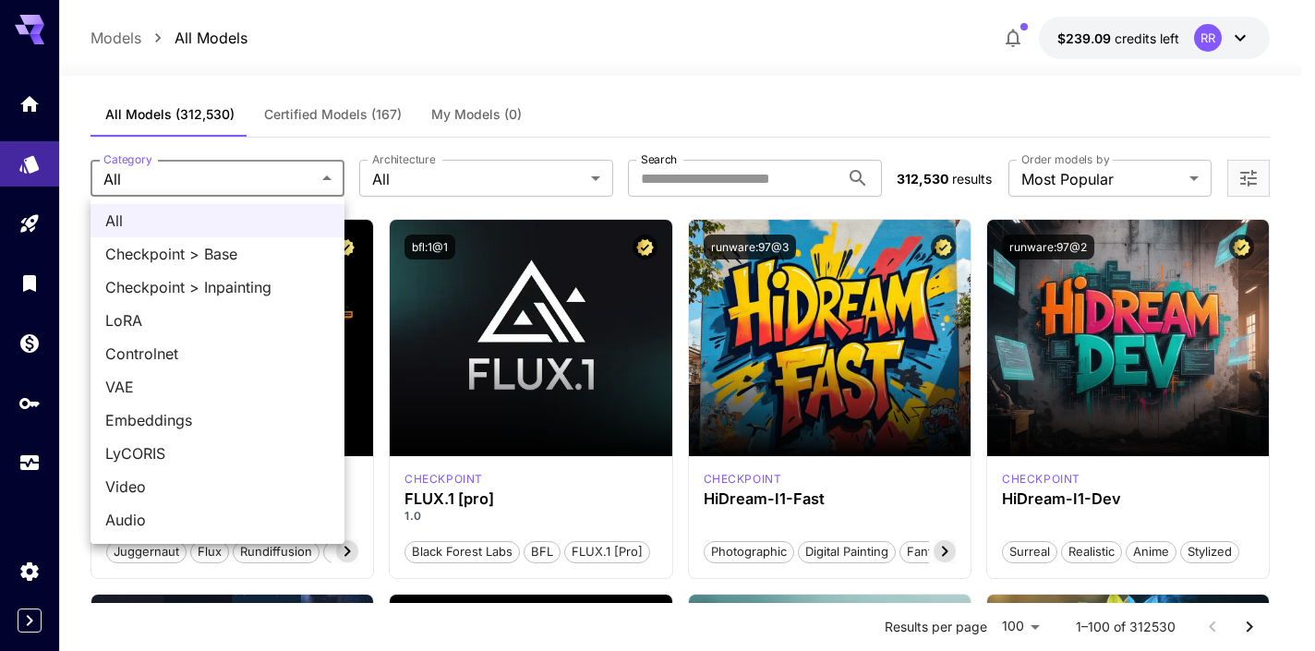
click at [192, 491] on span "Video" at bounding box center [217, 487] width 224 height 22
type input "*****"
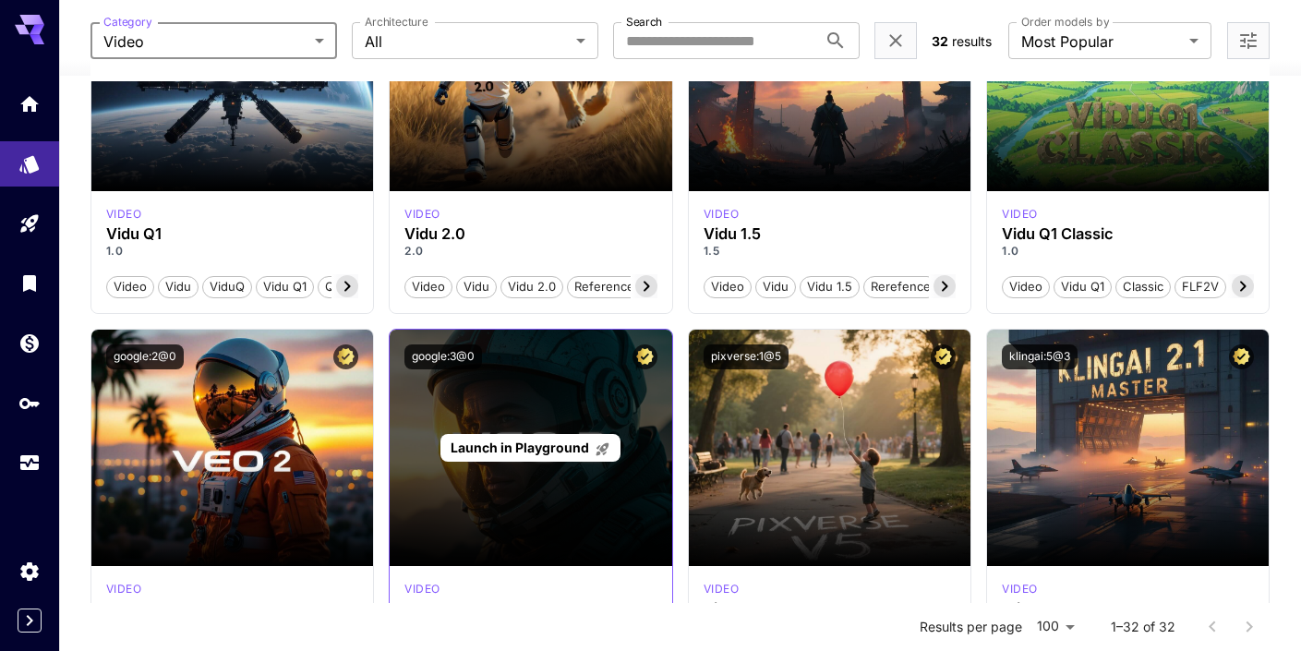
scroll to position [241, 0]
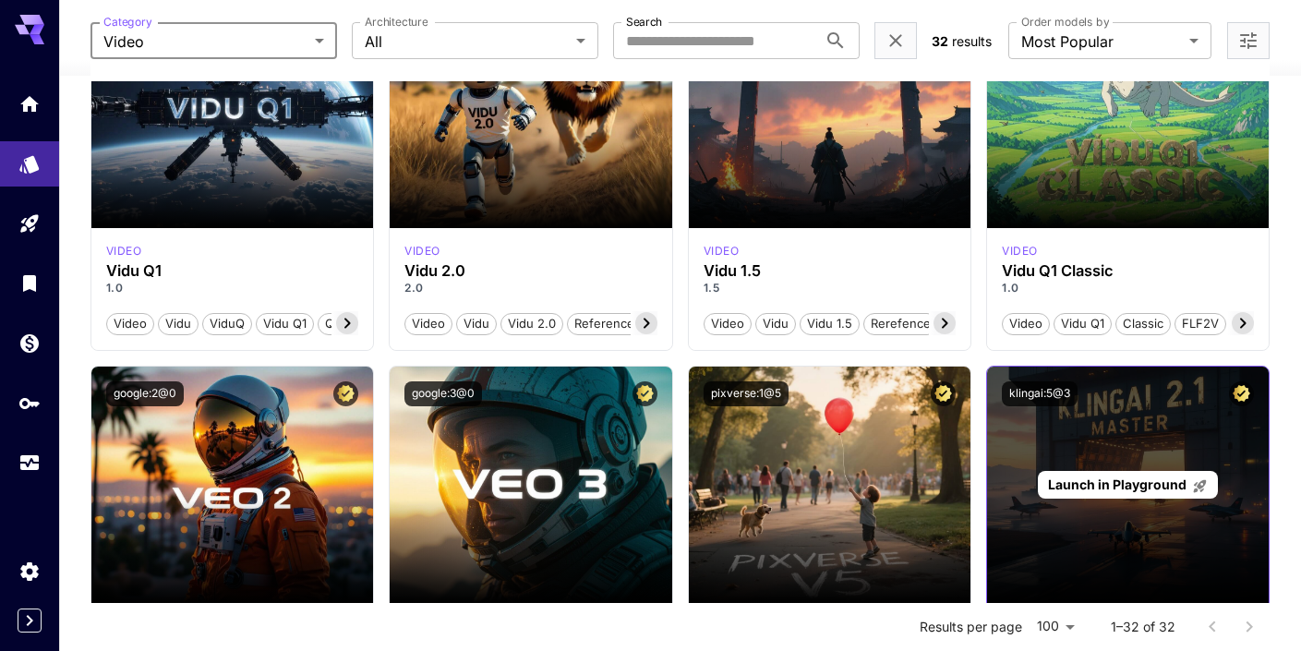
click at [1106, 481] on span "Launch in Playground" at bounding box center [1117, 485] width 139 height 16
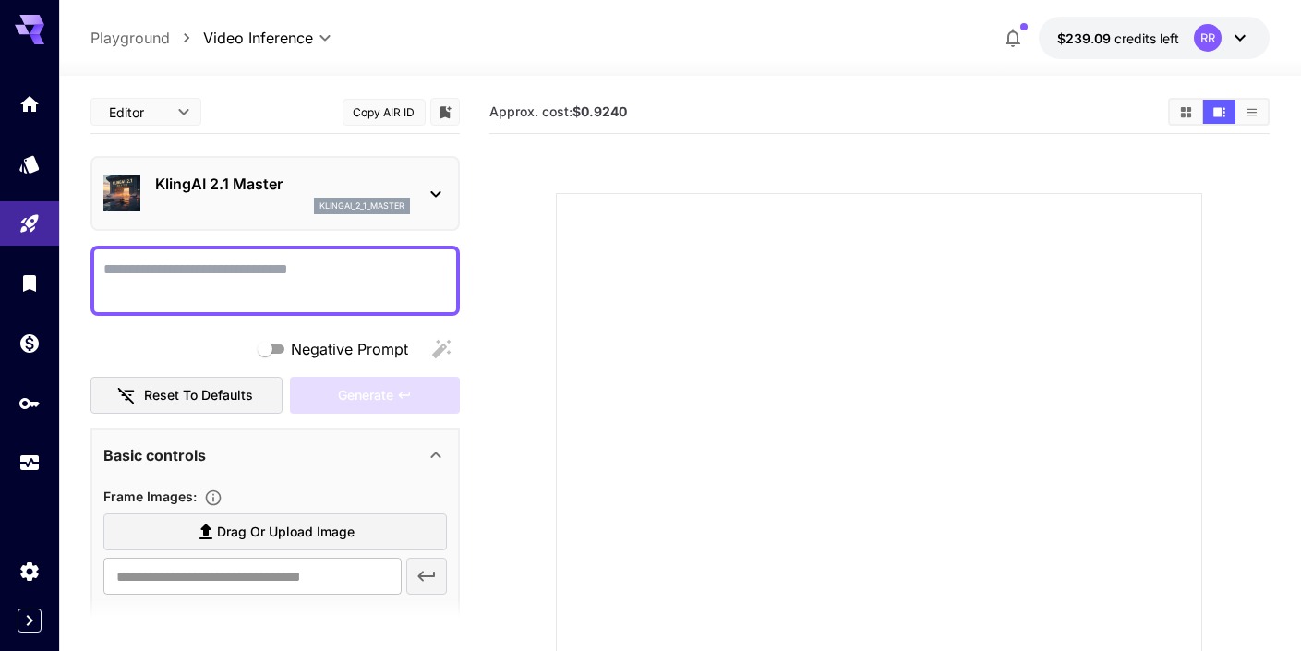
click at [156, 99] on body "**********" at bounding box center [650, 447] width 1301 height 895
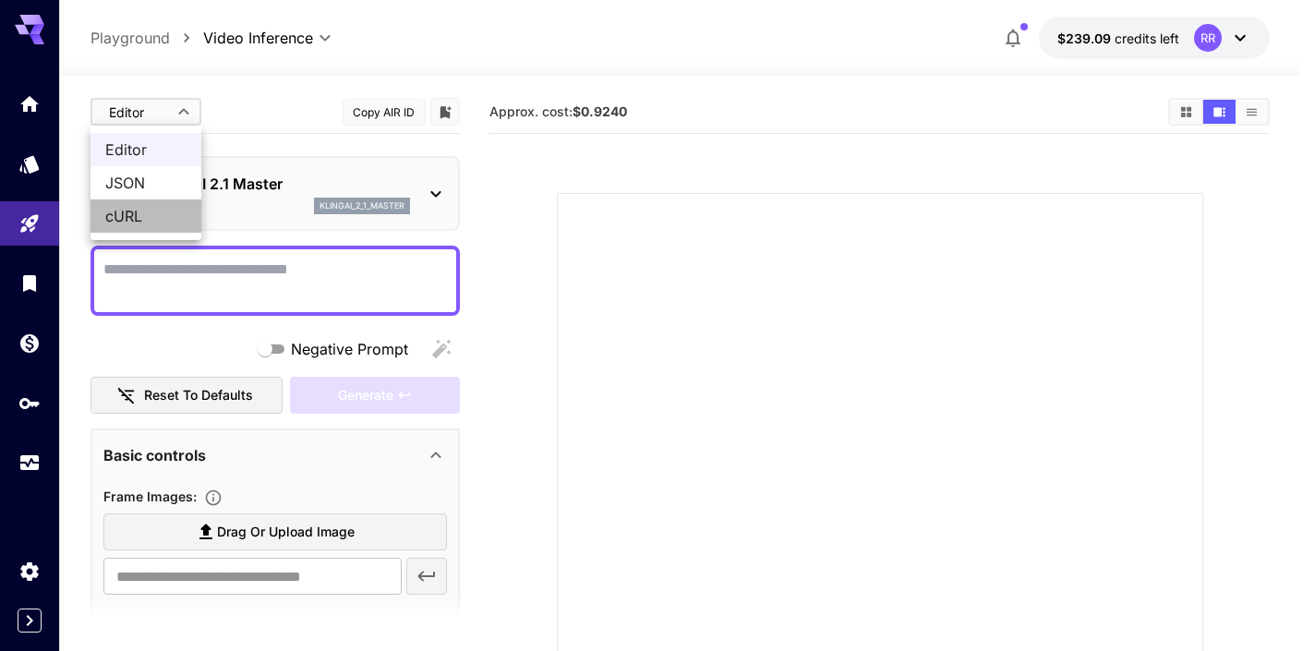
click at [137, 209] on span "cURL" at bounding box center [145, 216] width 81 height 22
type input "****"
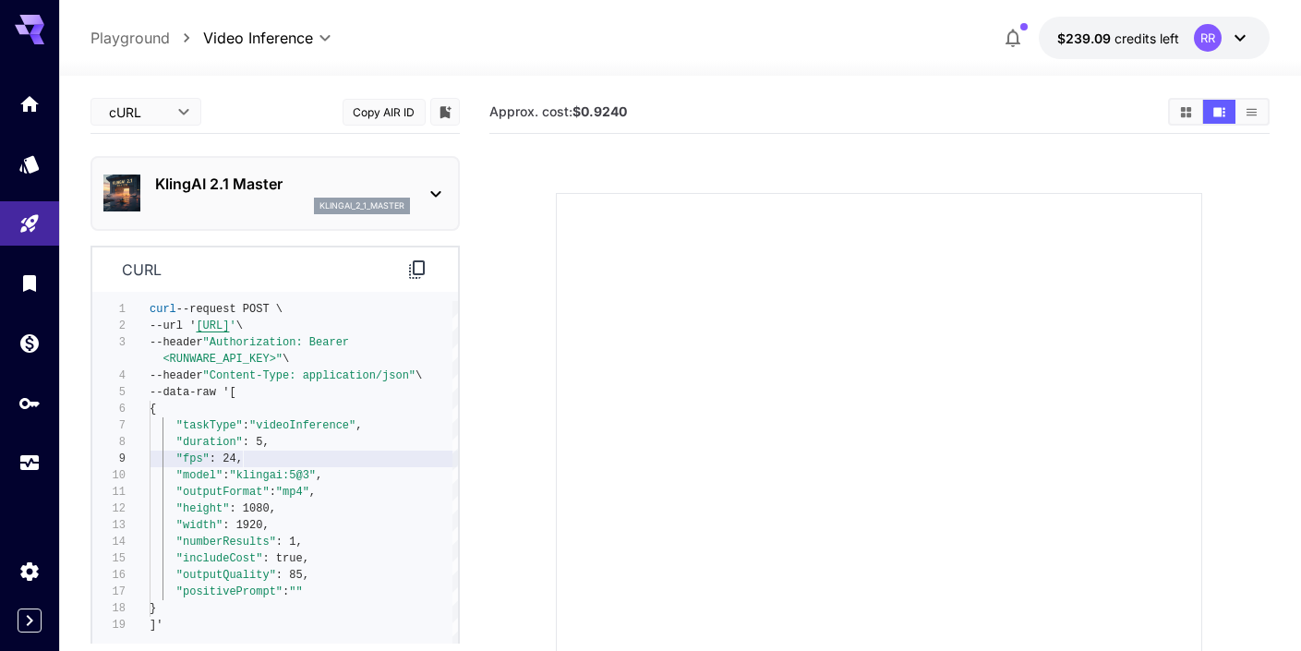
click at [299, 458] on div ""fps" : 24," at bounding box center [304, 459] width 308 height 17
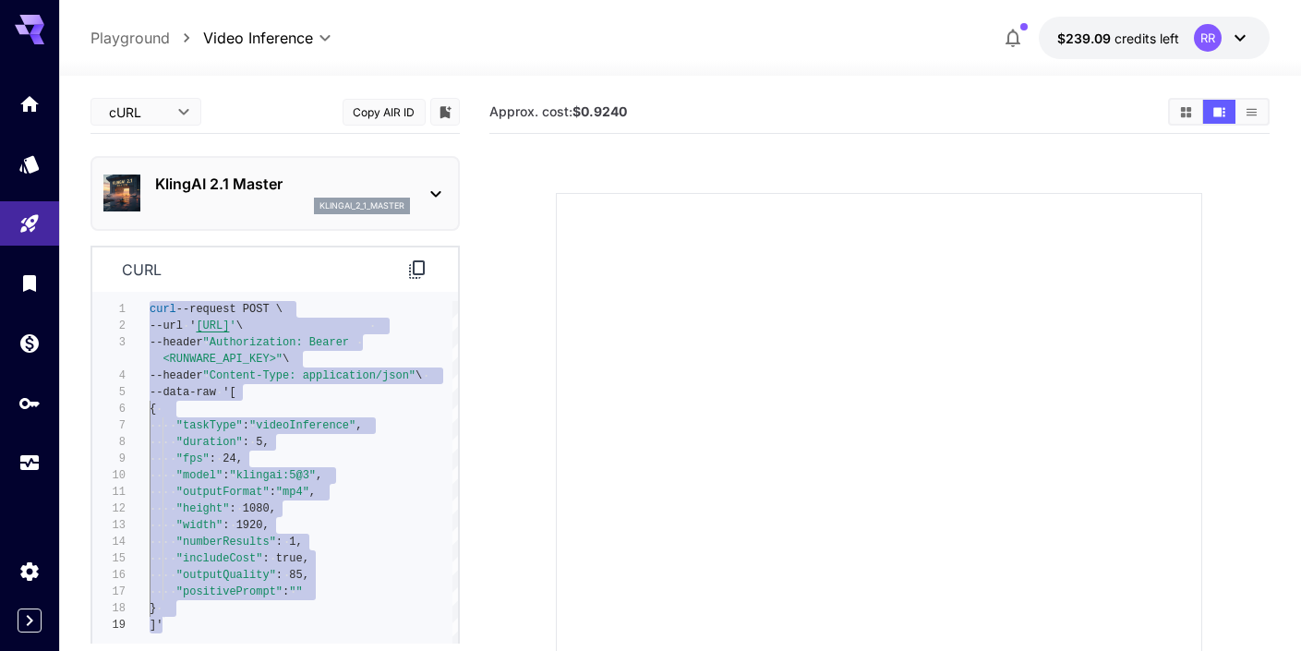
drag, startPoint x: 151, startPoint y: 307, endPoint x: 215, endPoint y: 653, distance: 352.3
click at [215, 650] on html "**********" at bounding box center [650, 447] width 1301 height 895
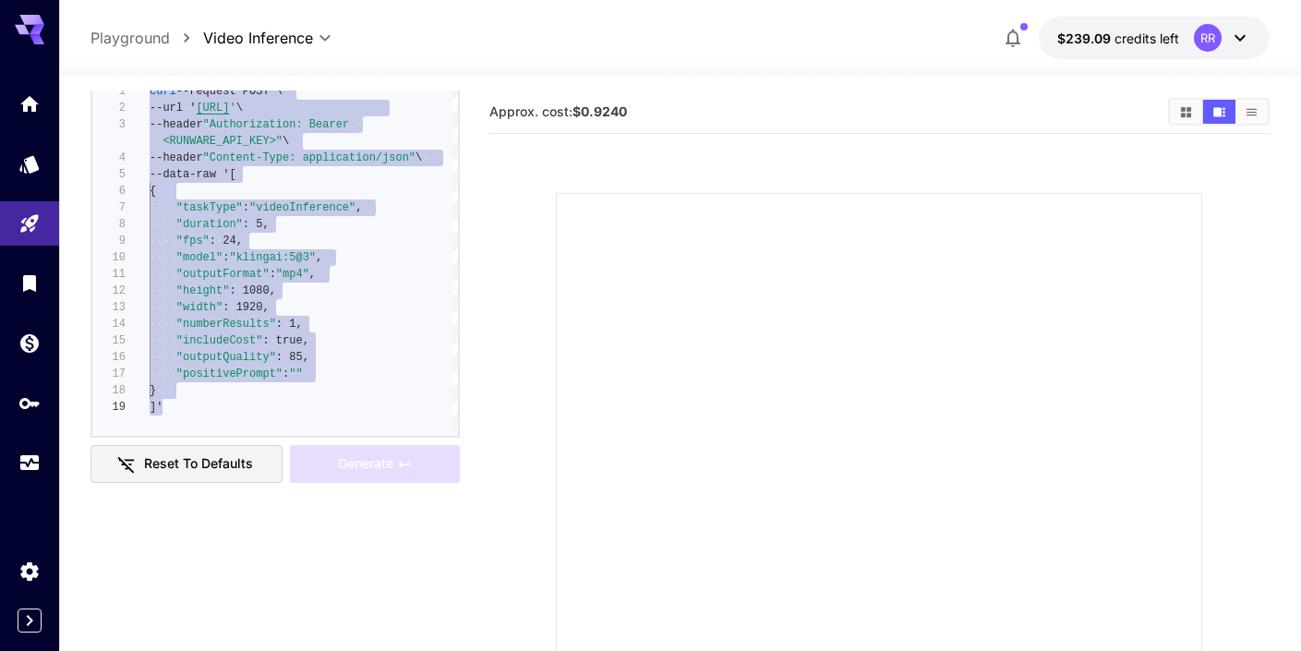
scroll to position [220, 0]
click at [525, 270] on section at bounding box center [879, 494] width 780 height 691
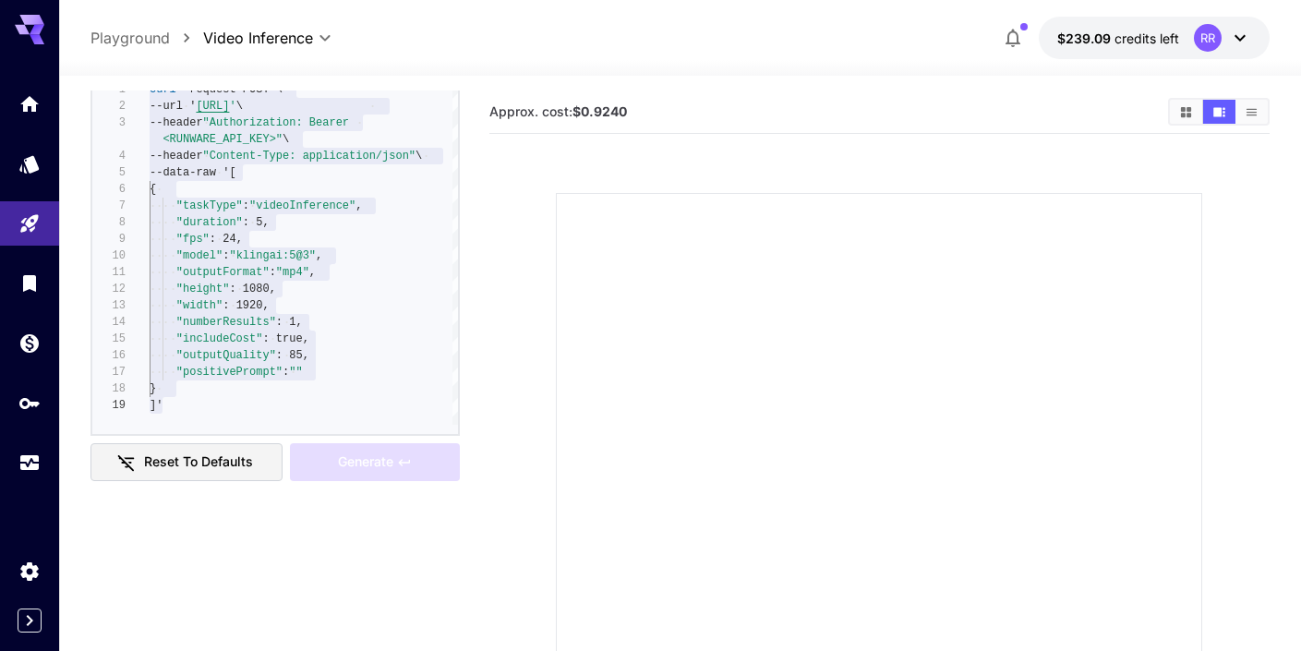
scroll to position [0, 0]
type textarea "**********"
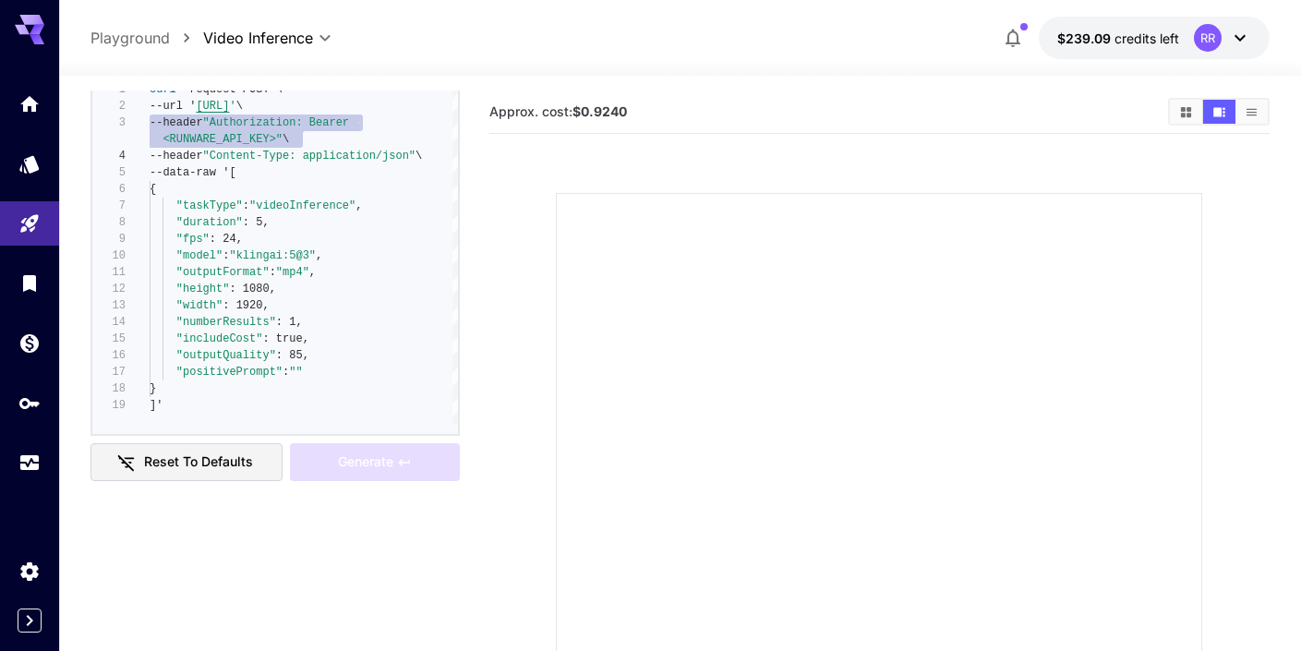
scroll to position [33, 0]
click at [124, 142] on div at bounding box center [120, 139] width 57 height 17
click at [219, 574] on div "**********" at bounding box center [275, 567] width 369 height 1392
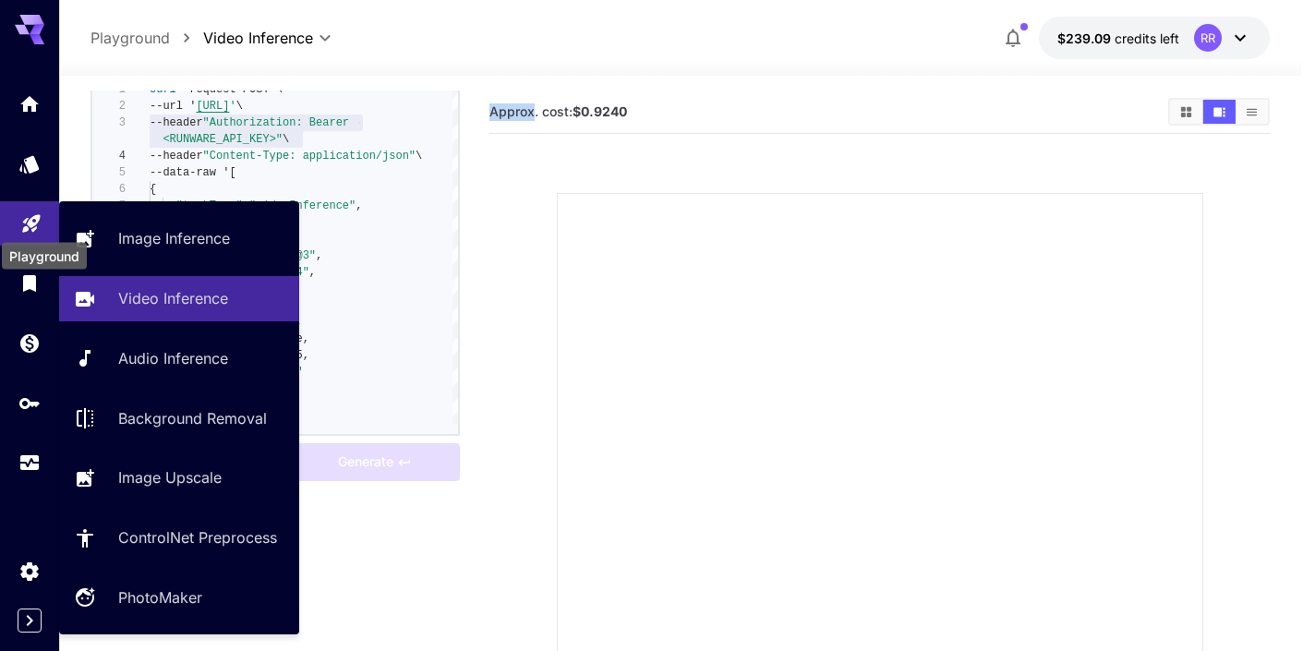
click at [36, 220] on icon "Playground" at bounding box center [31, 219] width 18 height 18
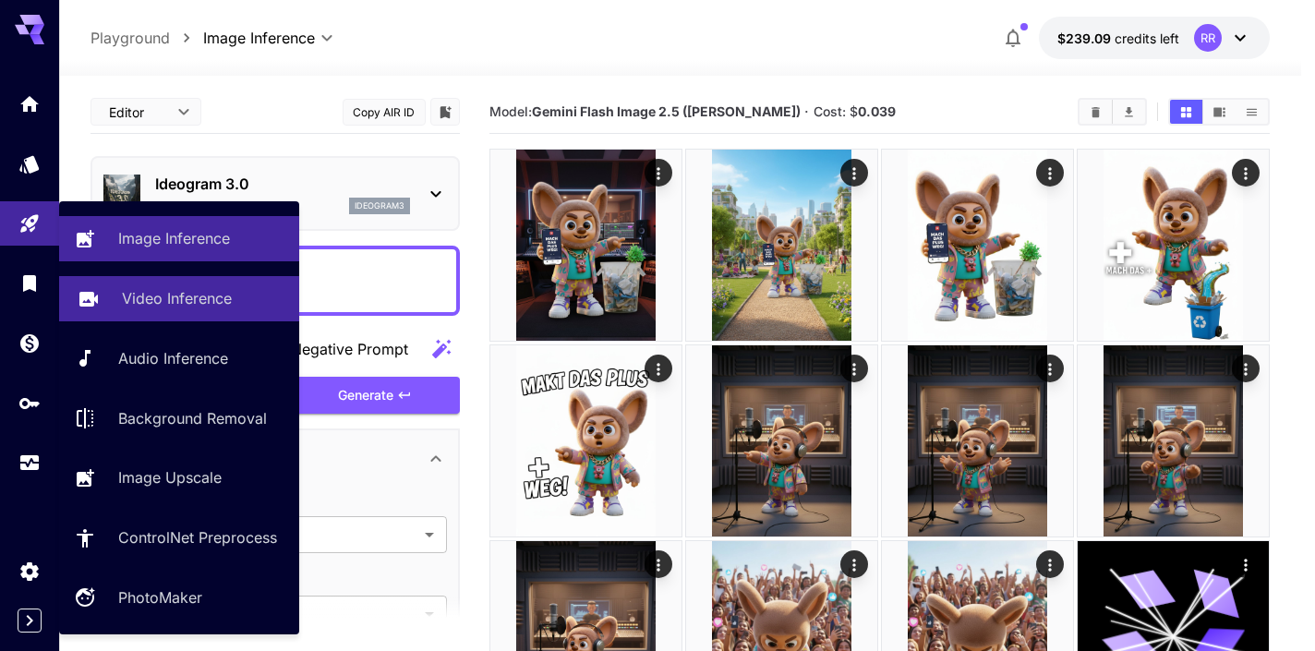
click at [150, 306] on p "Video Inference" at bounding box center [177, 298] width 110 height 22
type input "**********"
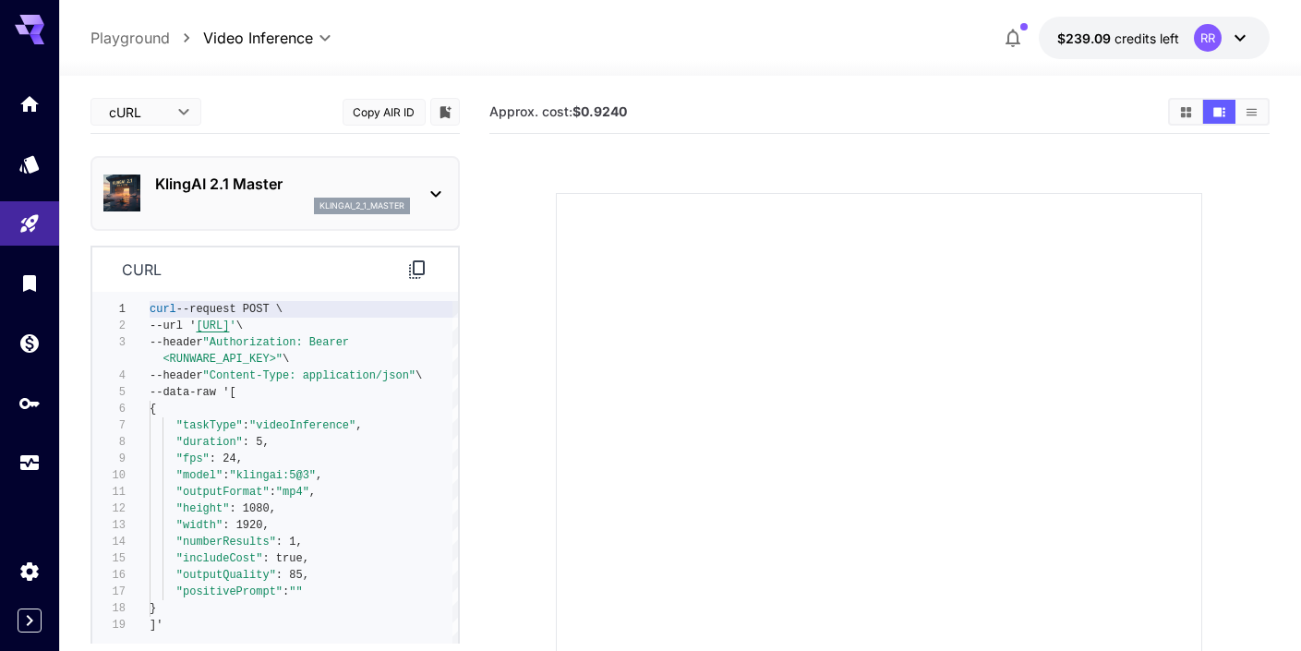
type textarea "**********"
click at [310, 345] on span ""Authorization: Bearer" at bounding box center [275, 342] width 146 height 13
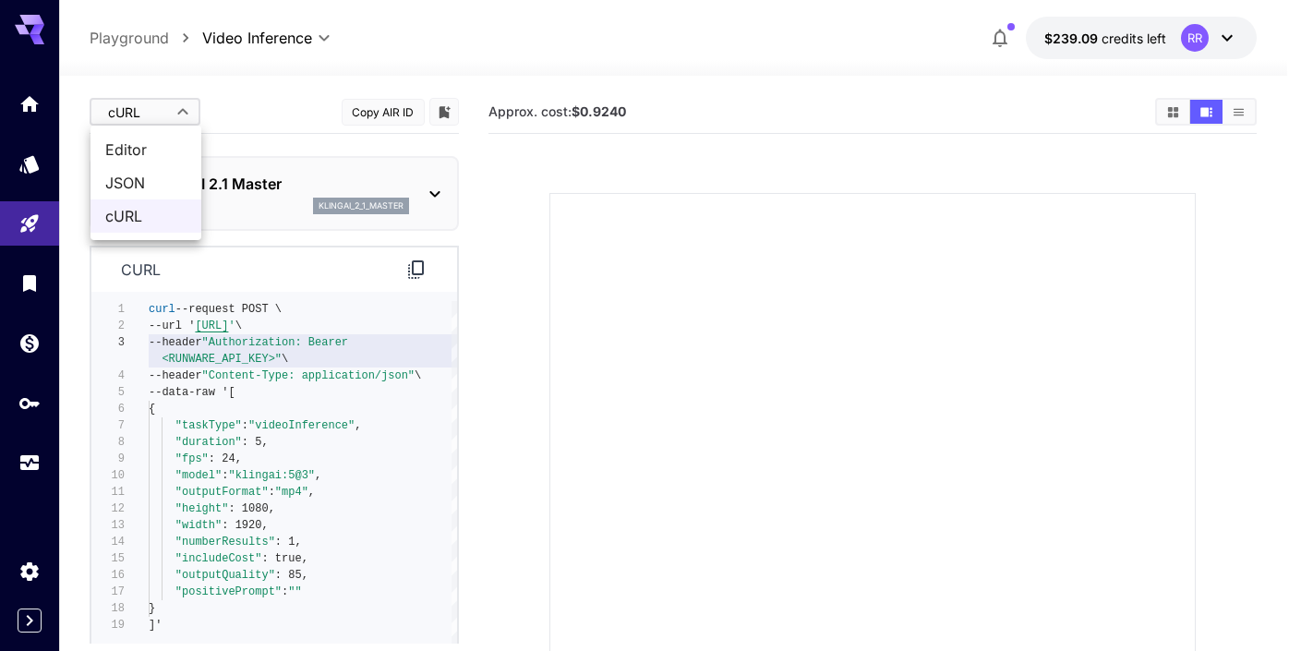
click at [164, 109] on body "**********" at bounding box center [650, 447] width 1301 height 895
click at [138, 143] on span "Editor" at bounding box center [145, 150] width 81 height 22
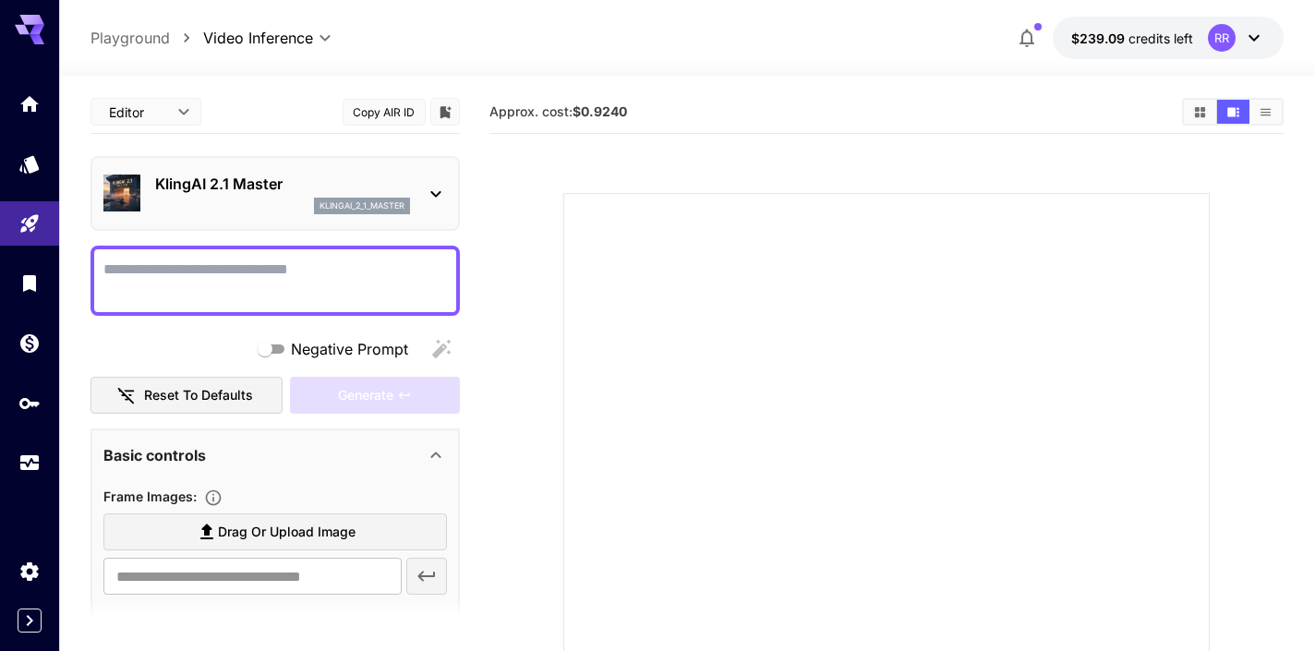
type input "****"
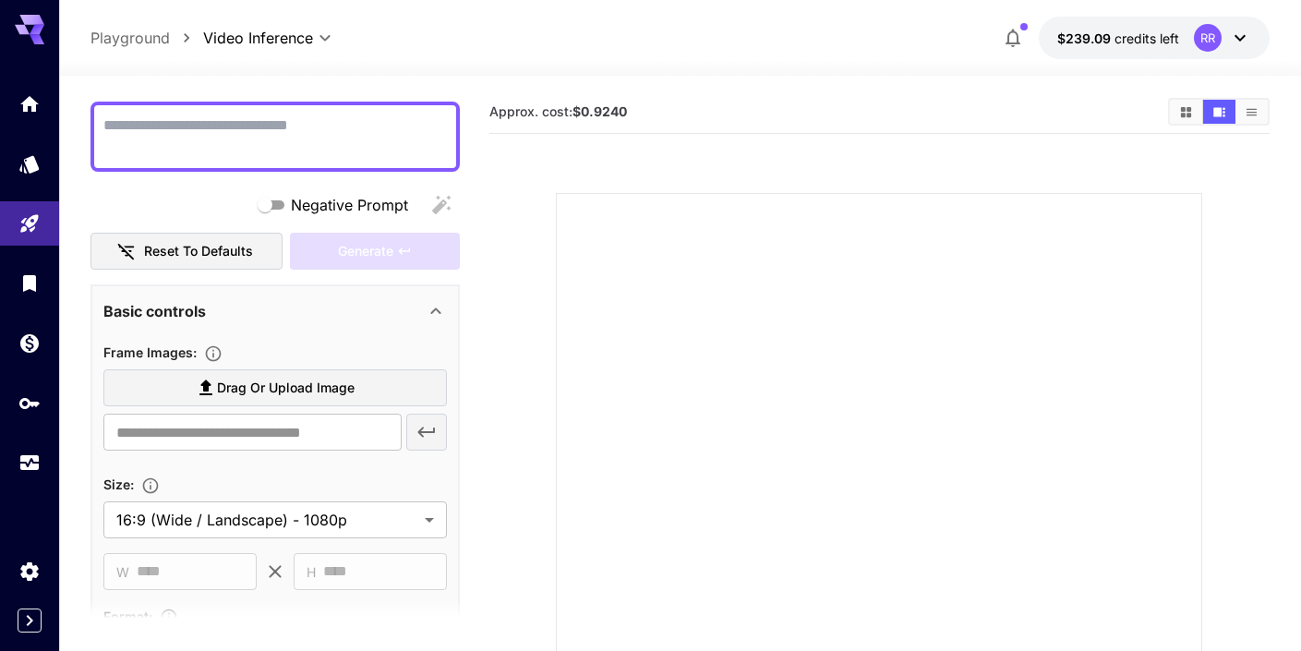
scroll to position [156, 0]
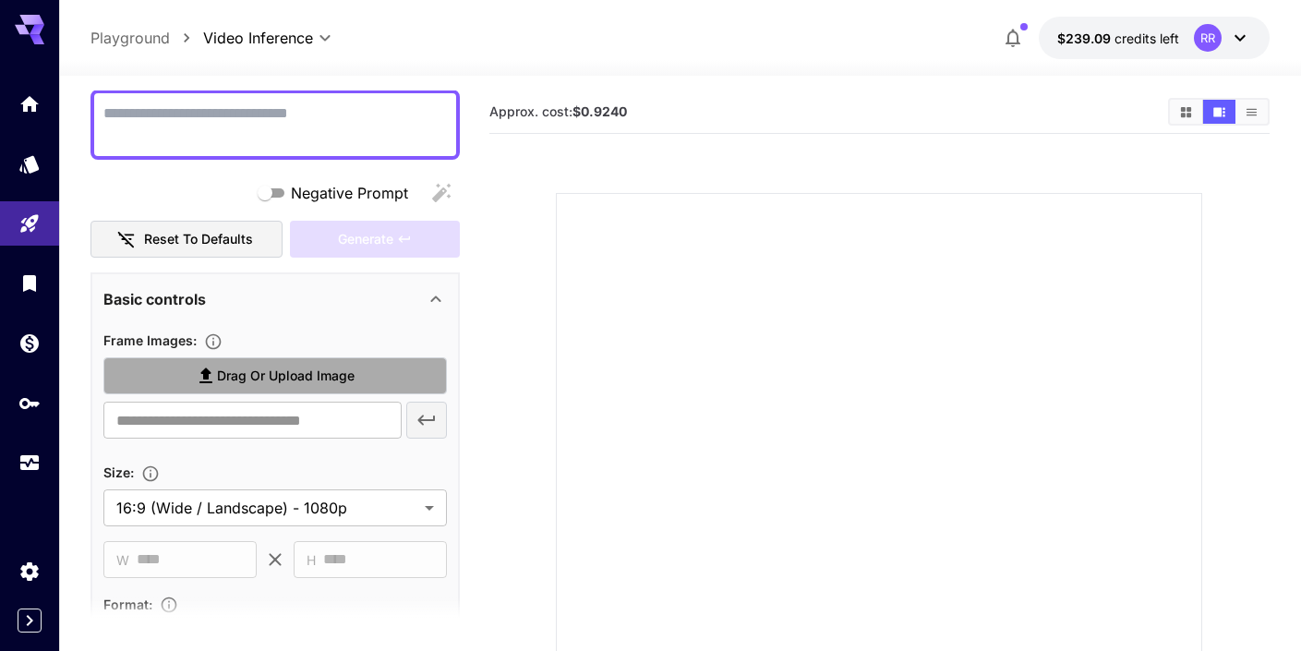
click at [293, 371] on span "Drag or upload image" at bounding box center [286, 376] width 138 height 23
click at [0, 0] on input "Drag or upload image" at bounding box center [0, 0] width 0 height 0
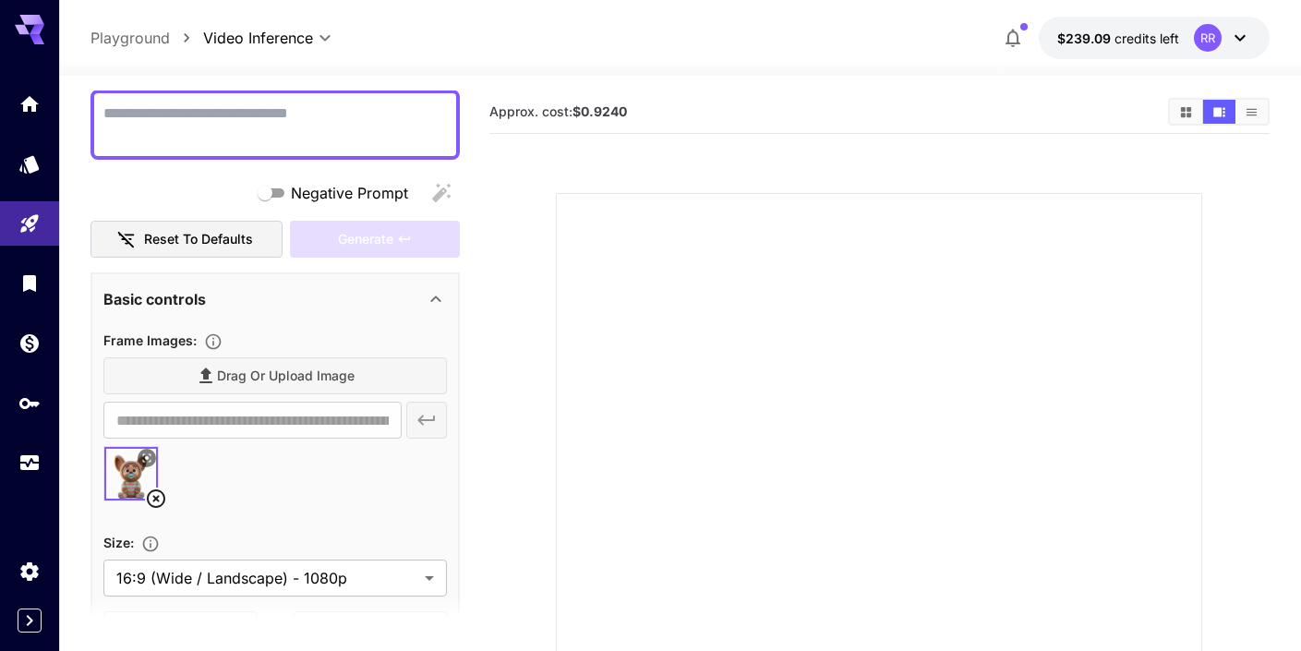
type input "**********"
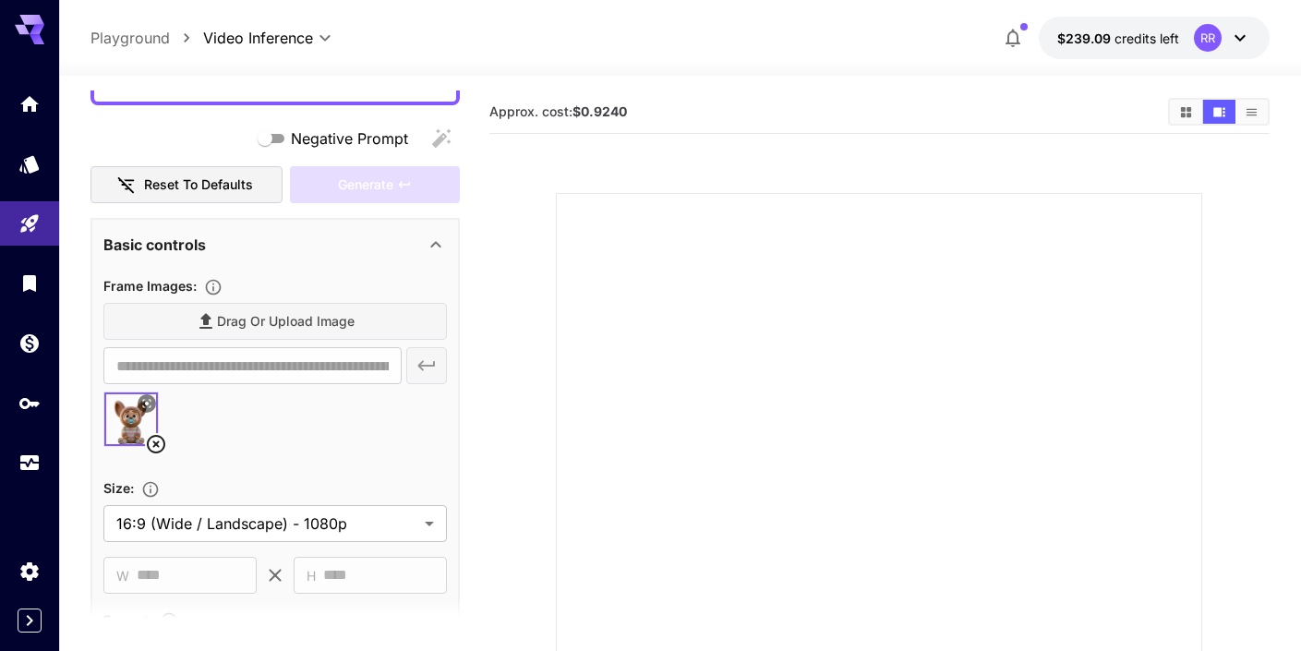
scroll to position [220, 0]
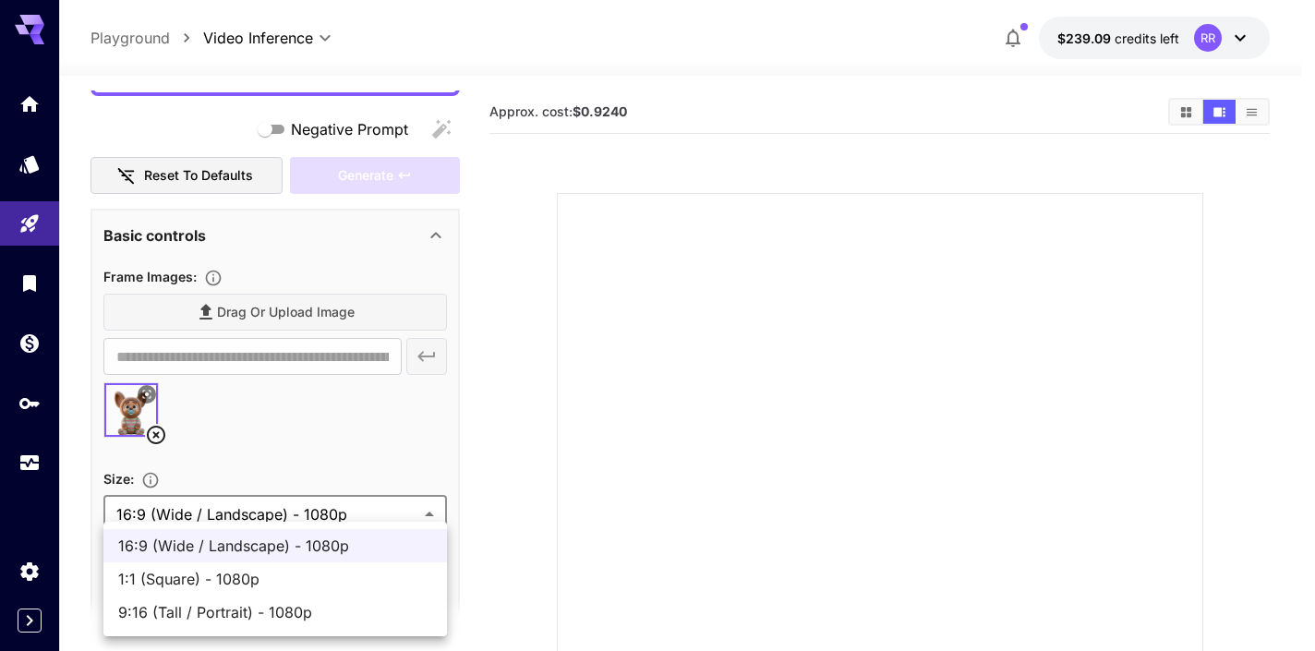
click at [249, 516] on body "**********" at bounding box center [657, 447] width 1315 height 895
click at [216, 615] on span "9:16 (Tall / Portrait) - 1080p" at bounding box center [275, 612] width 314 height 22
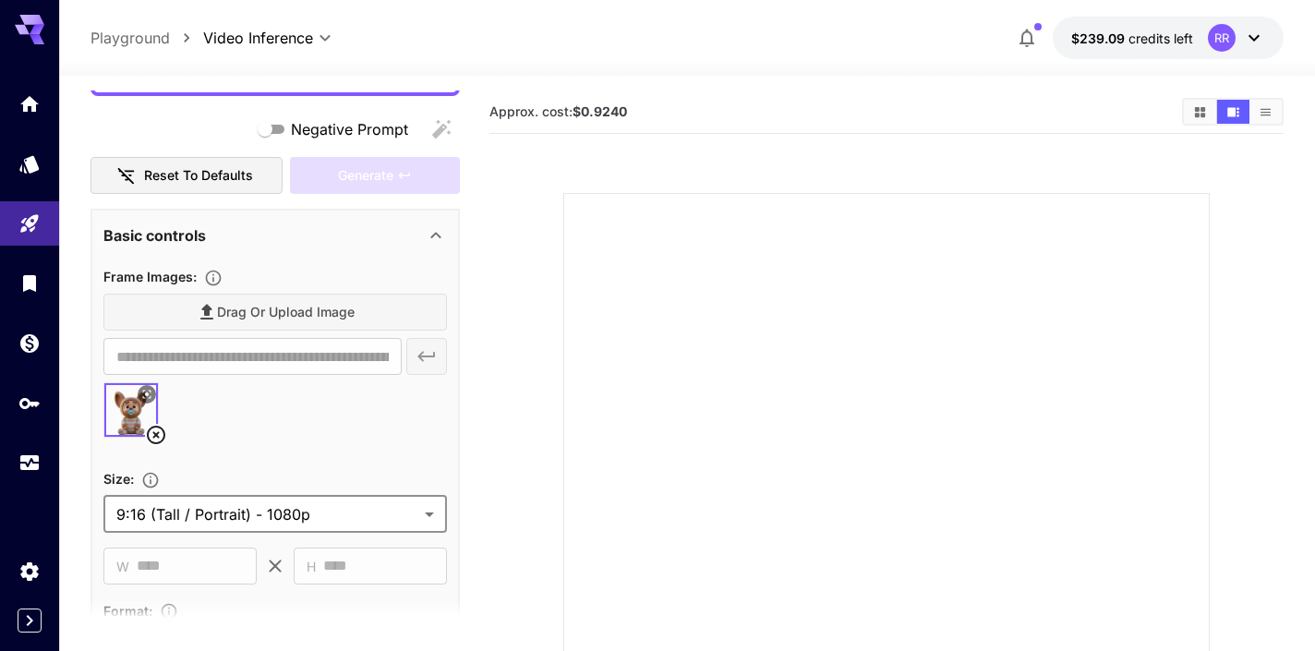
type input "**********"
type input "****"
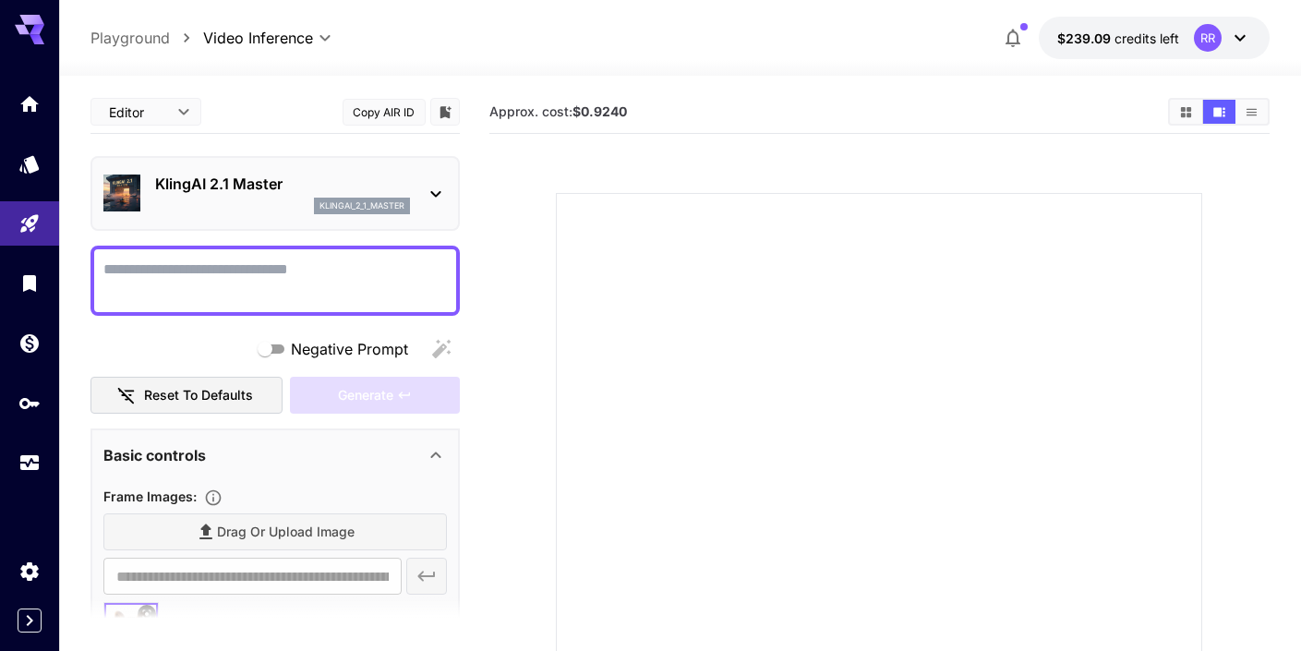
scroll to position [0, 0]
click at [167, 102] on body "**********" at bounding box center [650, 447] width 1301 height 895
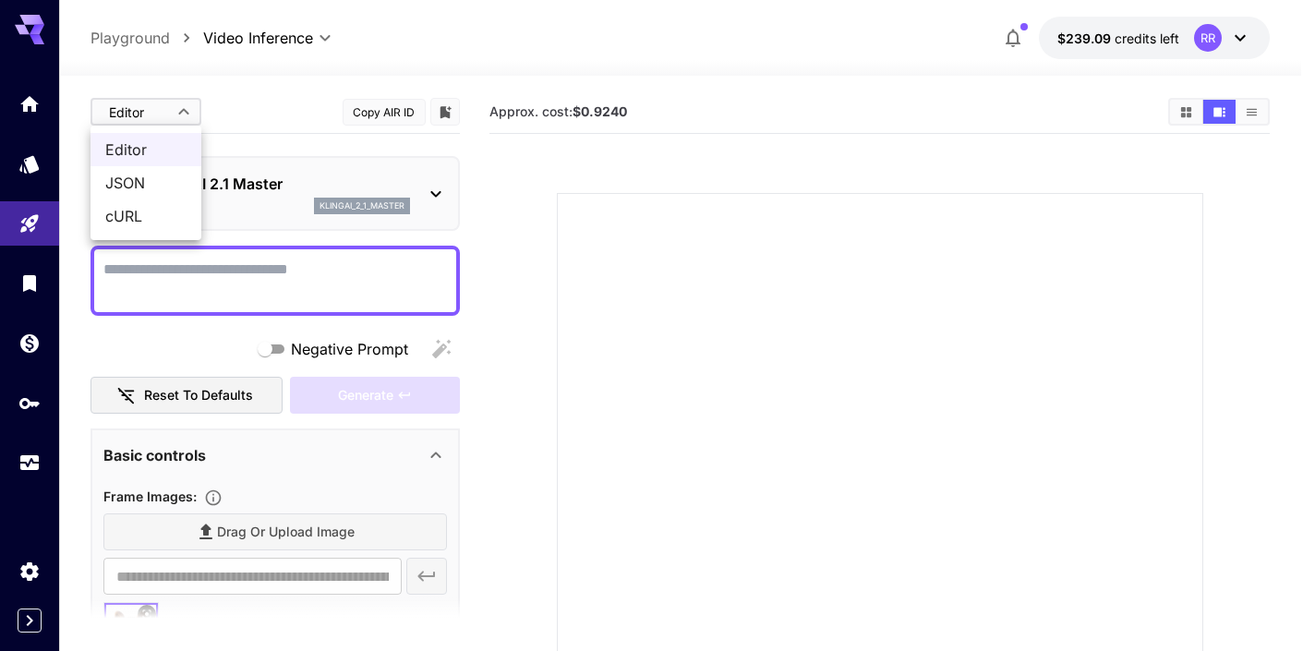
click at [134, 215] on span "cURL" at bounding box center [145, 216] width 81 height 22
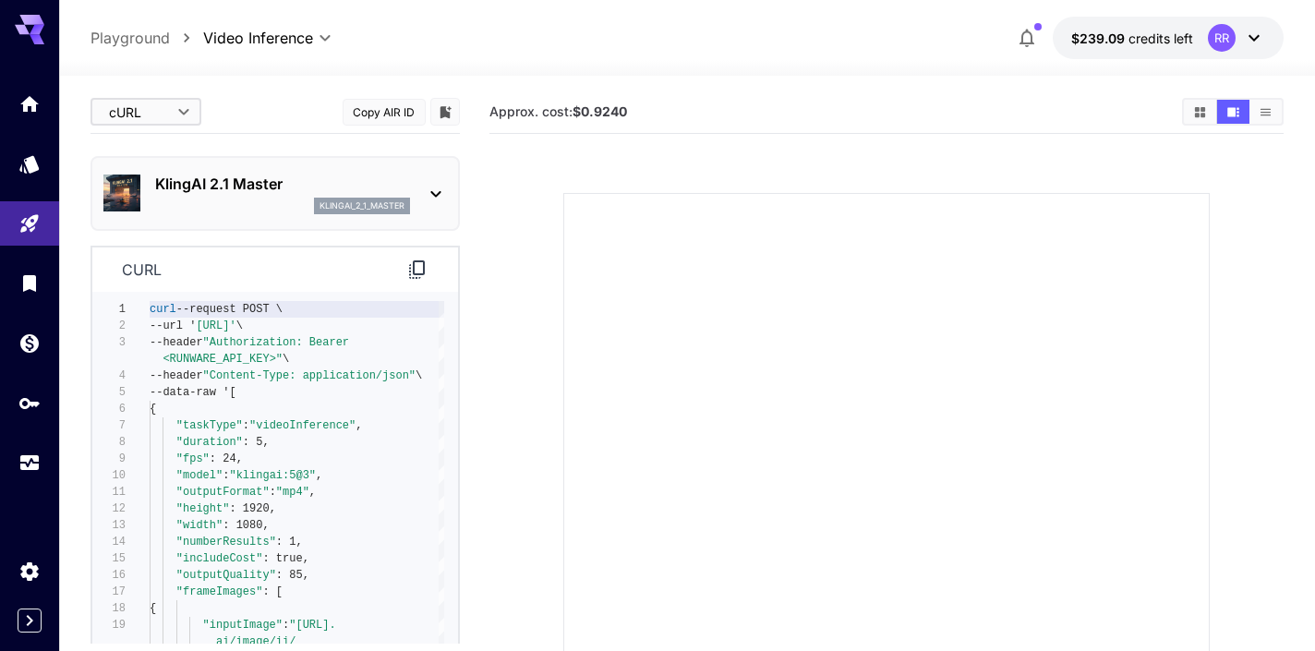
type input "****"
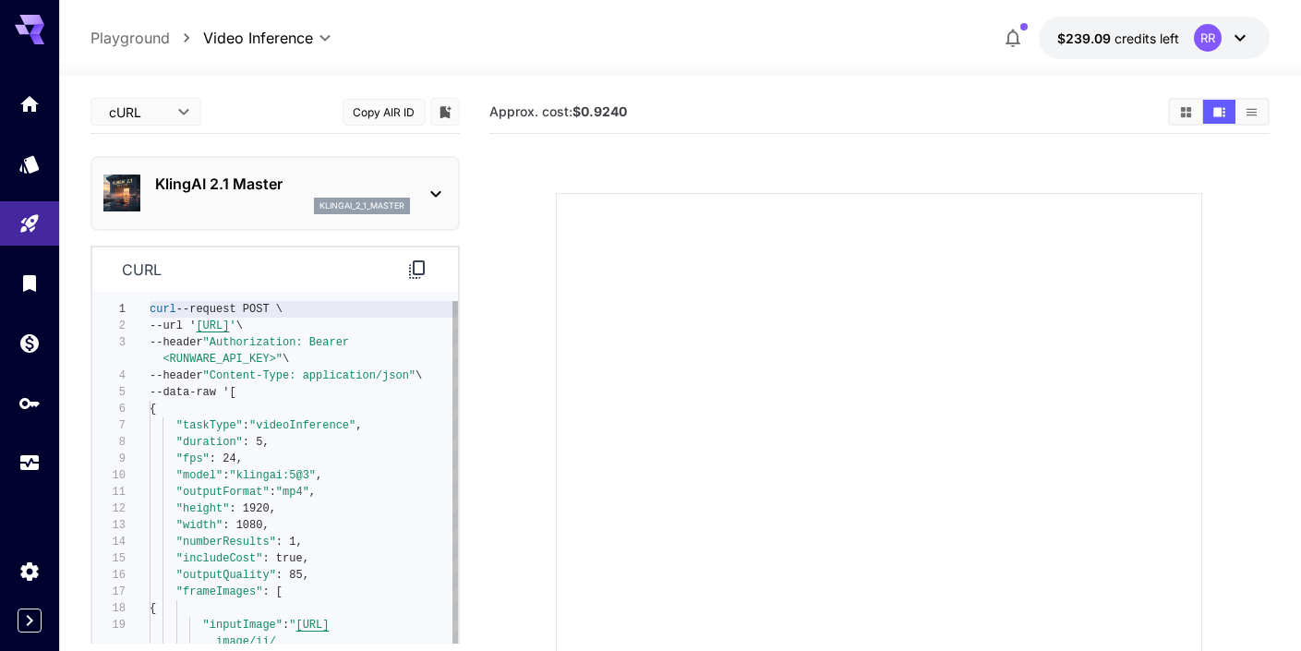
scroll to position [100, 0]
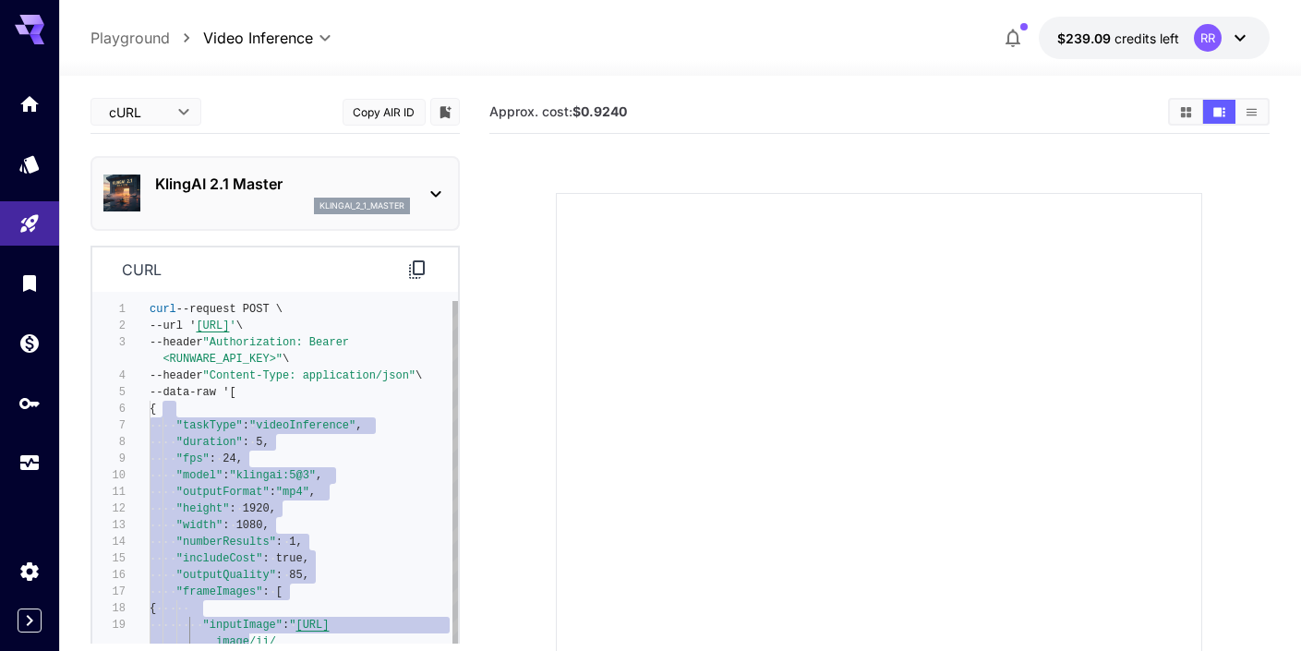
drag, startPoint x: 162, startPoint y: 405, endPoint x: 256, endPoint y: 675, distance: 285.6
click at [256, 650] on html "**********" at bounding box center [650, 447] width 1301 height 895
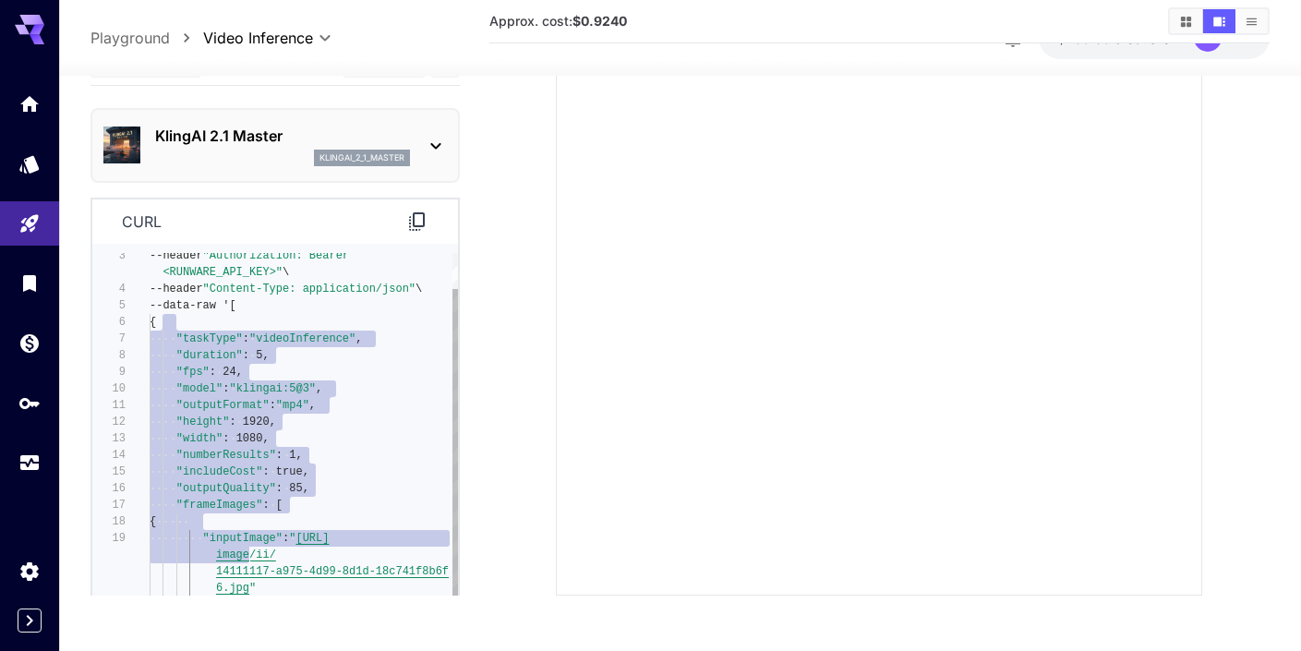
scroll to position [244, 0]
type textarea "**********"
click at [416, 219] on icon at bounding box center [417, 222] width 22 height 22
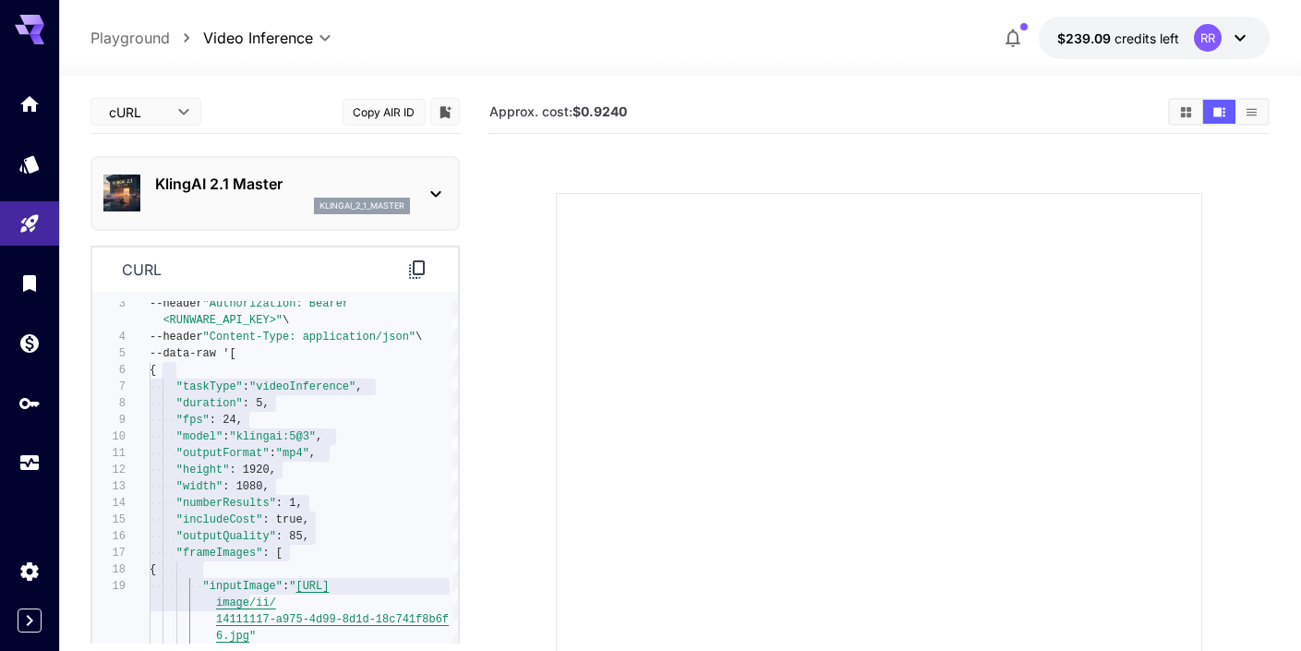
scroll to position [0, 0]
click at [139, 123] on body "**********" at bounding box center [657, 447] width 1315 height 895
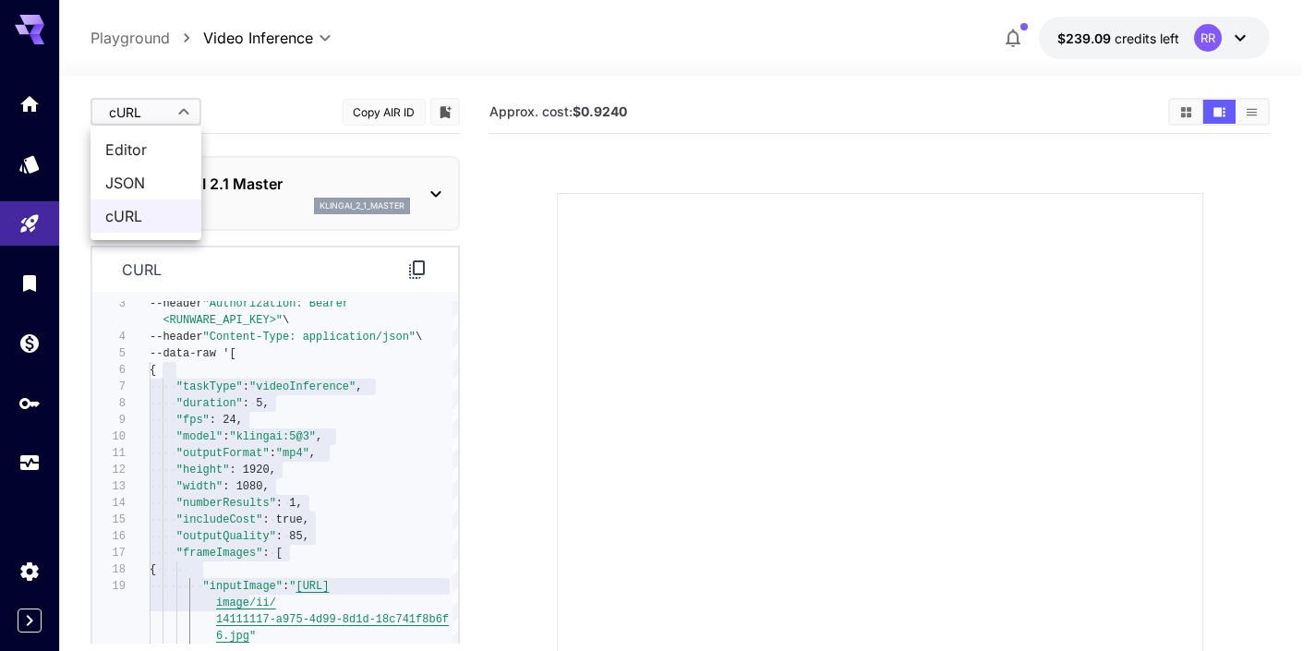
click at [129, 146] on span "Editor" at bounding box center [145, 150] width 81 height 22
type input "****"
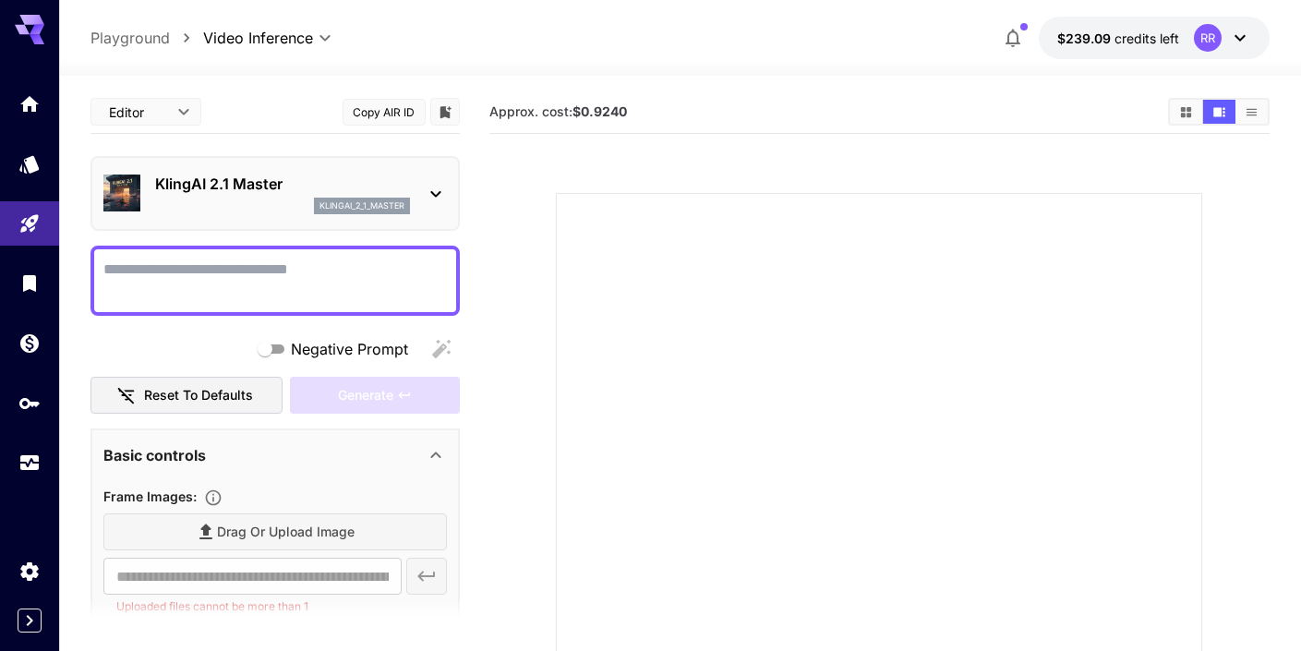
click at [332, 487] on div "Frame Images :" at bounding box center [275, 496] width 344 height 22
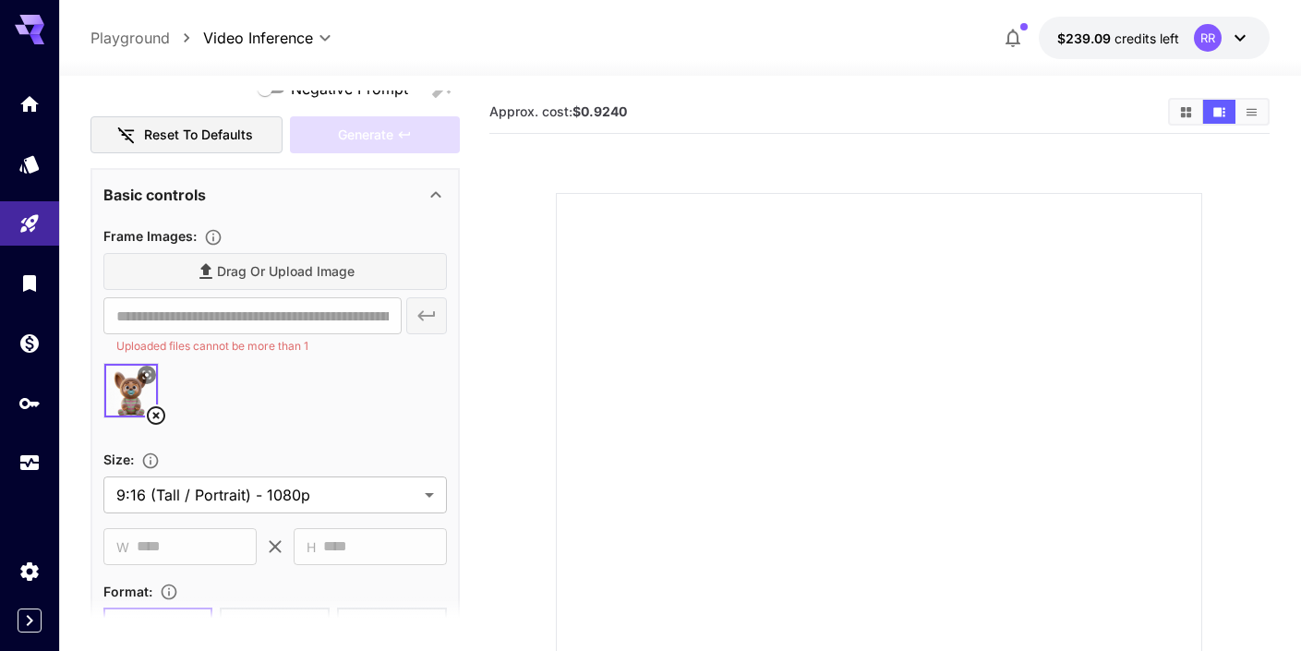
scroll to position [256, 0]
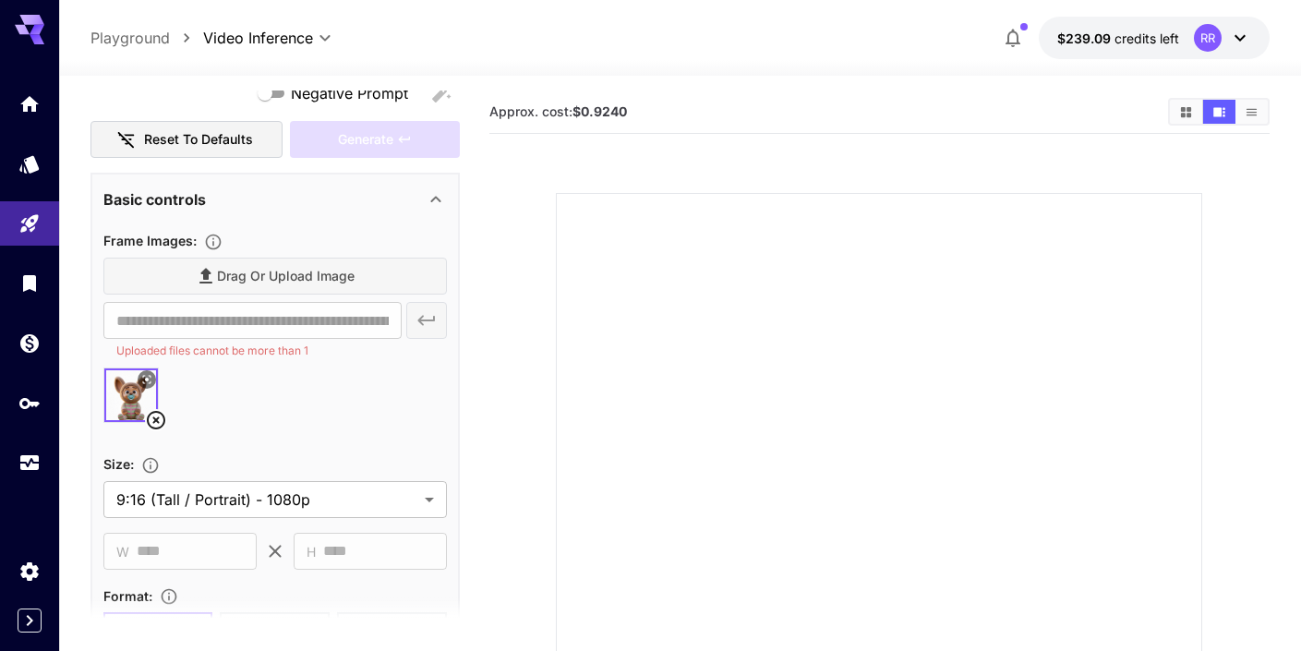
click at [216, 393] on div at bounding box center [275, 403] width 344 height 70
click at [234, 266] on div "Drag or upload image" at bounding box center [275, 277] width 344 height 38
click at [291, 356] on p "Uploaded files cannot be more than 1" at bounding box center [252, 351] width 272 height 18
click at [202, 441] on div "**********" at bounding box center [275, 479] width 344 height 501
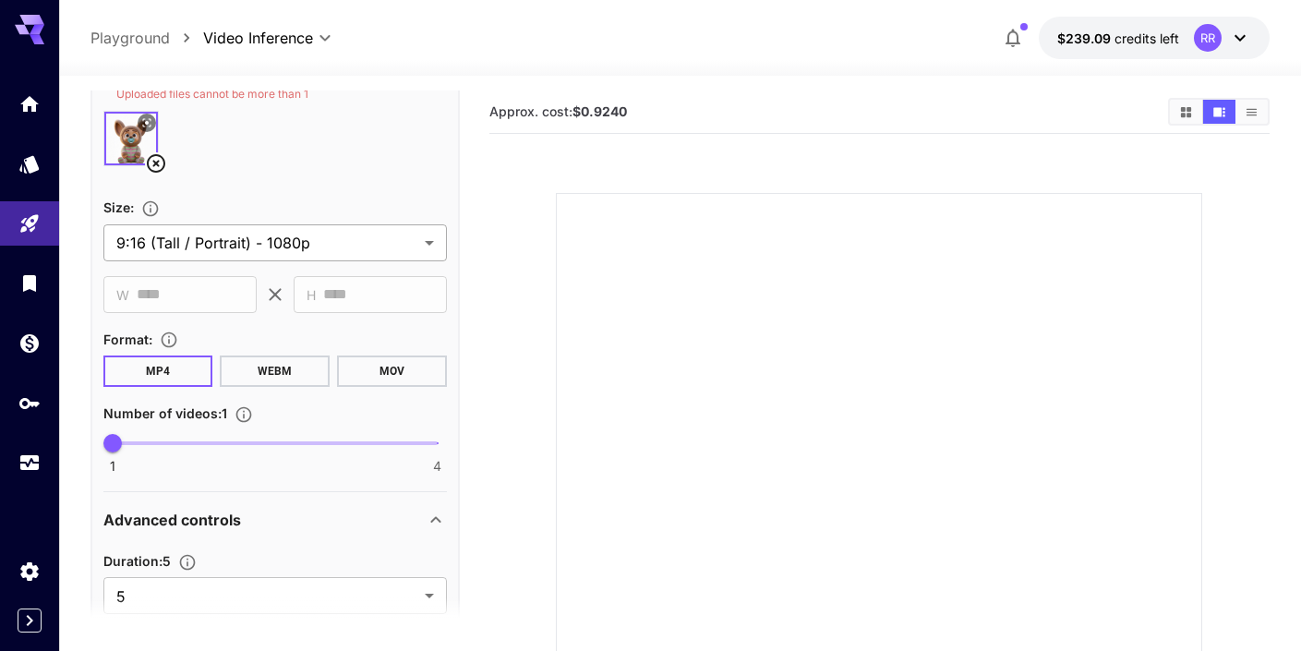
scroll to position [552, 0]
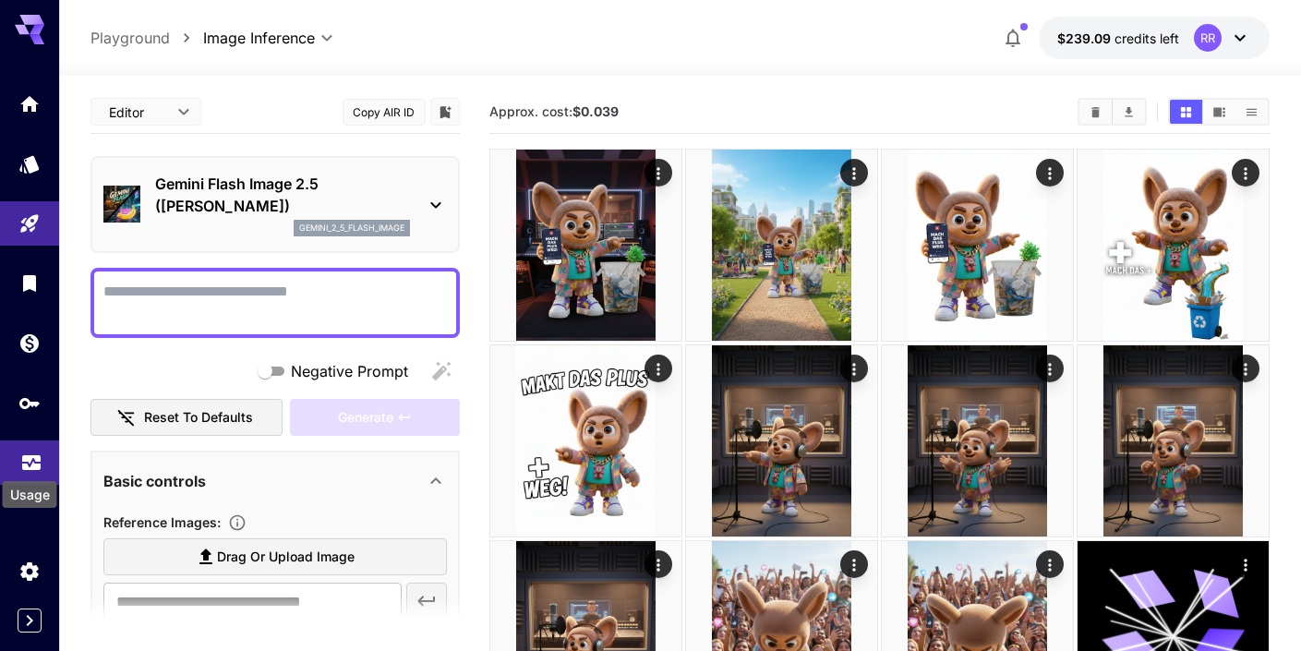
click at [30, 465] on icon "Usage" at bounding box center [31, 457] width 22 height 22
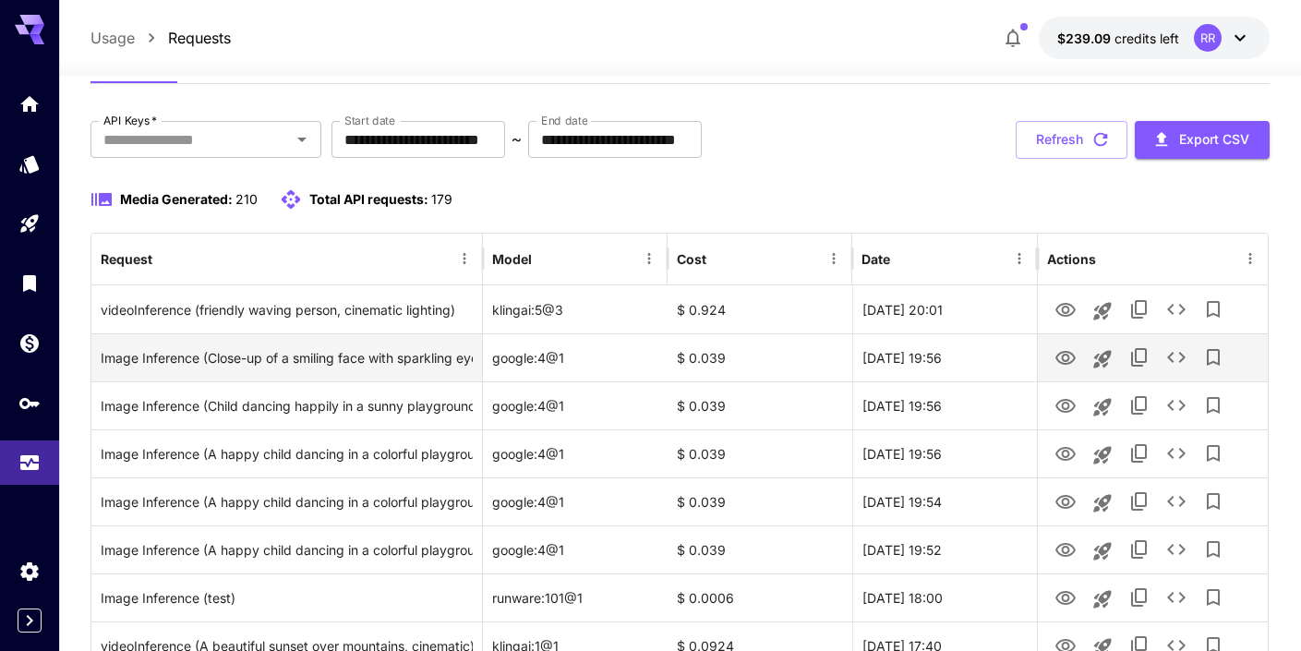
scroll to position [84, 0]
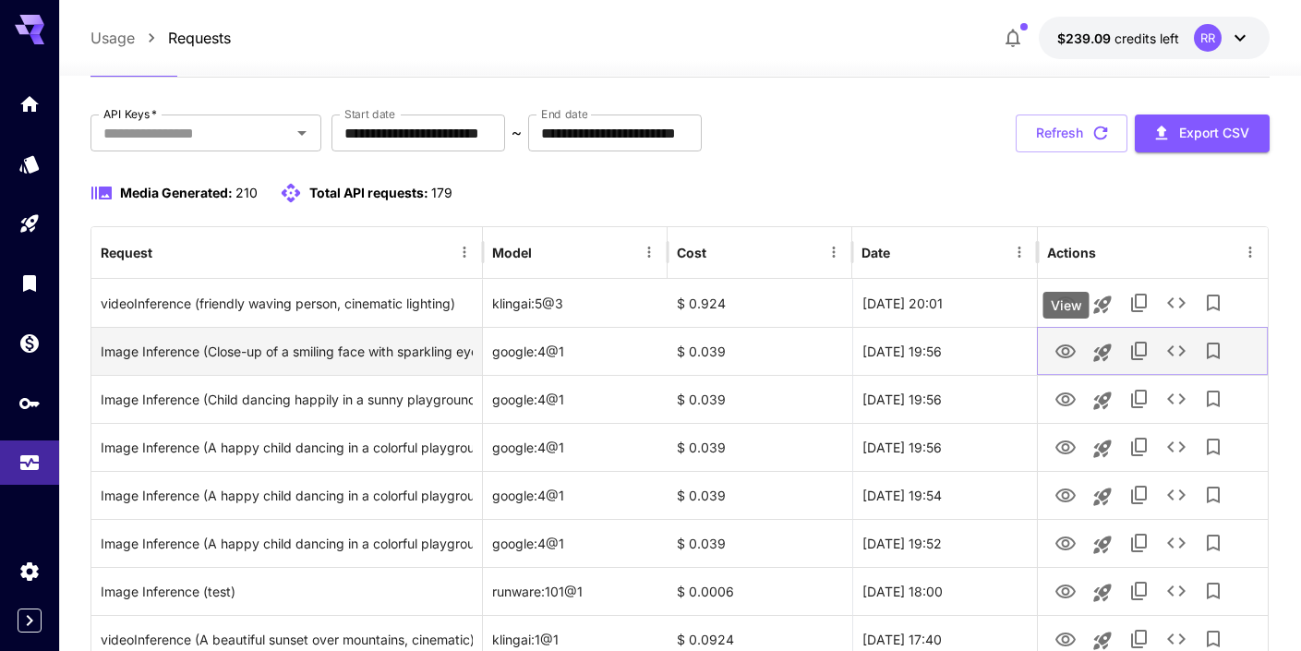
click at [1065, 345] on icon "View" at bounding box center [1066, 352] width 22 height 22
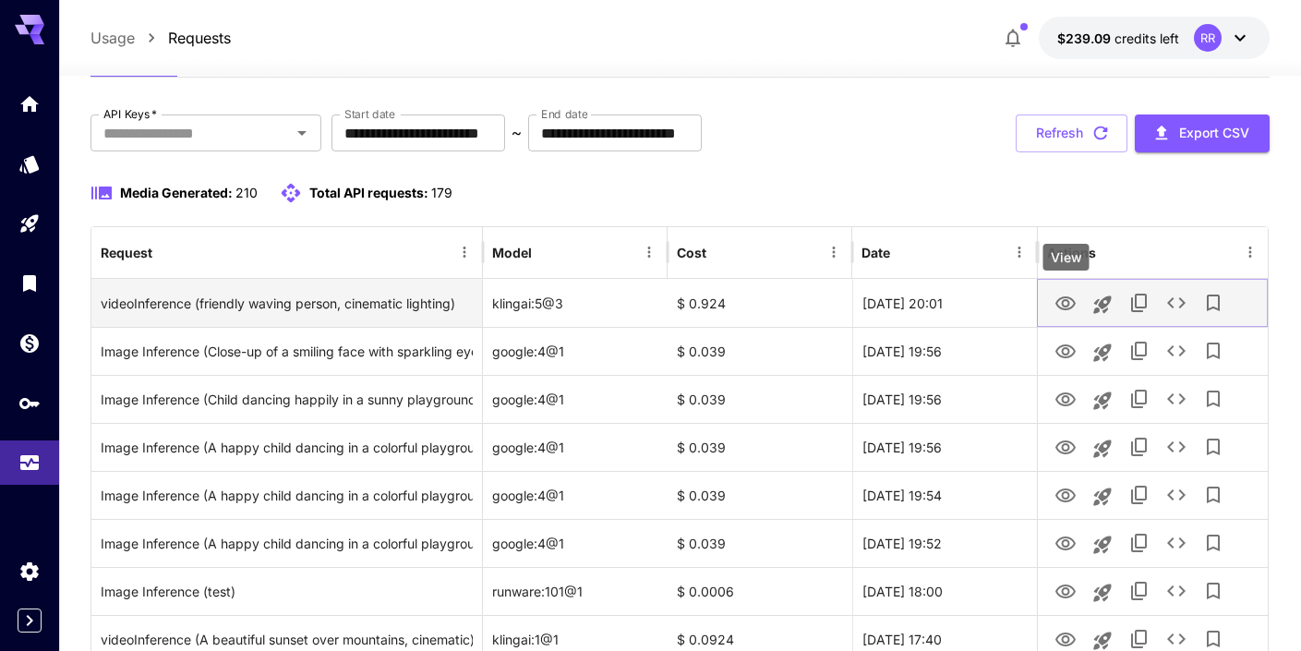
click at [1068, 306] on icon "View" at bounding box center [1066, 303] width 20 height 14
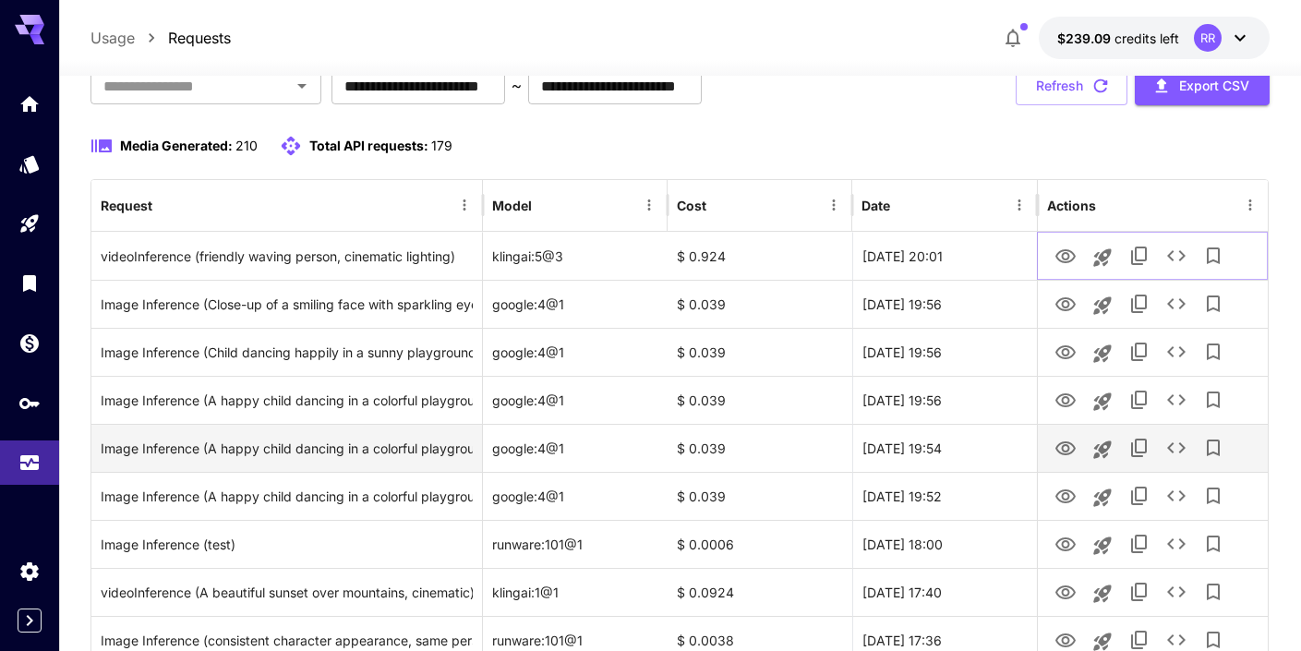
scroll to position [136, 0]
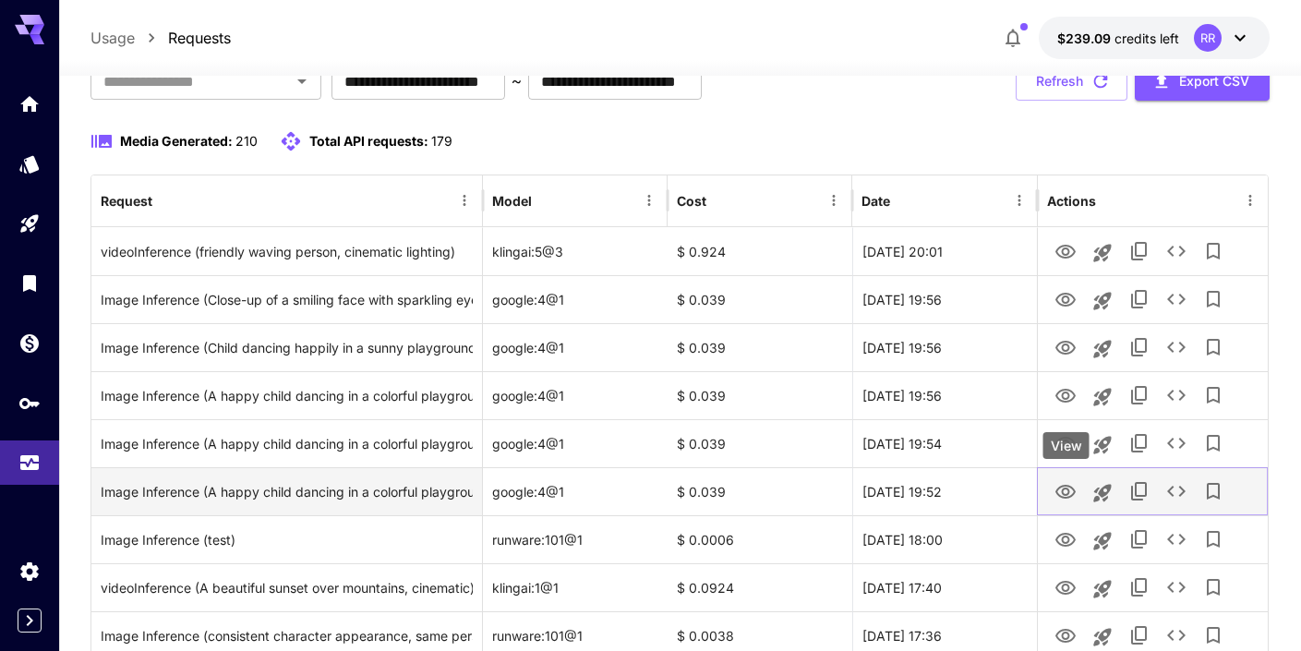
click at [1066, 490] on icon "View" at bounding box center [1066, 492] width 22 height 22
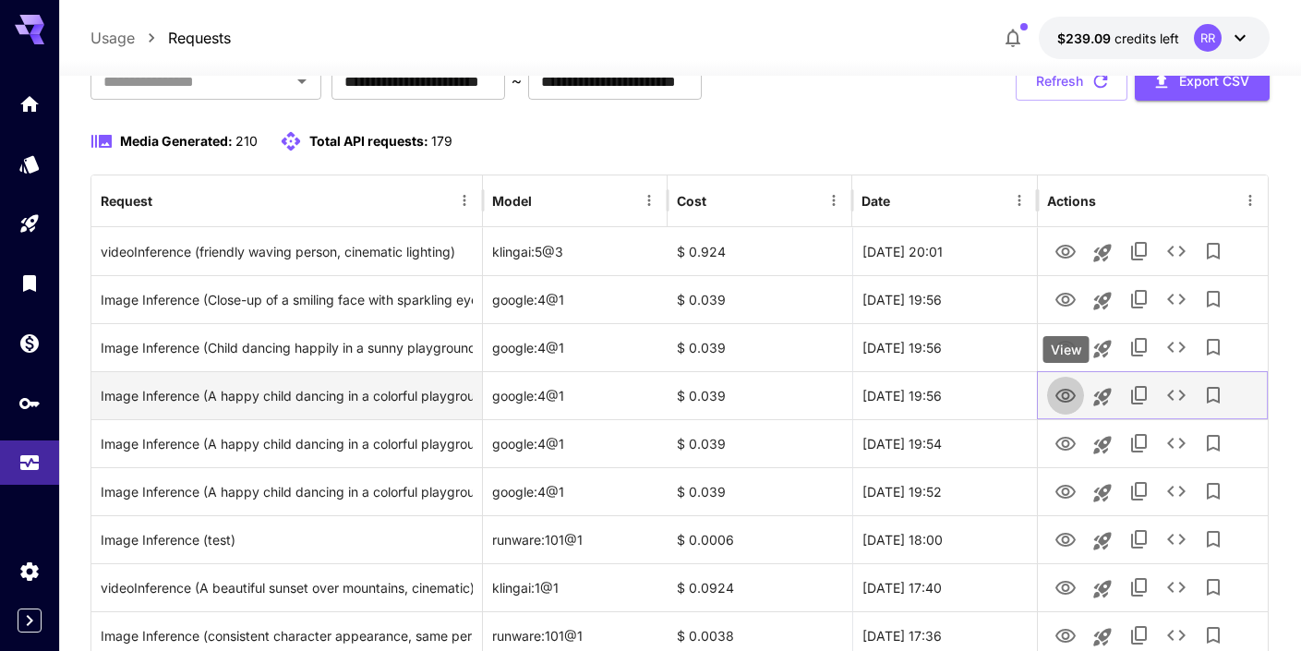
click at [1063, 387] on icon "View" at bounding box center [1066, 396] width 22 height 22
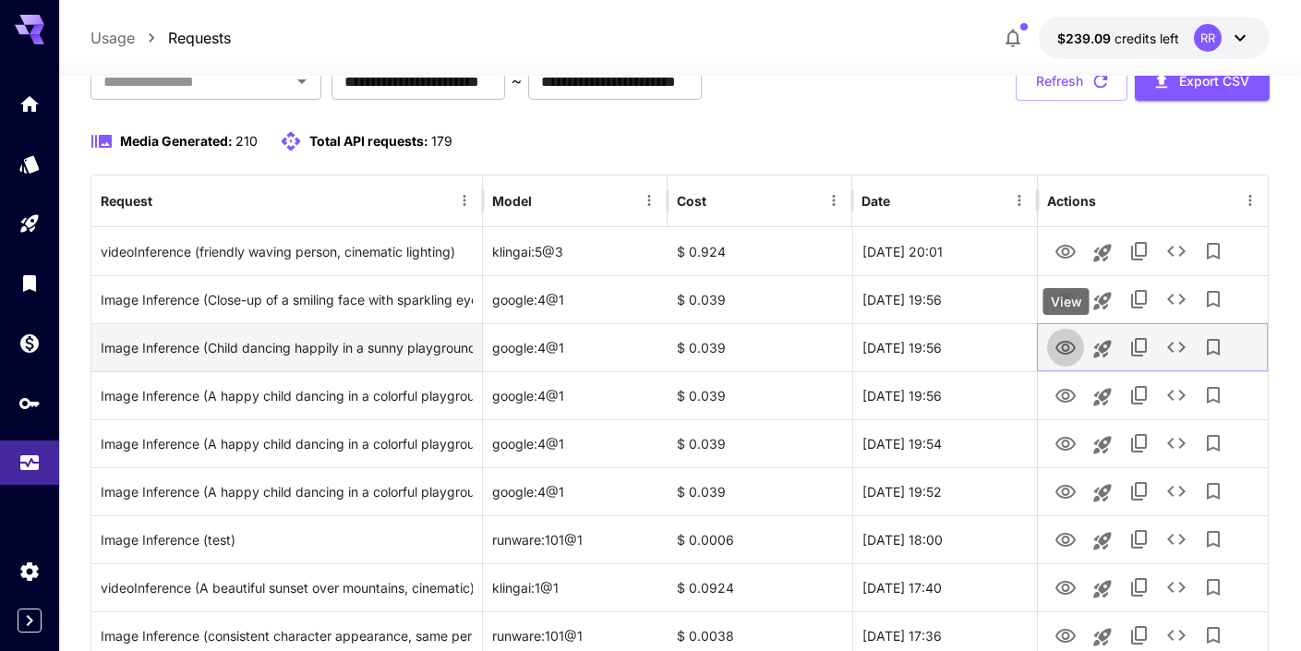
click at [1062, 346] on icon "View" at bounding box center [1066, 348] width 20 height 14
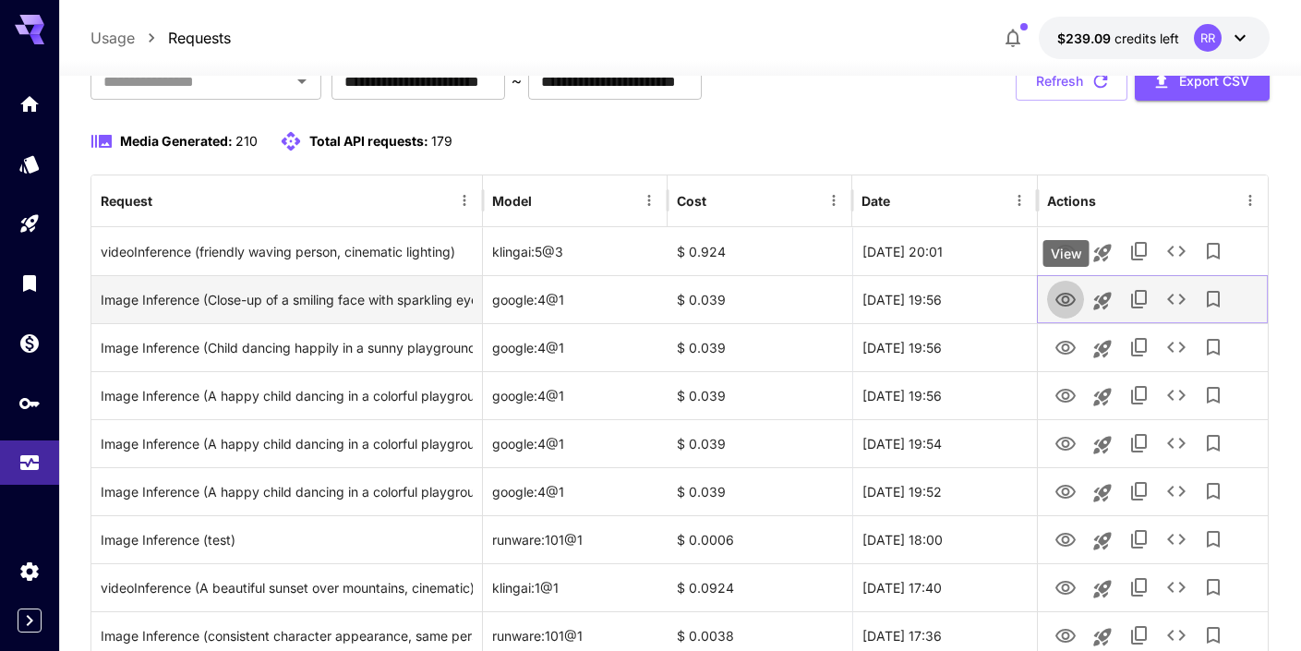
click at [1068, 294] on icon "View" at bounding box center [1066, 300] width 22 height 22
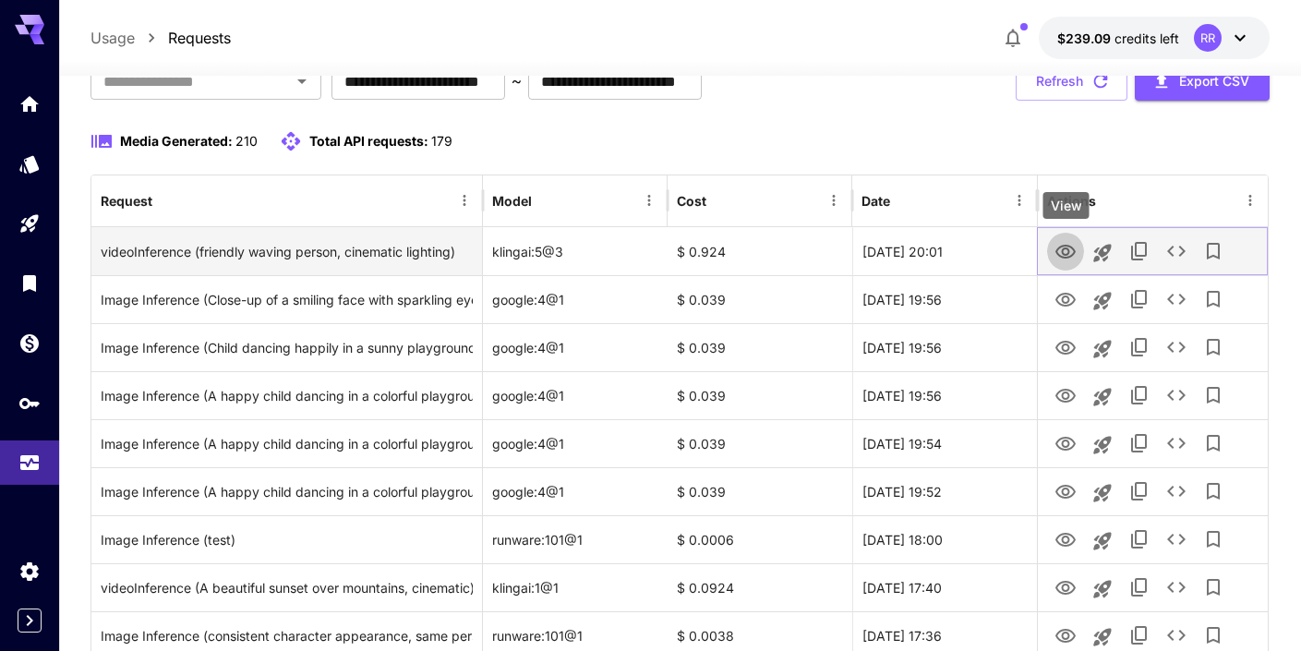
click at [1069, 247] on icon "View" at bounding box center [1066, 252] width 22 height 22
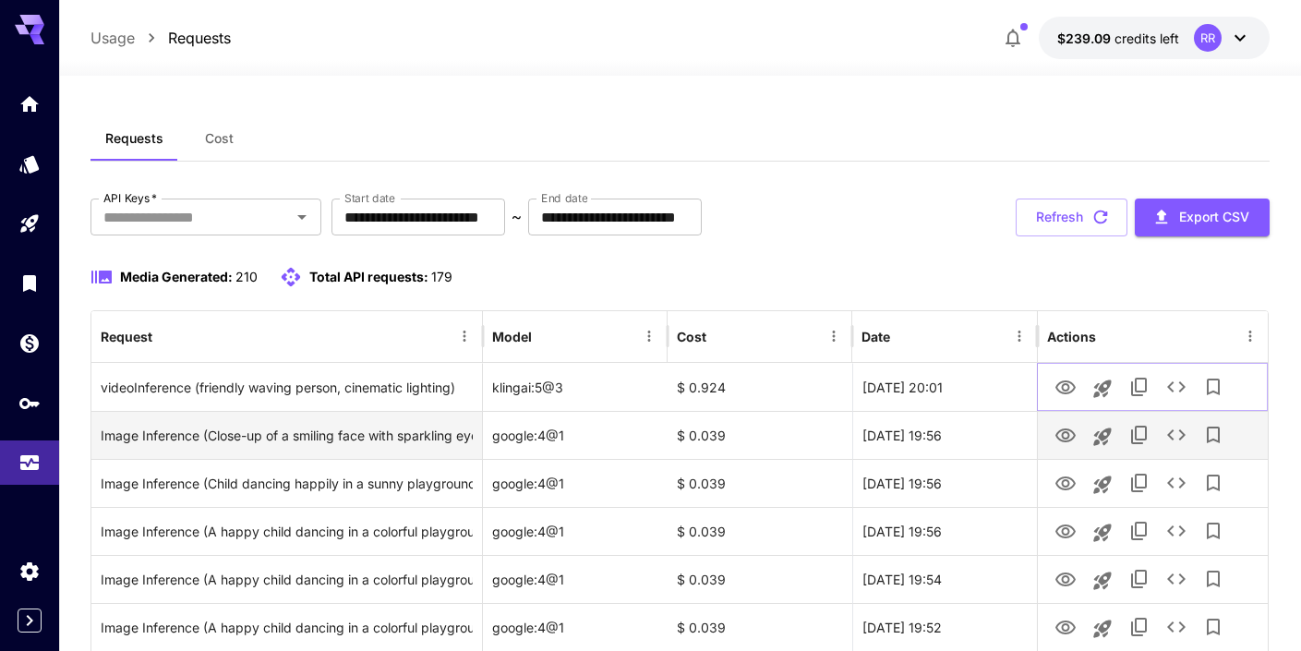
scroll to position [0, 0]
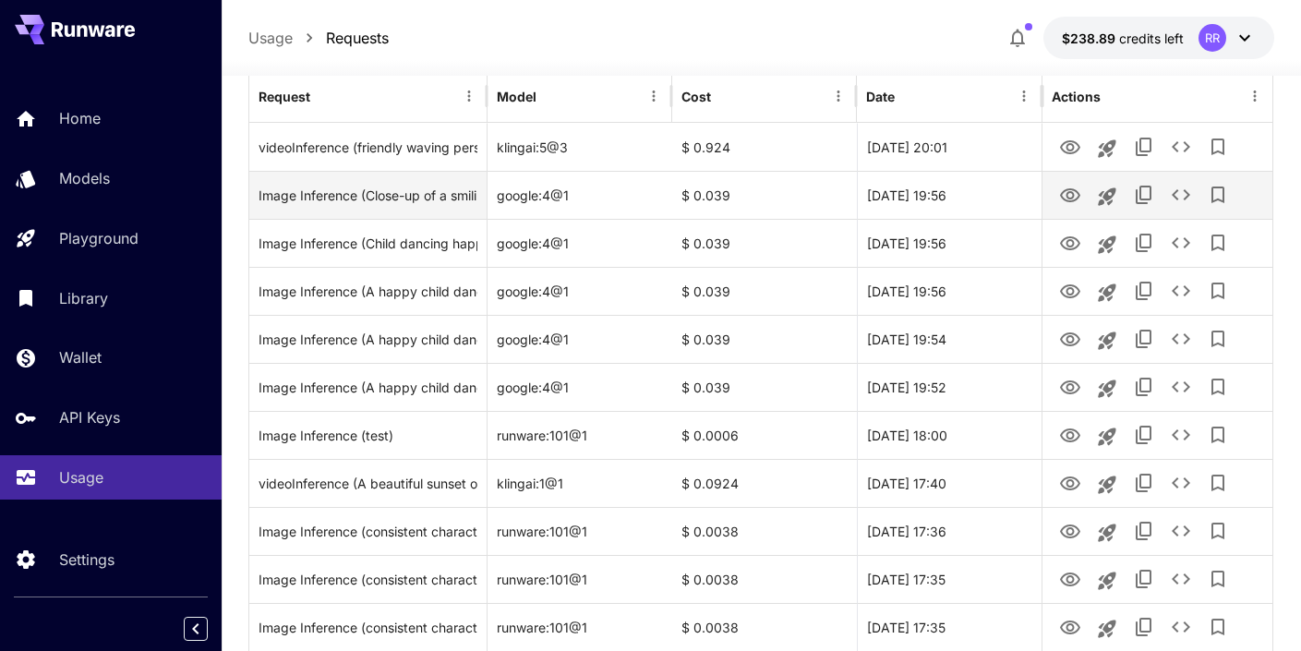
scroll to position [243, 0]
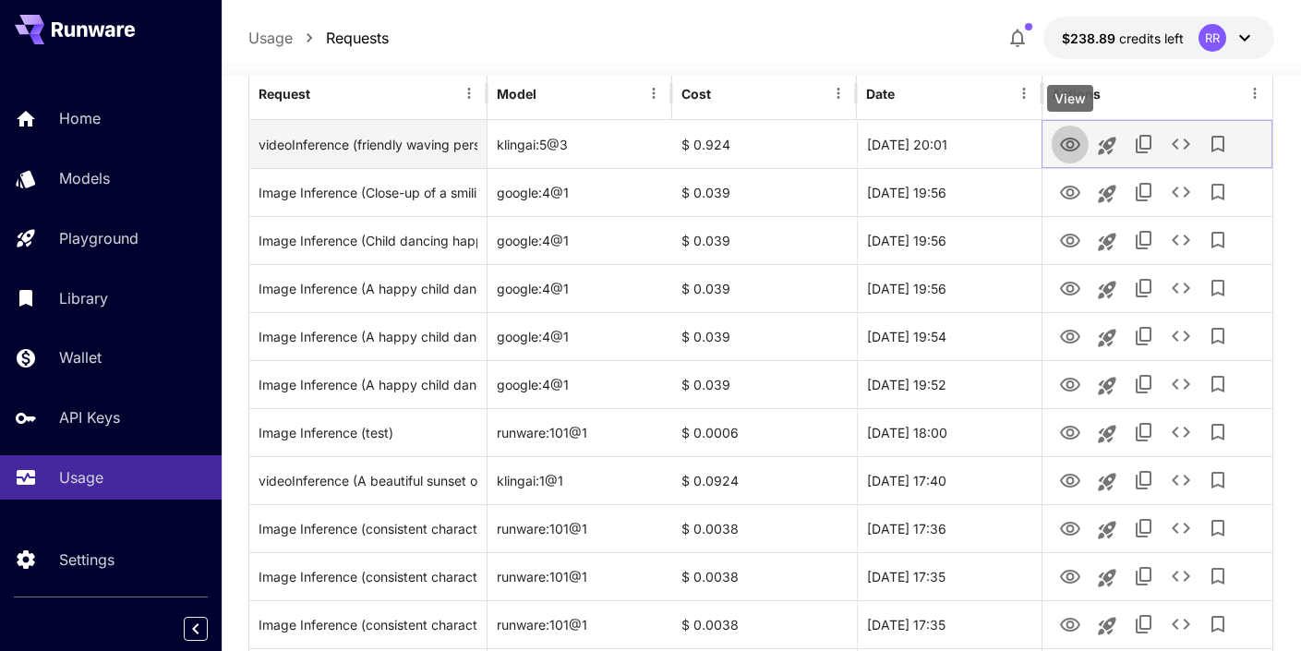
click at [1072, 145] on icon "View" at bounding box center [1070, 145] width 20 height 14
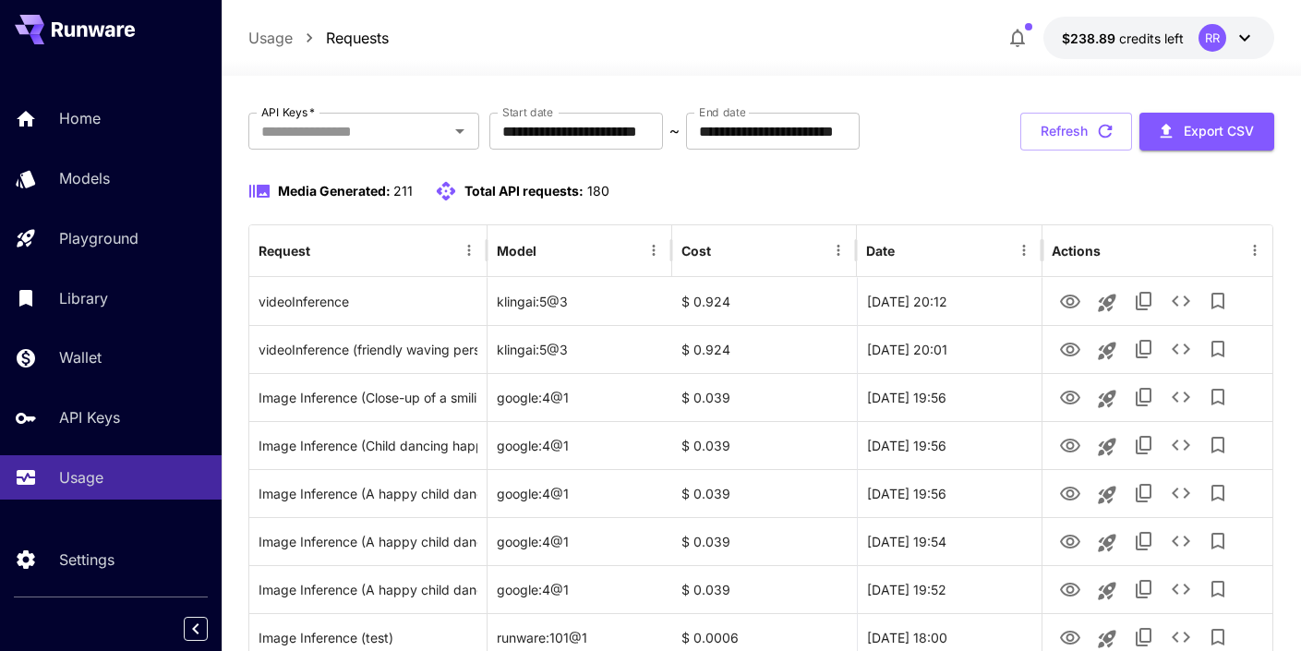
scroll to position [82, 0]
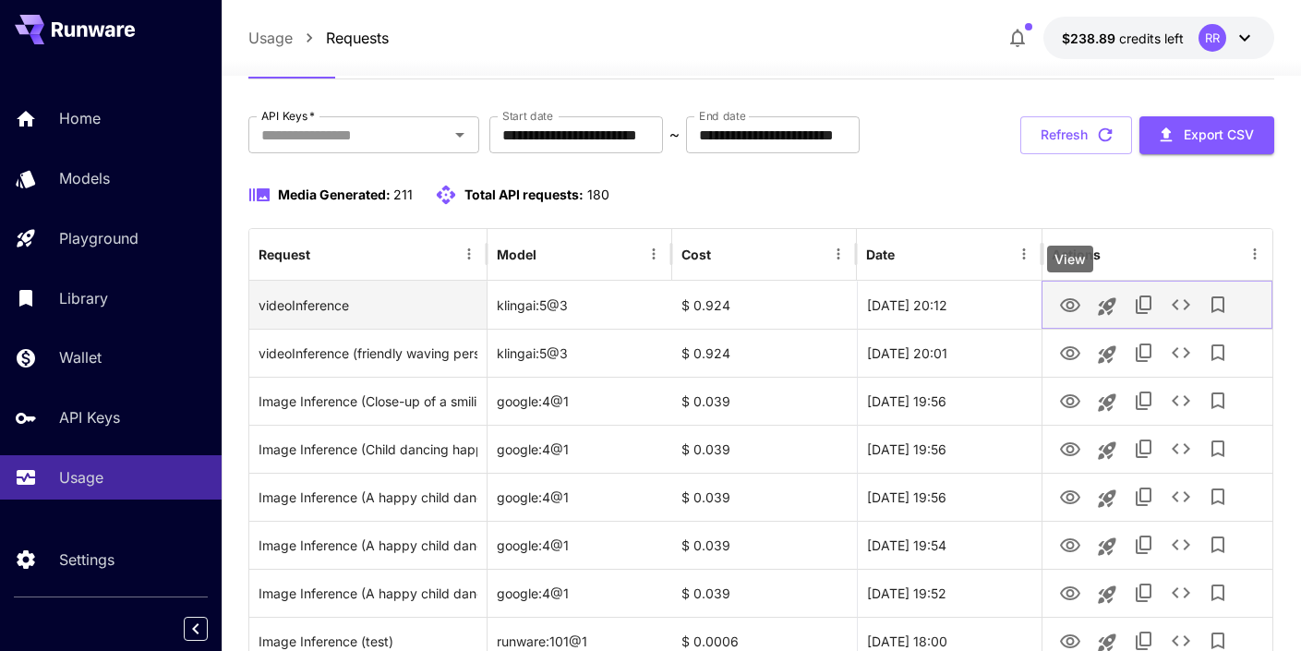
click at [1068, 303] on icon "View" at bounding box center [1070, 306] width 22 height 22
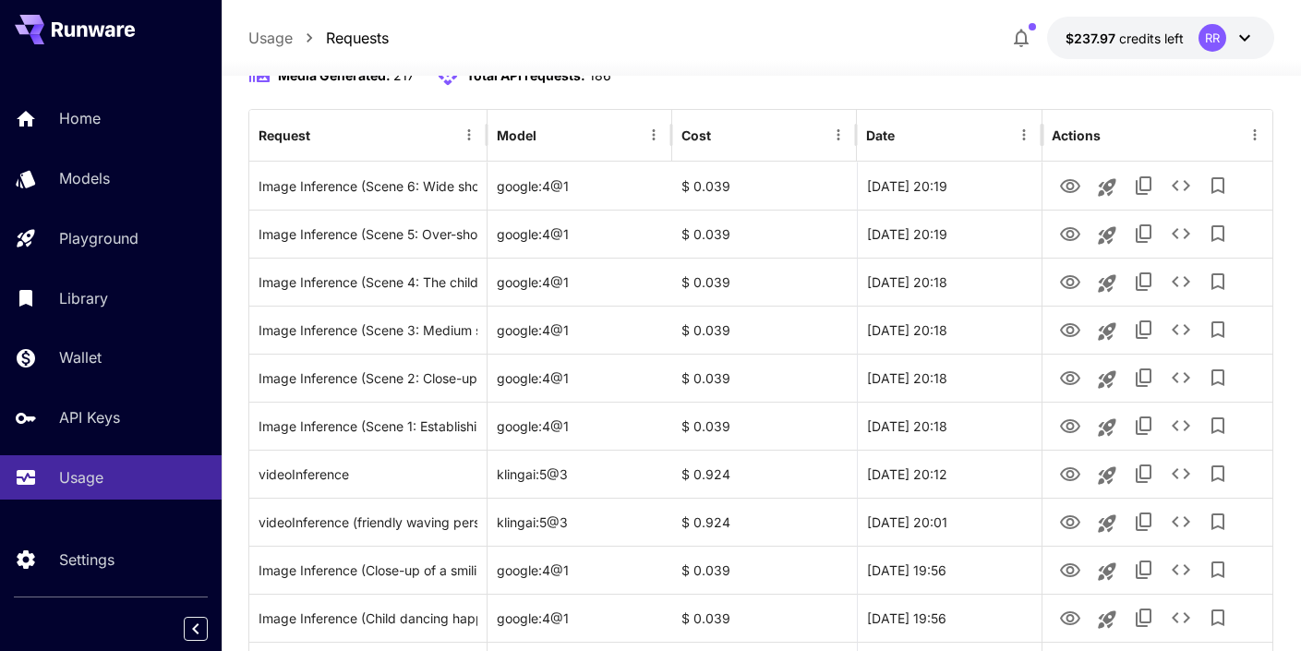
scroll to position [217, 0]
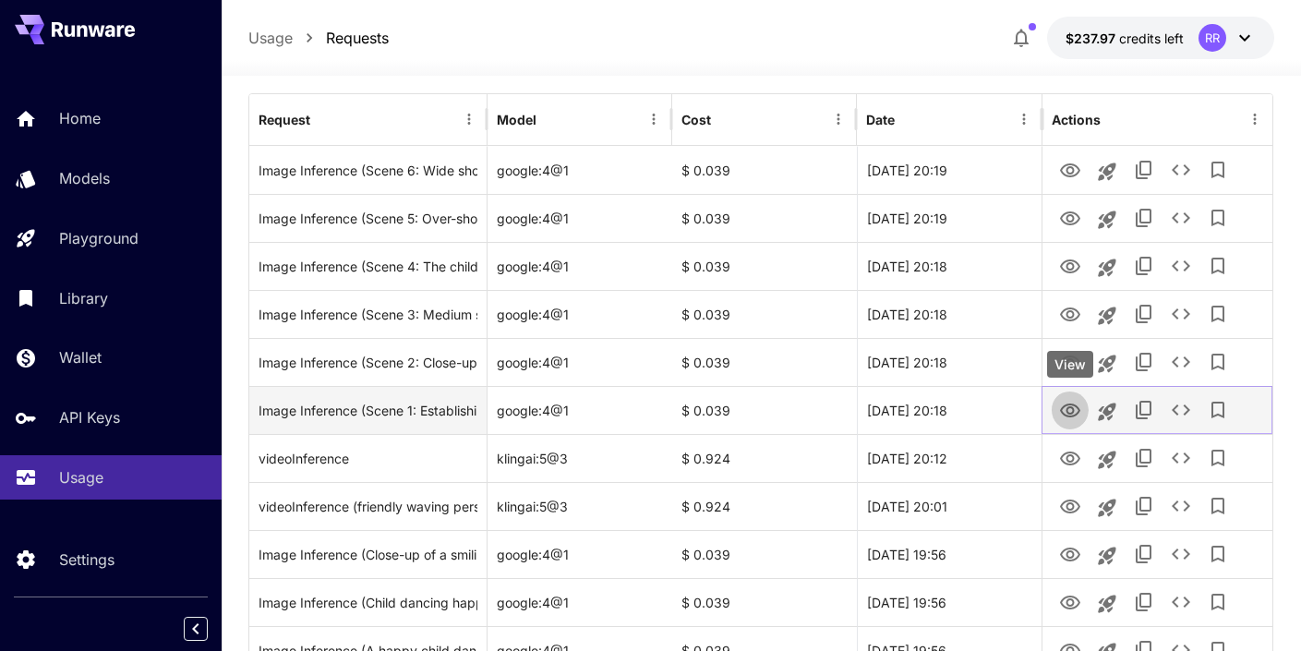
click at [1071, 406] on icon "View" at bounding box center [1070, 411] width 20 height 14
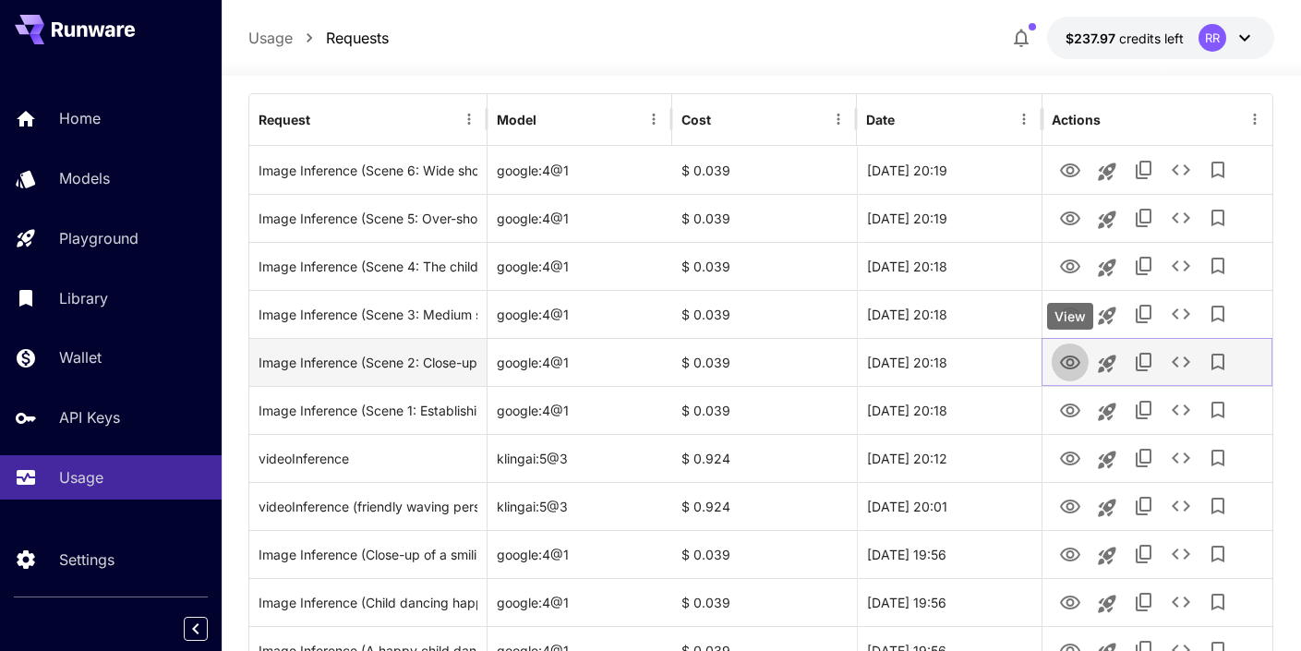
click at [1067, 364] on icon "View" at bounding box center [1070, 363] width 22 height 22
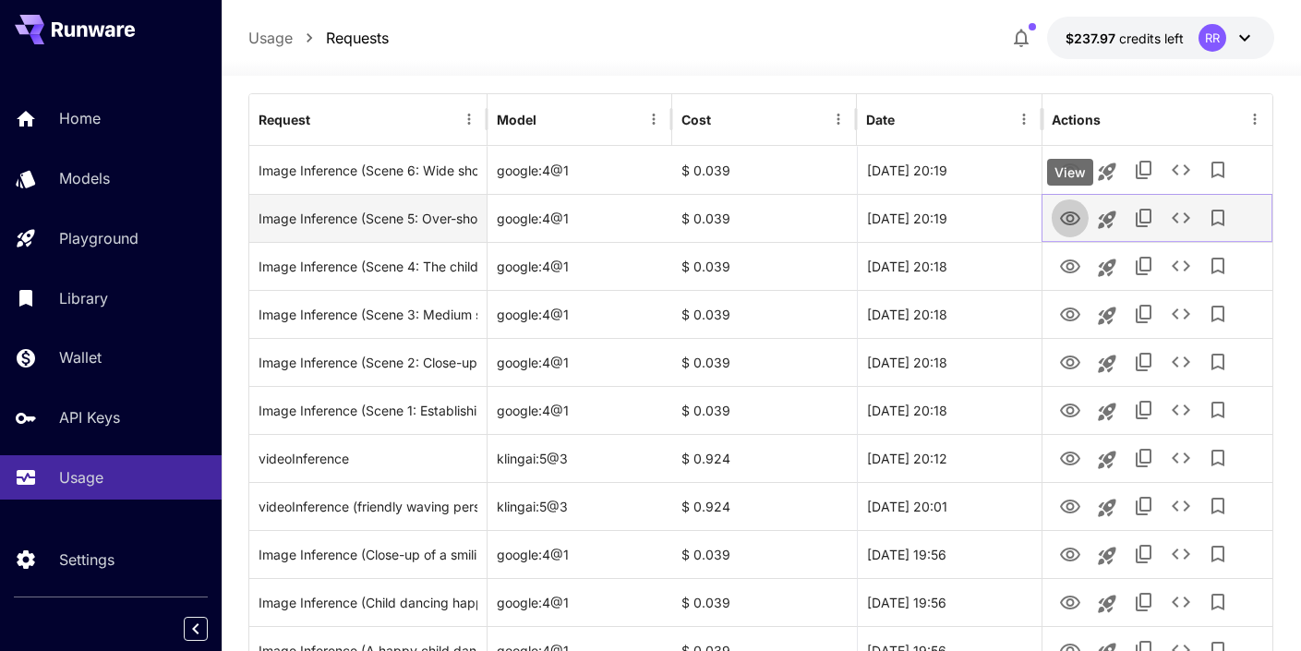
click at [1065, 214] on icon "View" at bounding box center [1070, 219] width 22 height 22
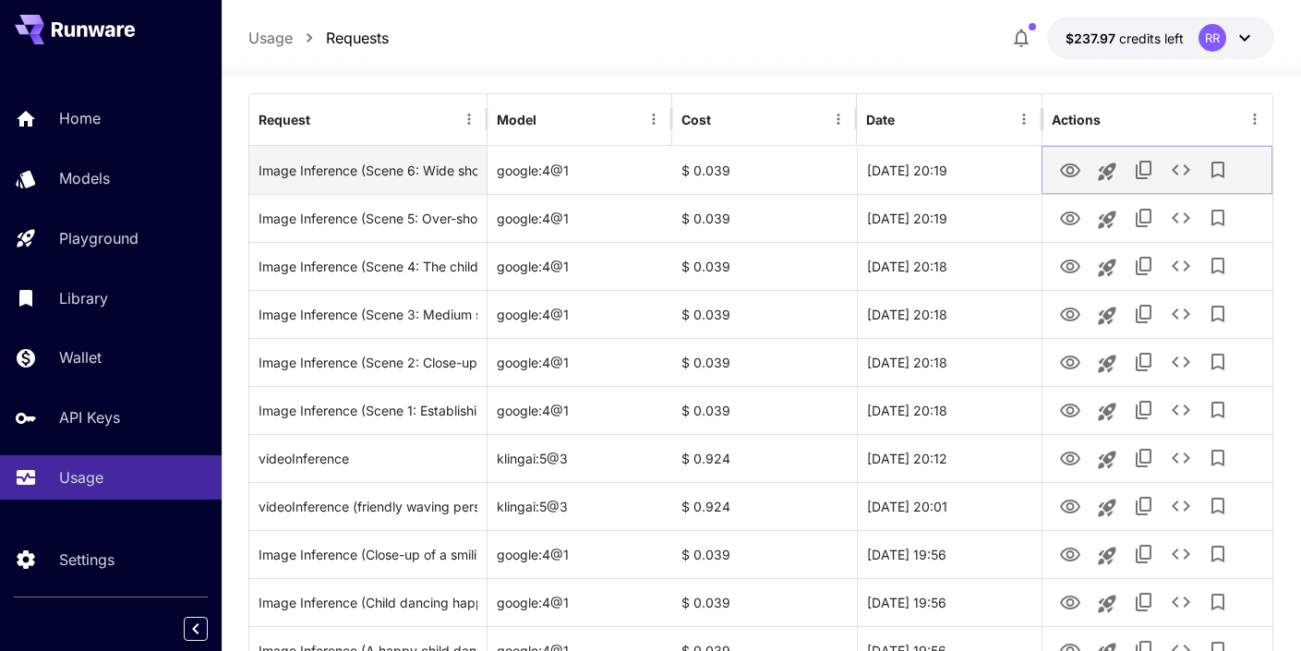
click at [1071, 164] on icon "View" at bounding box center [1070, 171] width 22 height 22
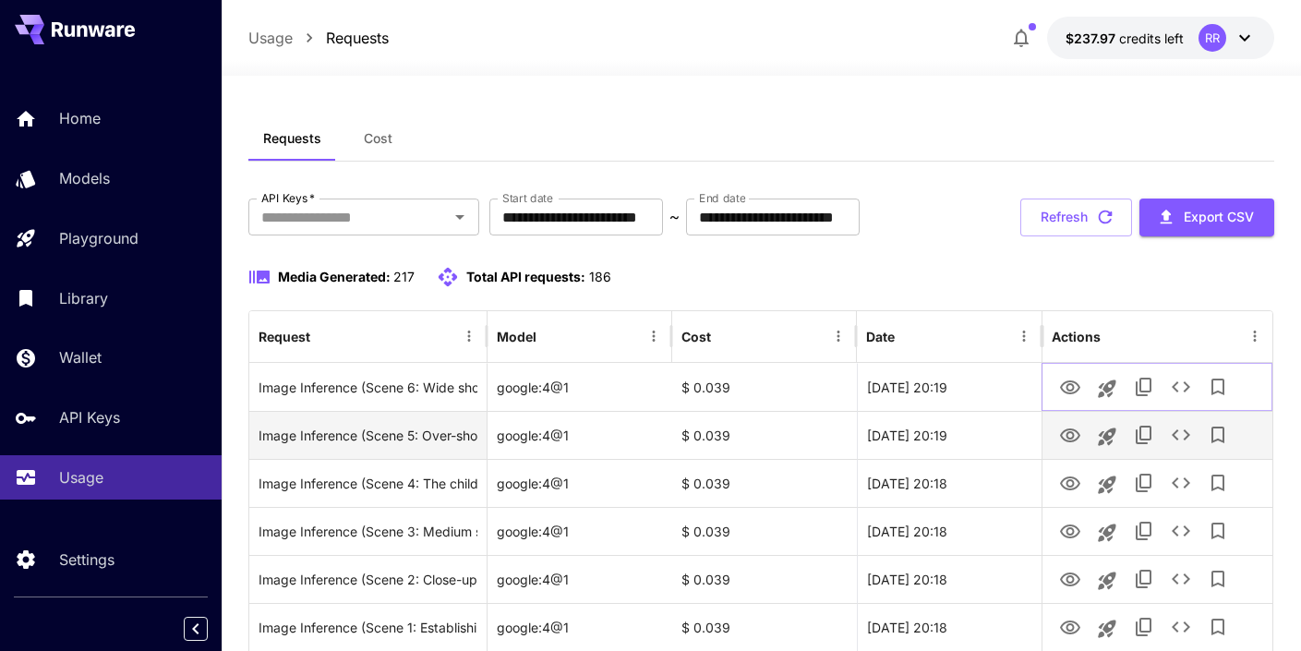
scroll to position [0, 0]
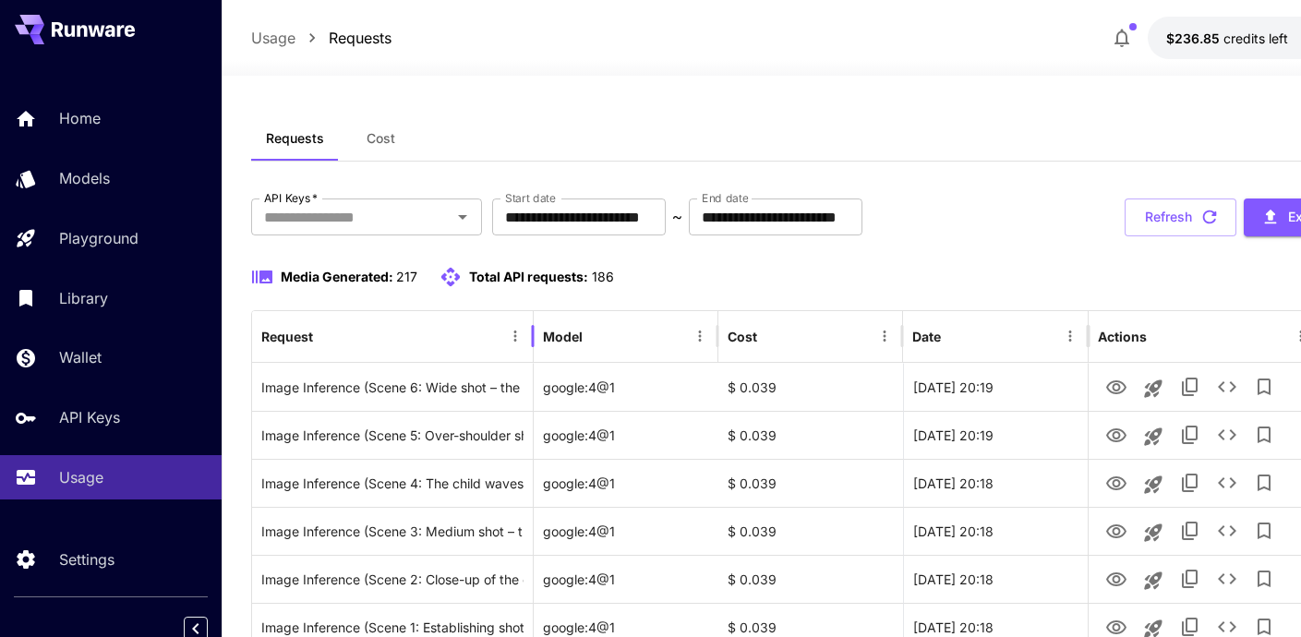
drag, startPoint x: 487, startPoint y: 322, endPoint x: 532, endPoint y: 332, distance: 46.2
click at [532, 332] on div at bounding box center [532, 336] width 9 height 52
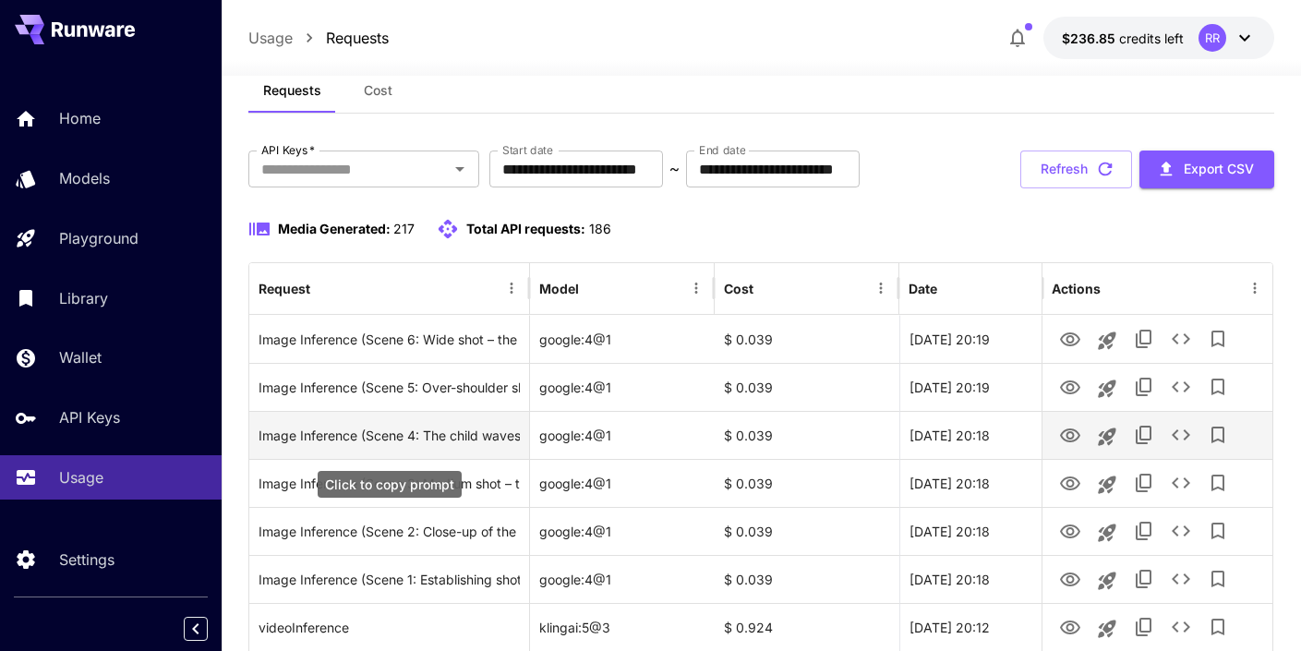
scroll to position [52, 0]
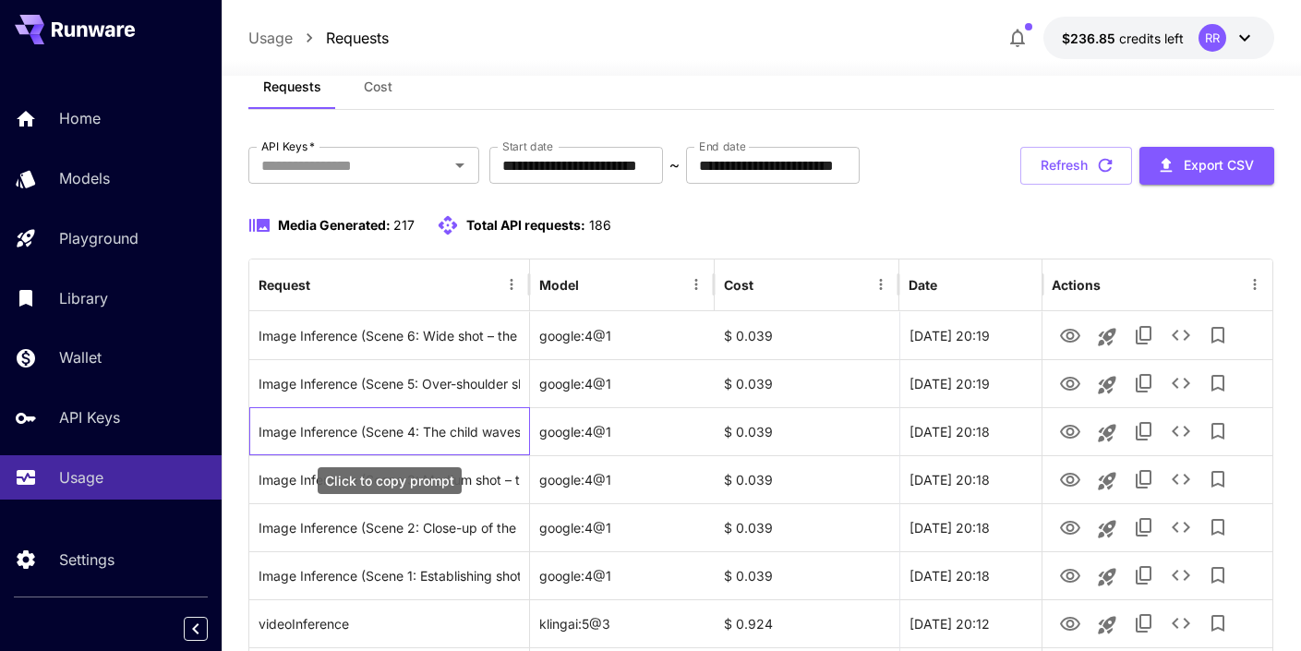
click at [446, 475] on div "Click to copy prompt" at bounding box center [390, 480] width 144 height 27
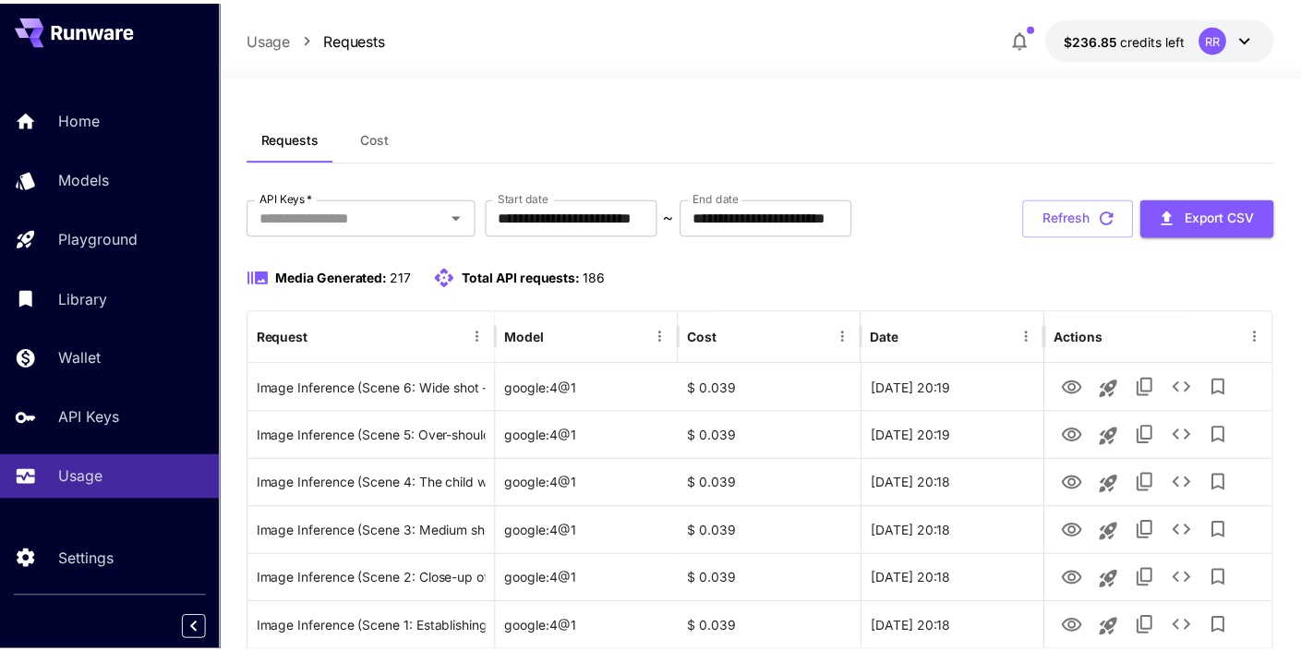
scroll to position [52, 0]
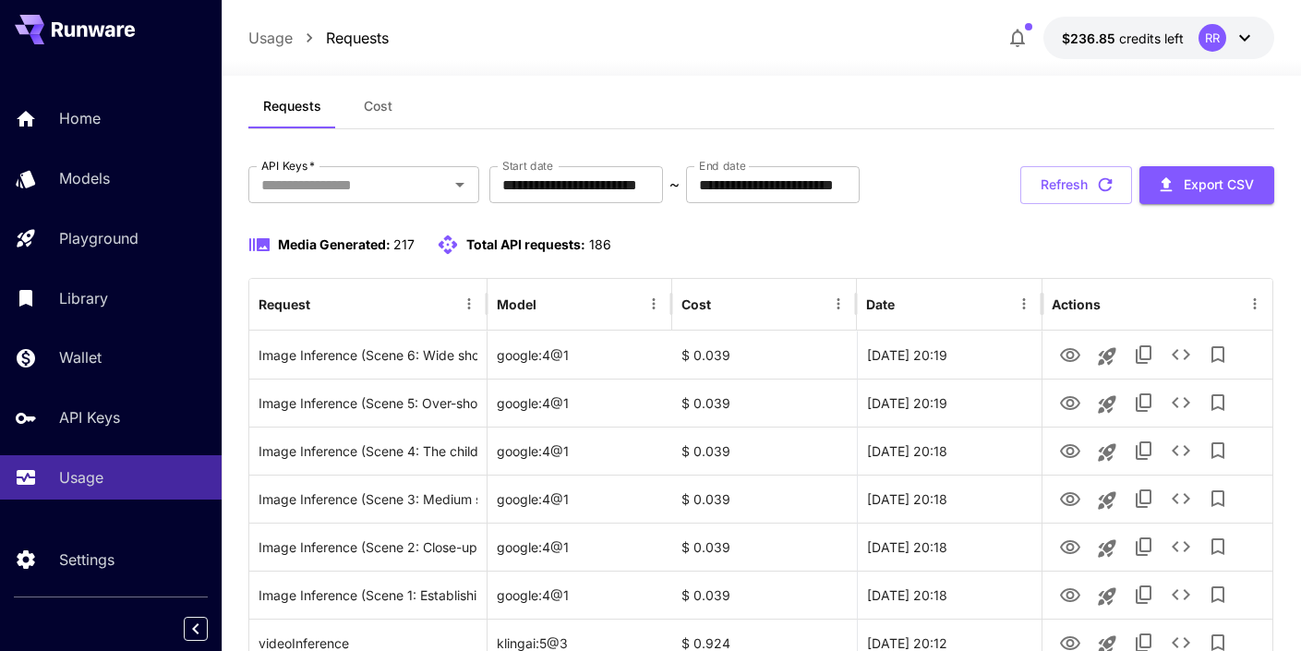
scroll to position [35, 0]
